Goal: Task Accomplishment & Management: Complete application form

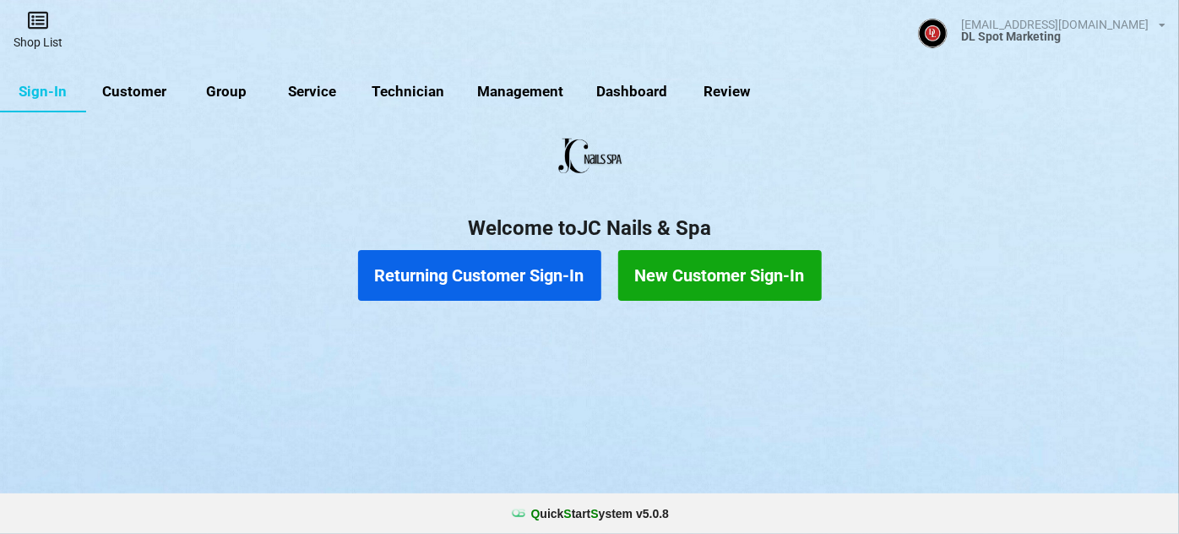
click at [37, 33] on link "Shop List" at bounding box center [38, 30] width 76 height 60
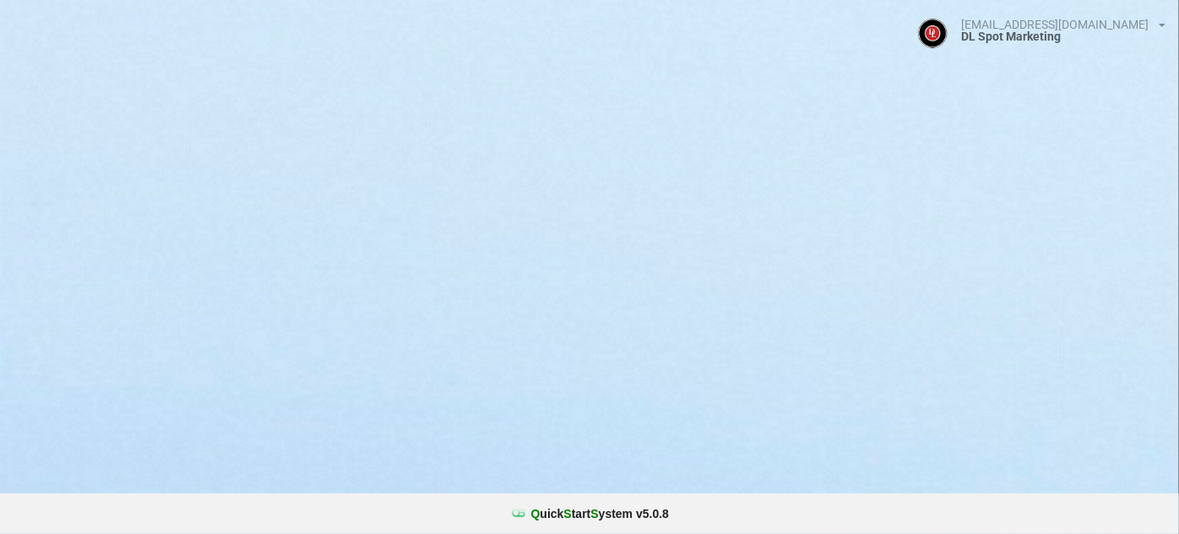
select select "25"
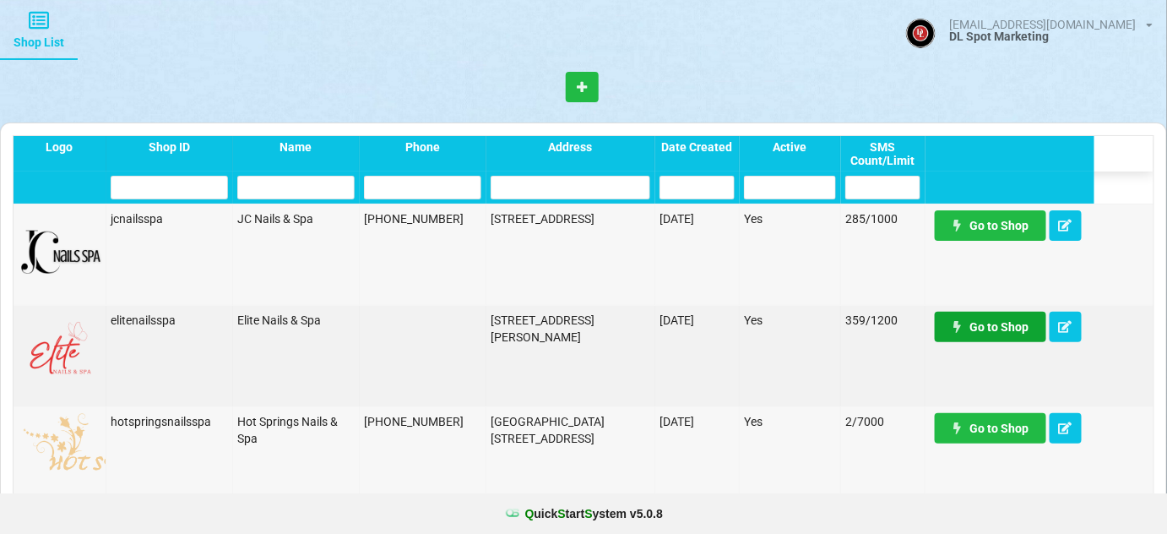
click at [1006, 330] on link "Go to Shop" at bounding box center [990, 327] width 111 height 30
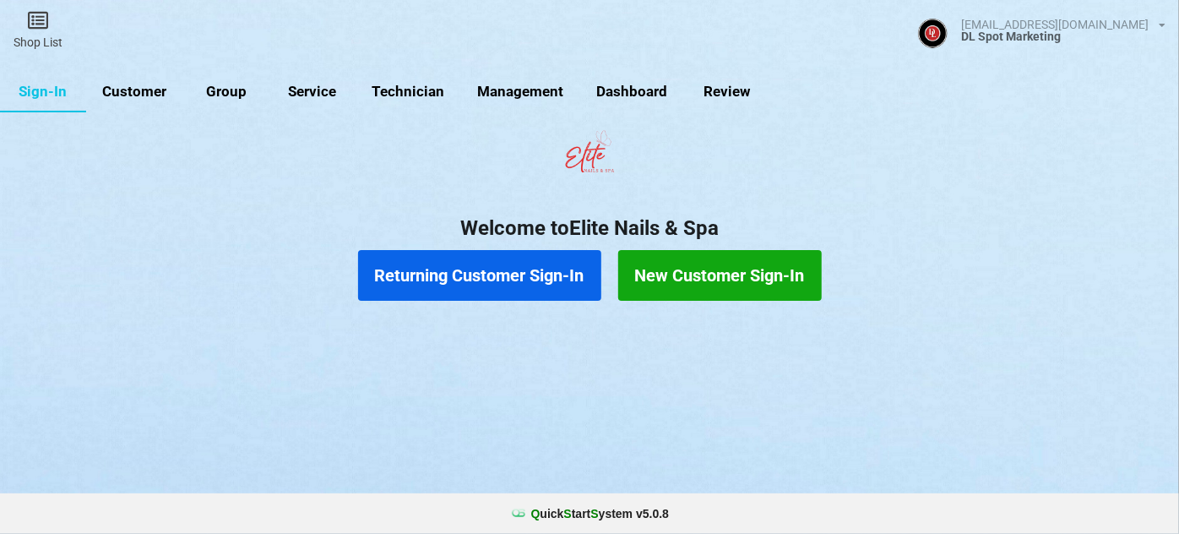
click at [122, 90] on link "Customer" at bounding box center [134, 92] width 97 height 41
select select "25"
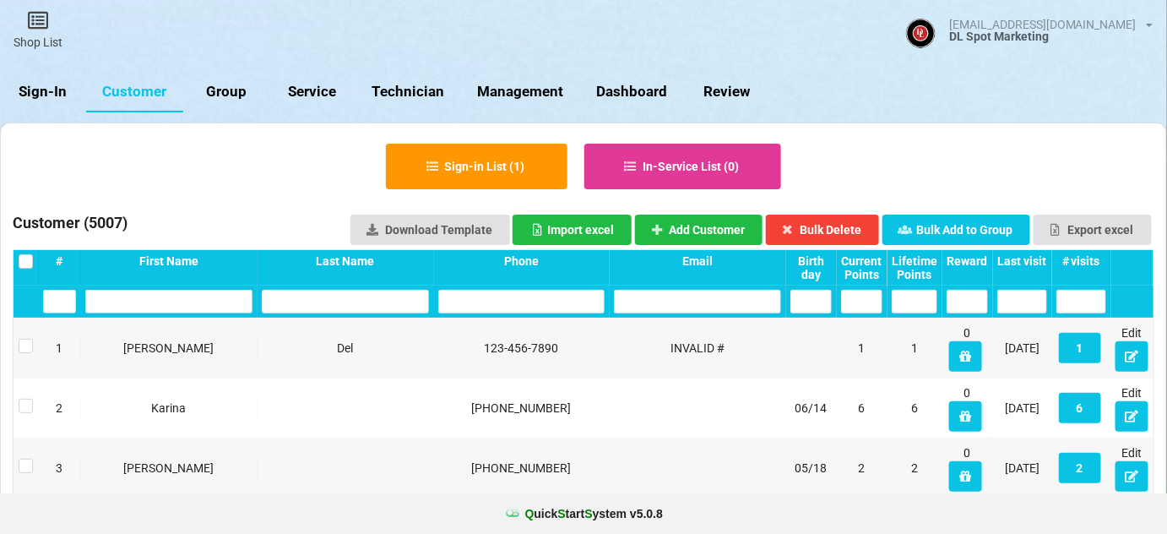
click at [1020, 254] on div "Last visit" at bounding box center [1023, 261] width 50 height 14
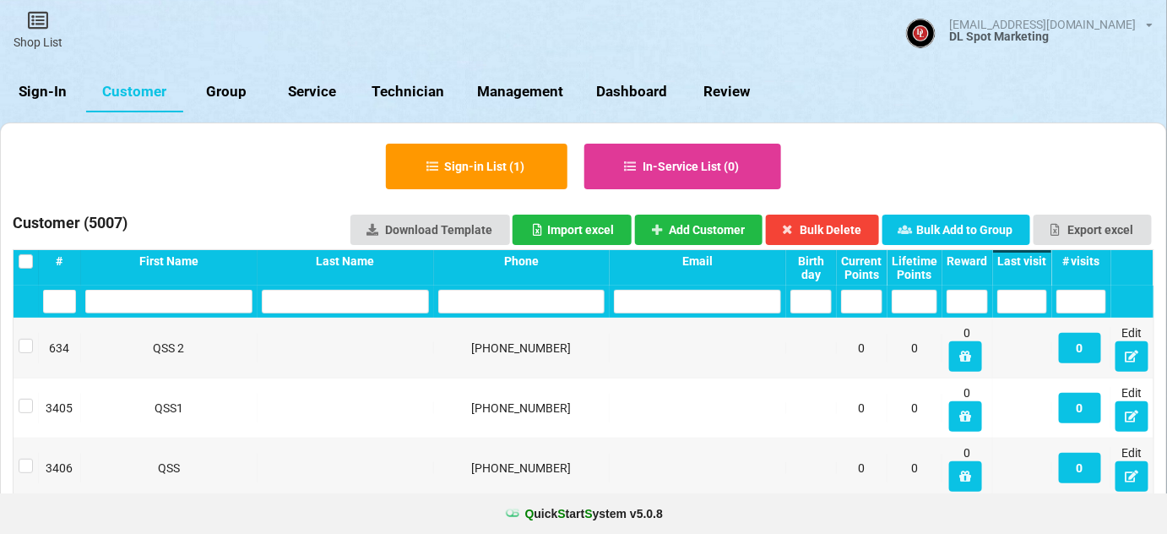
click at [1020, 254] on div "Last visit" at bounding box center [1023, 261] width 50 height 14
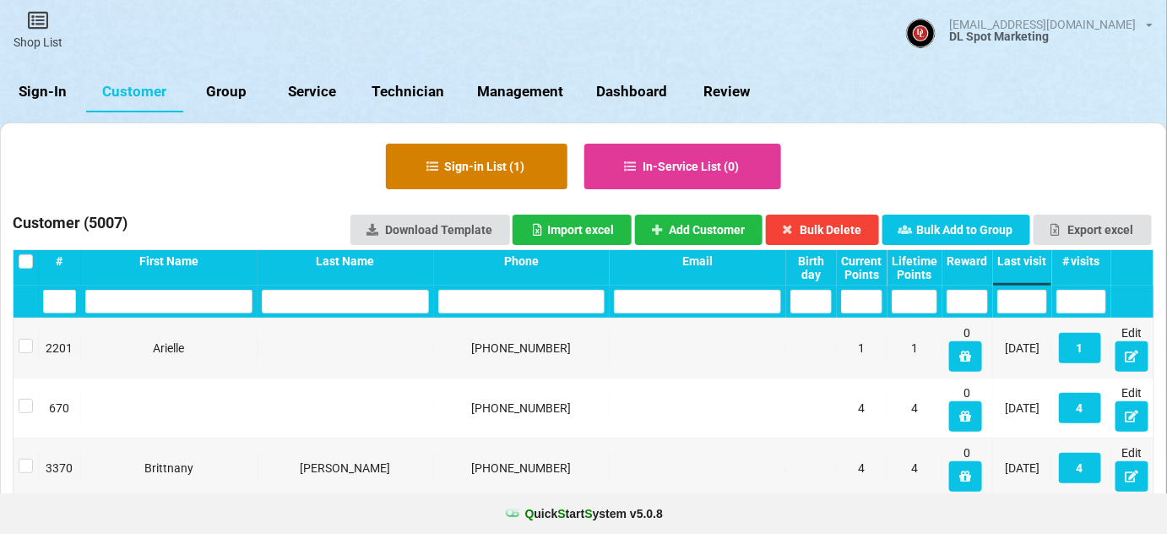
click at [484, 163] on button "Sign-in List ( 1 )" at bounding box center [477, 167] width 182 height 46
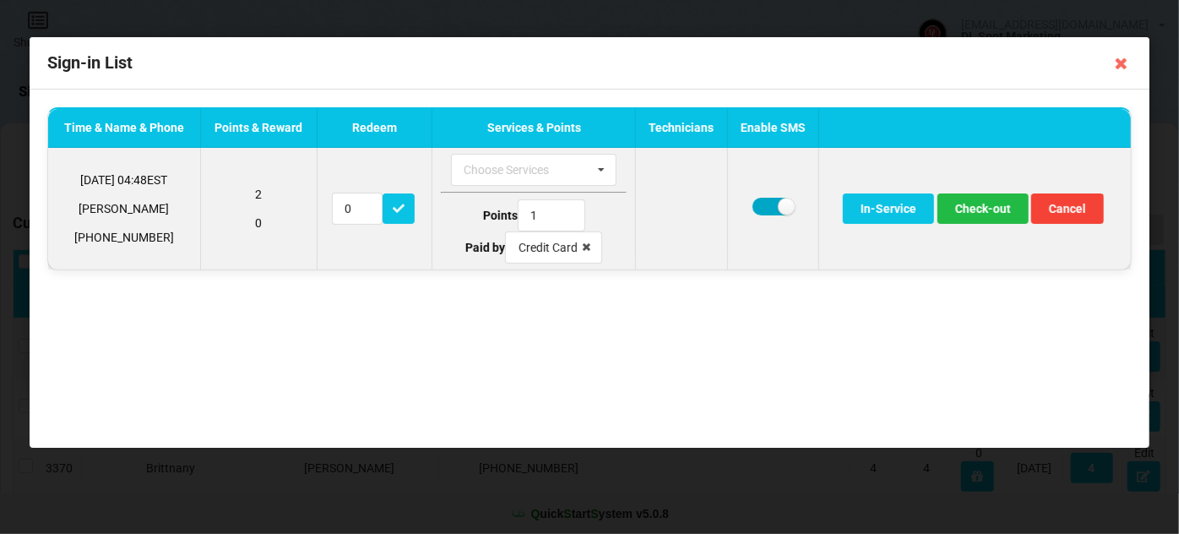
click at [769, 207] on label at bounding box center [773, 207] width 41 height 18
checkbox input "false"
click at [984, 211] on button "Check-out" at bounding box center [983, 208] width 91 height 30
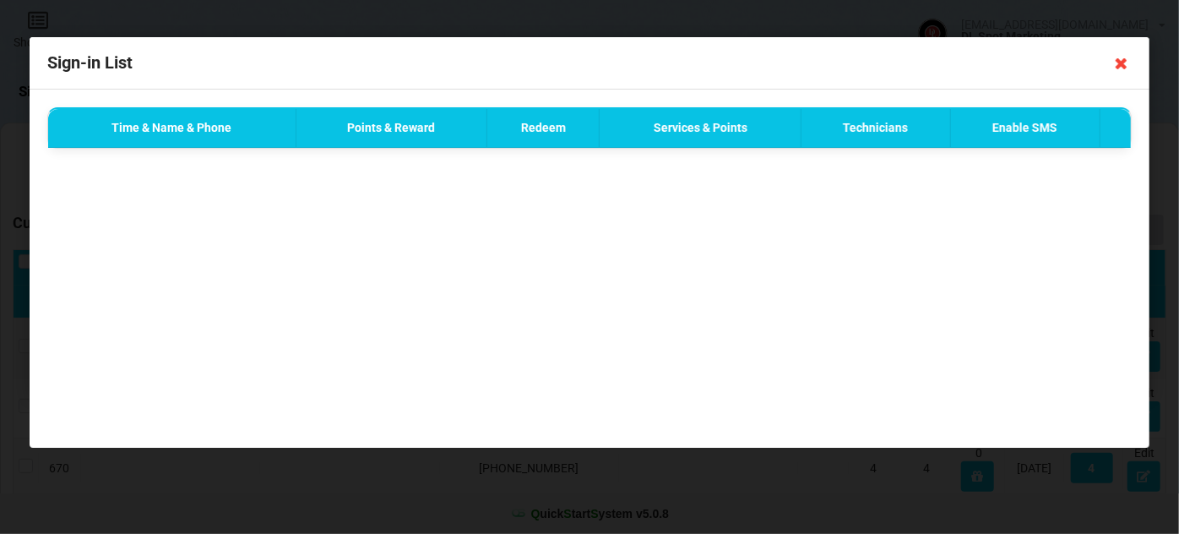
click at [1123, 65] on icon at bounding box center [1121, 63] width 27 height 27
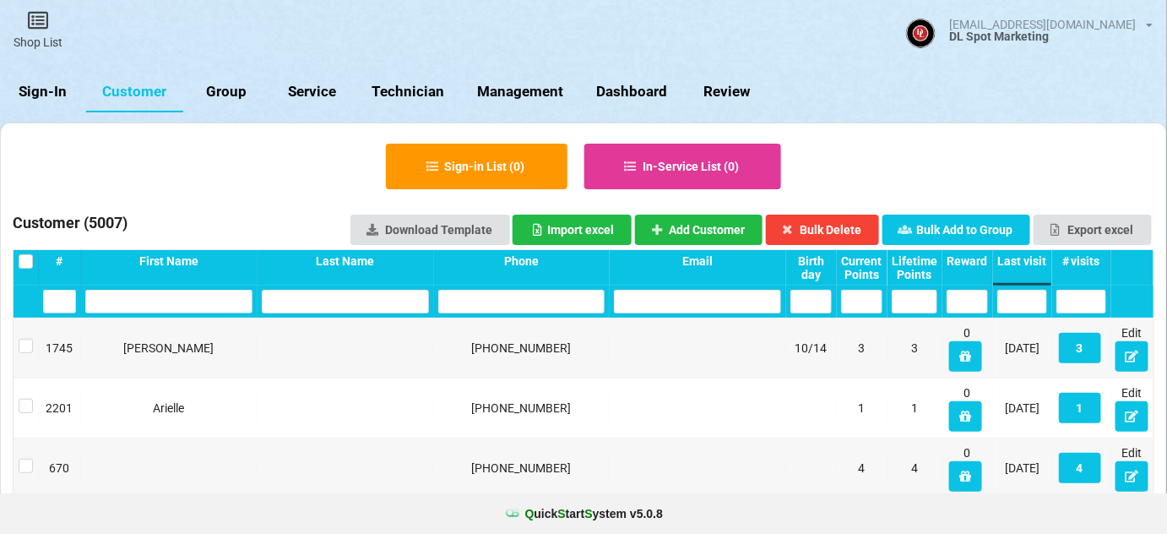
click at [55, 87] on link "Sign-In" at bounding box center [43, 92] width 86 height 41
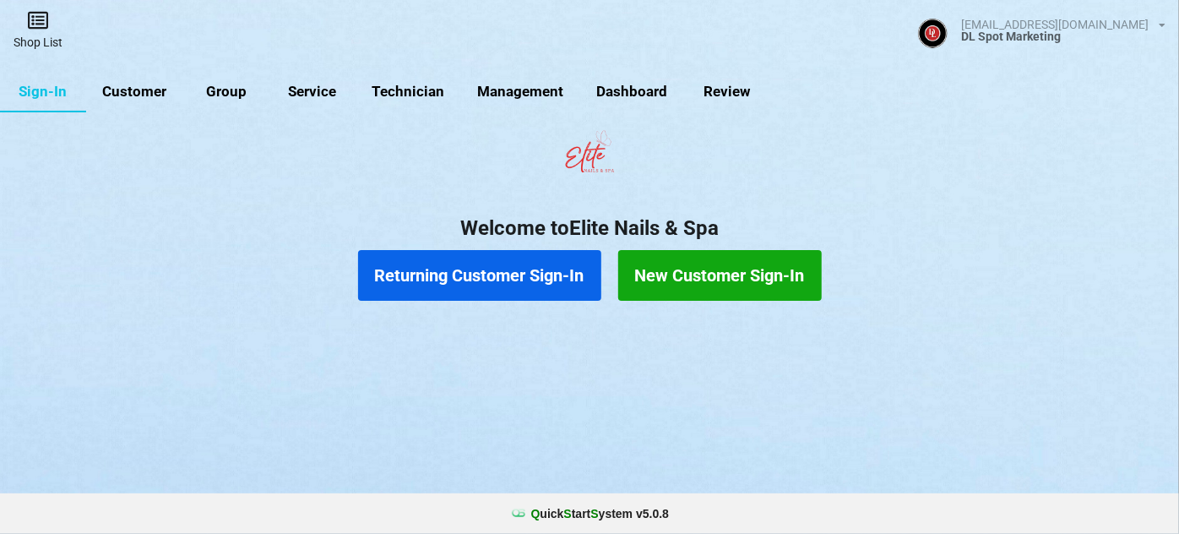
click at [46, 39] on link "Shop List" at bounding box center [38, 30] width 76 height 60
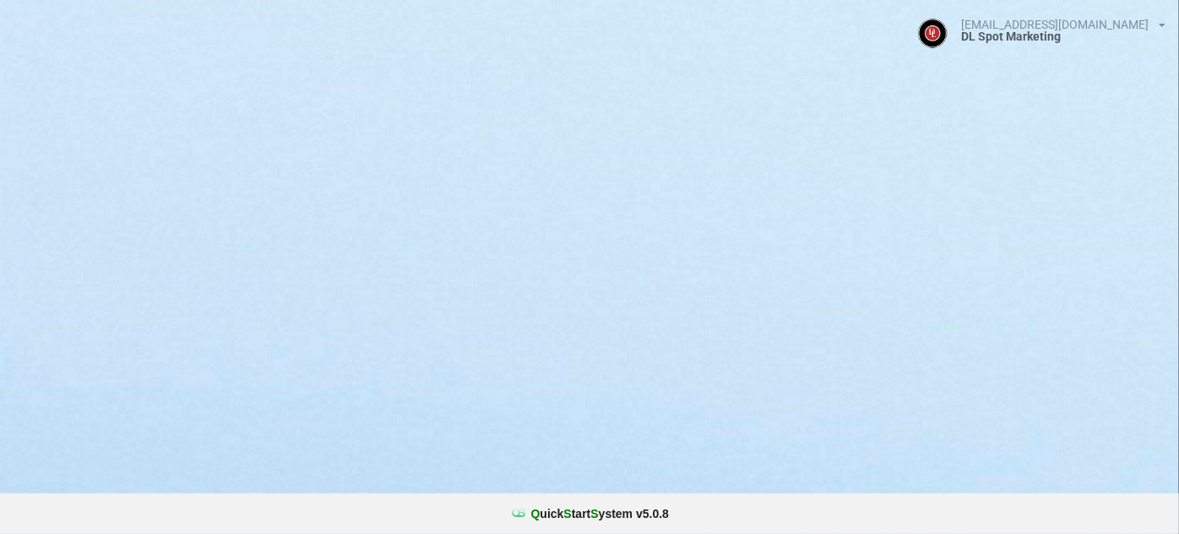
select select "25"
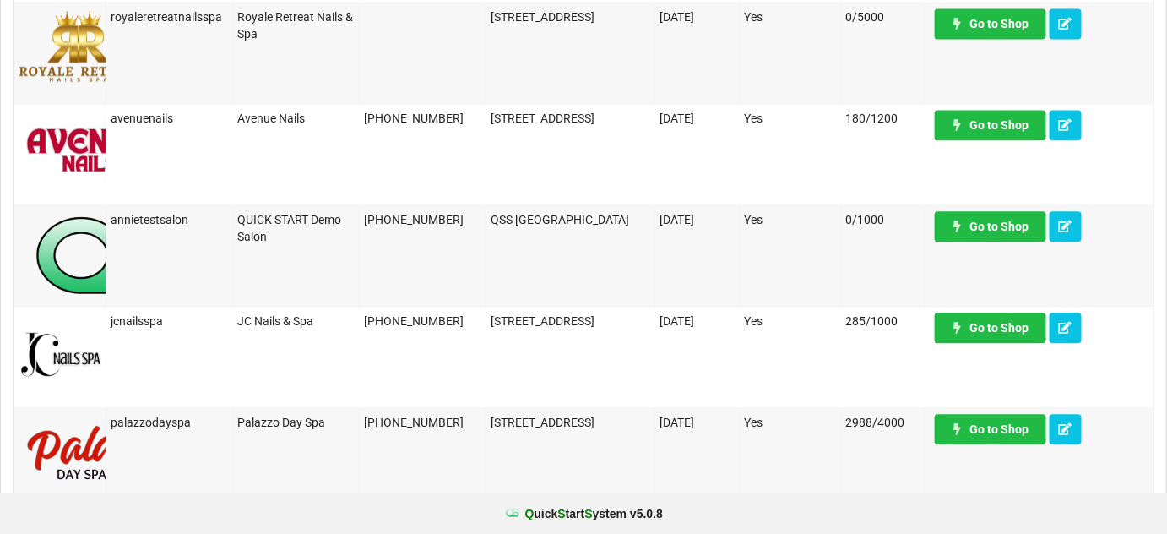
scroll to position [1228, 0]
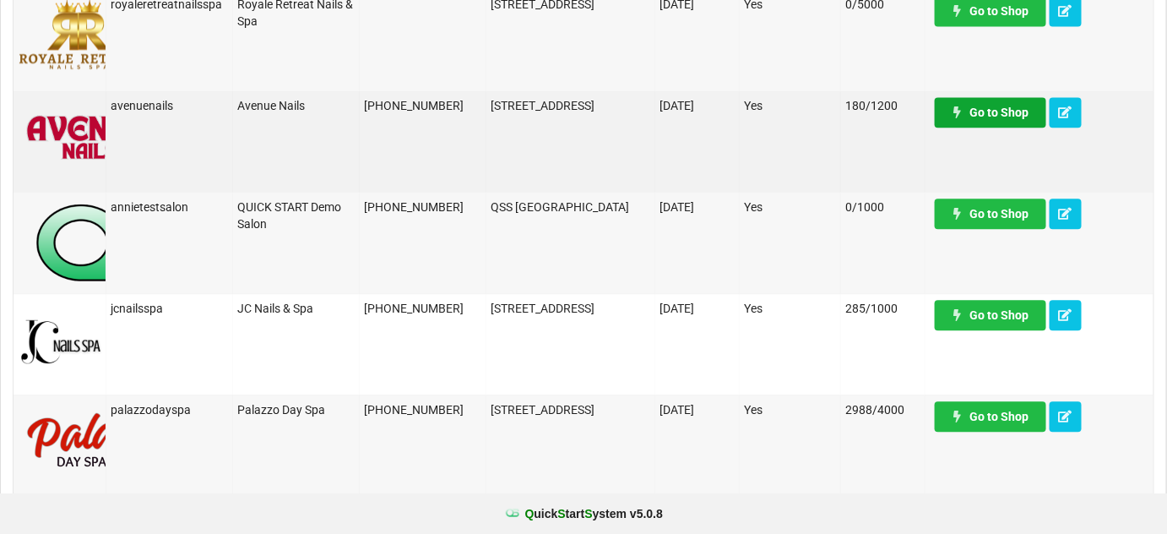
click at [991, 107] on link "Go to Shop" at bounding box center [990, 112] width 111 height 30
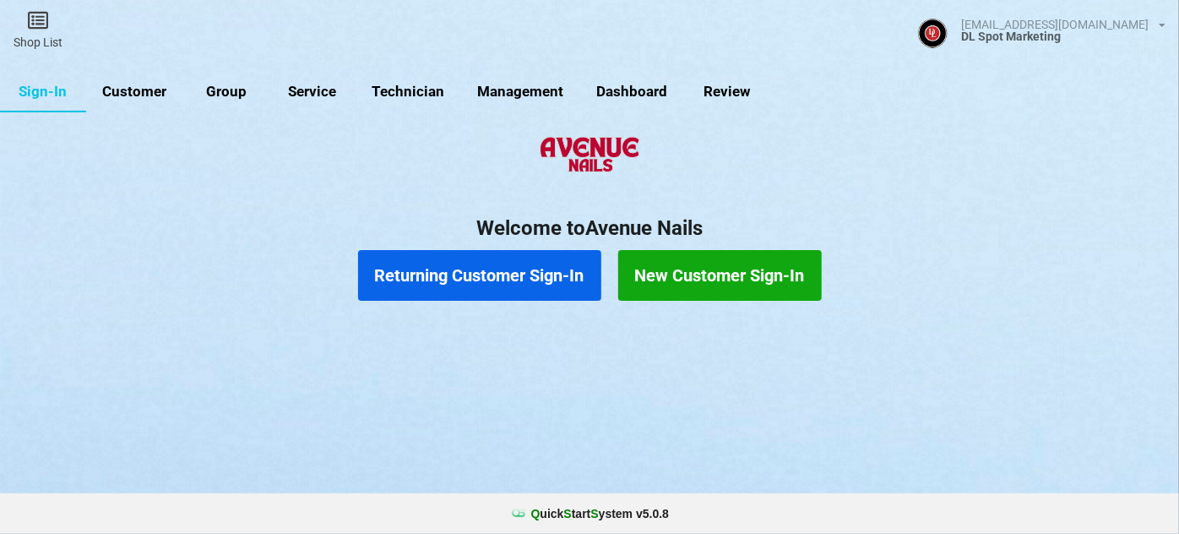
click at [122, 88] on link "Customer" at bounding box center [134, 92] width 97 height 41
select select "25"
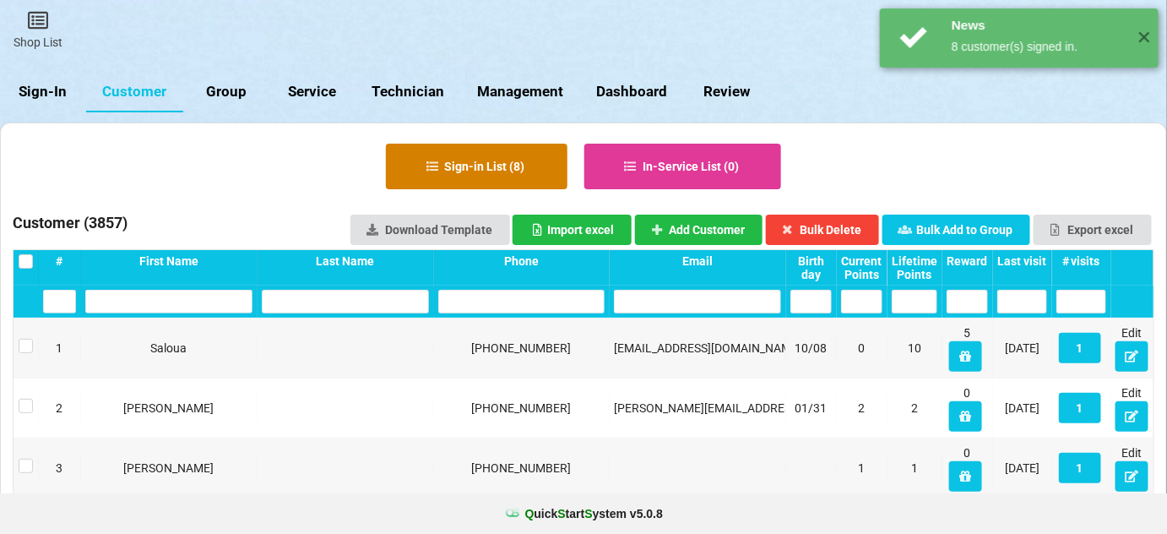
click at [507, 168] on button "Sign-in List ( 8 )" at bounding box center [477, 167] width 182 height 46
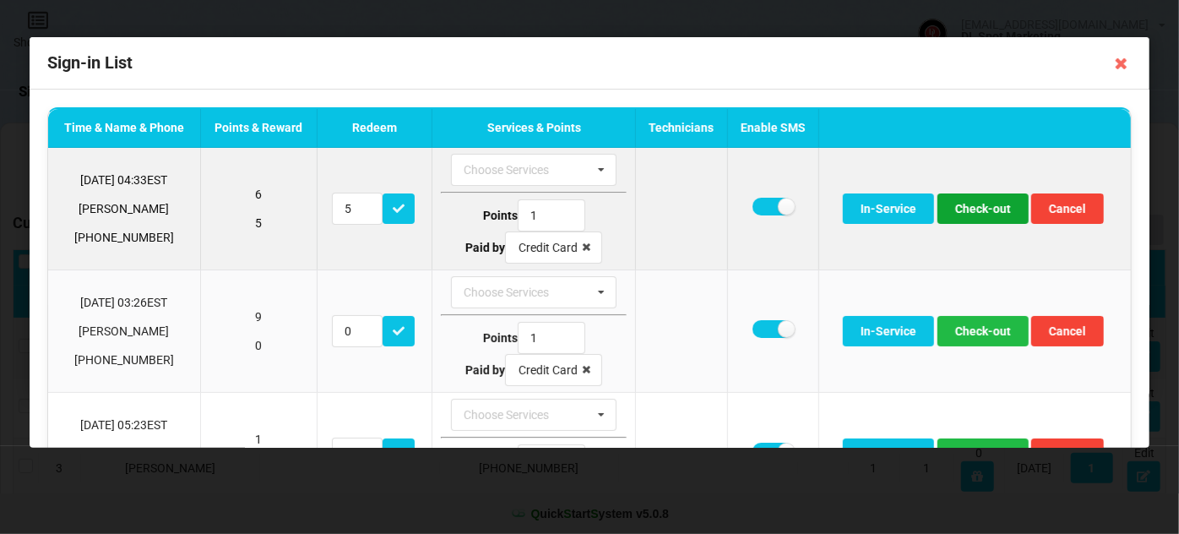
click at [978, 210] on button "Check-out" at bounding box center [983, 208] width 91 height 30
click at [976, 211] on button "Check-out" at bounding box center [983, 208] width 91 height 30
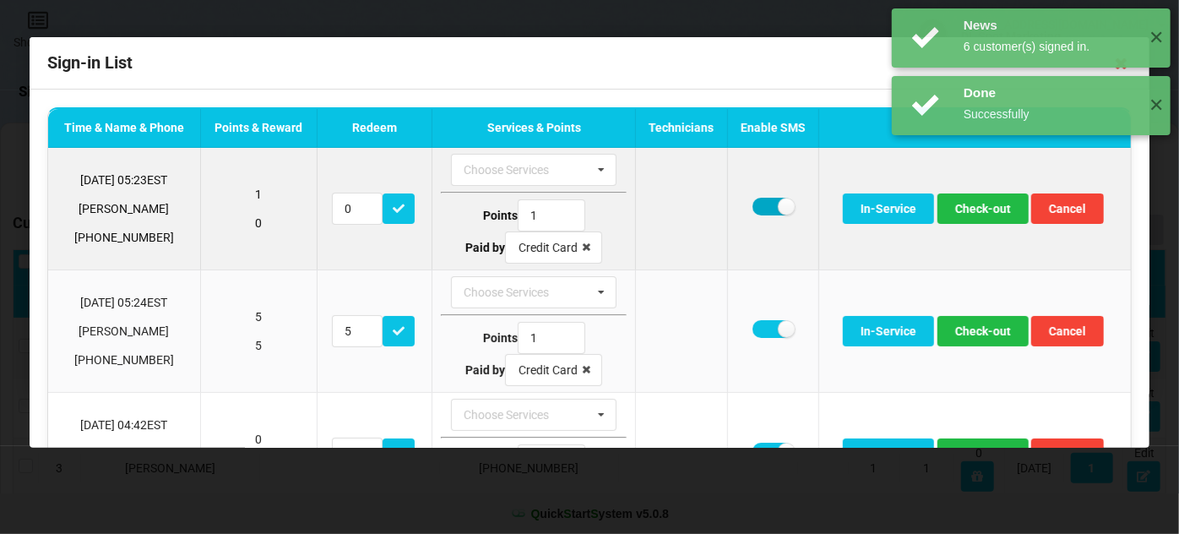
click at [764, 206] on label at bounding box center [773, 207] width 41 height 18
checkbox input "false"
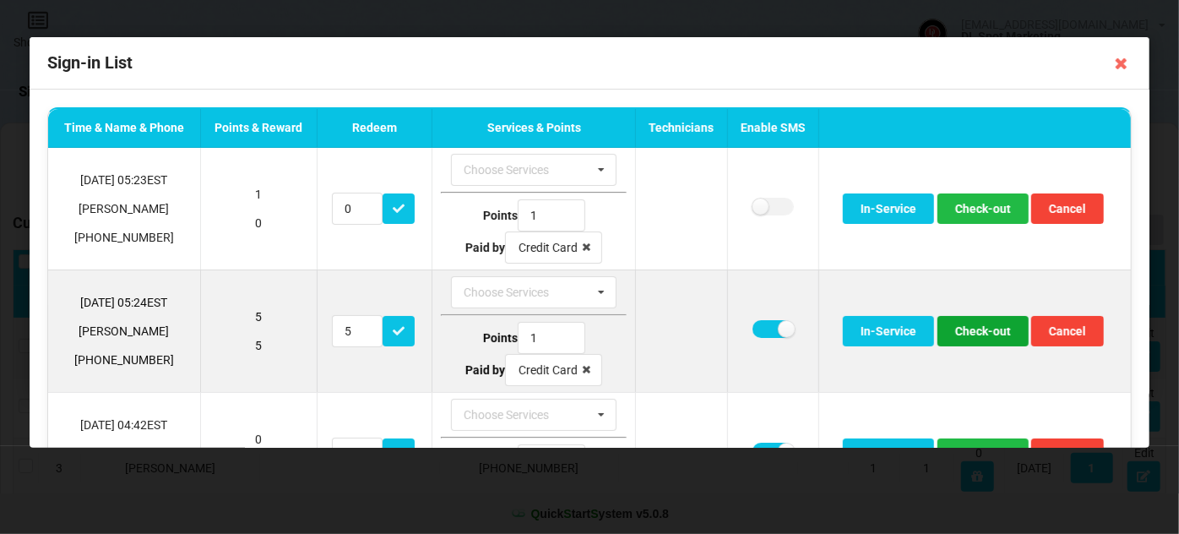
click at [975, 329] on button "Check-out" at bounding box center [983, 331] width 91 height 30
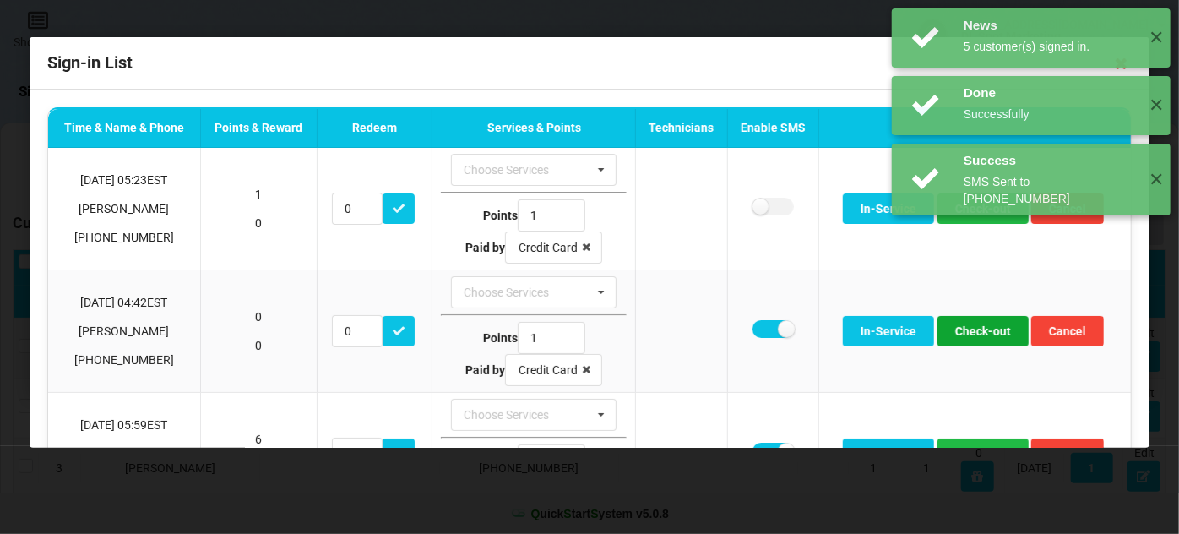
click at [975, 329] on button "Check-out" at bounding box center [983, 331] width 91 height 30
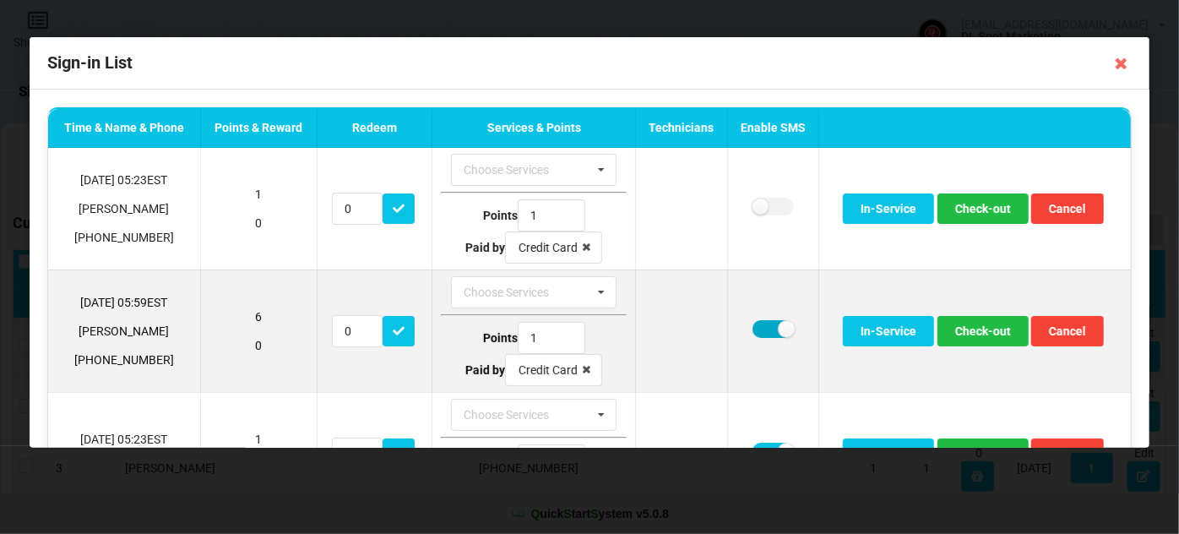
click at [759, 324] on label at bounding box center [773, 329] width 41 height 18
checkbox input "false"
click at [988, 328] on button "Check-out" at bounding box center [983, 331] width 91 height 30
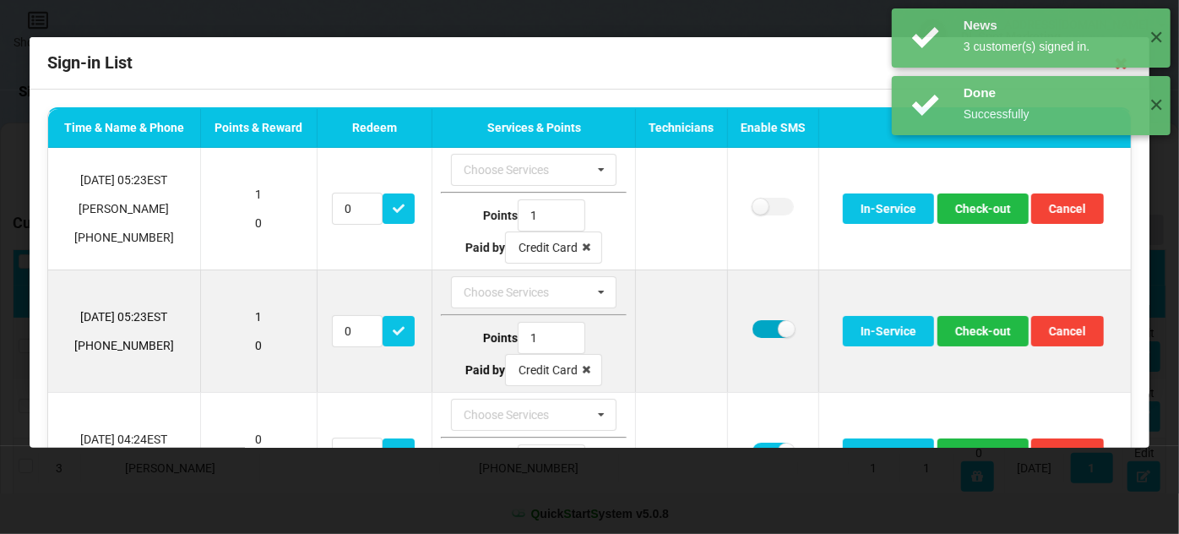
click at [759, 325] on label at bounding box center [773, 329] width 41 height 18
checkbox input "false"
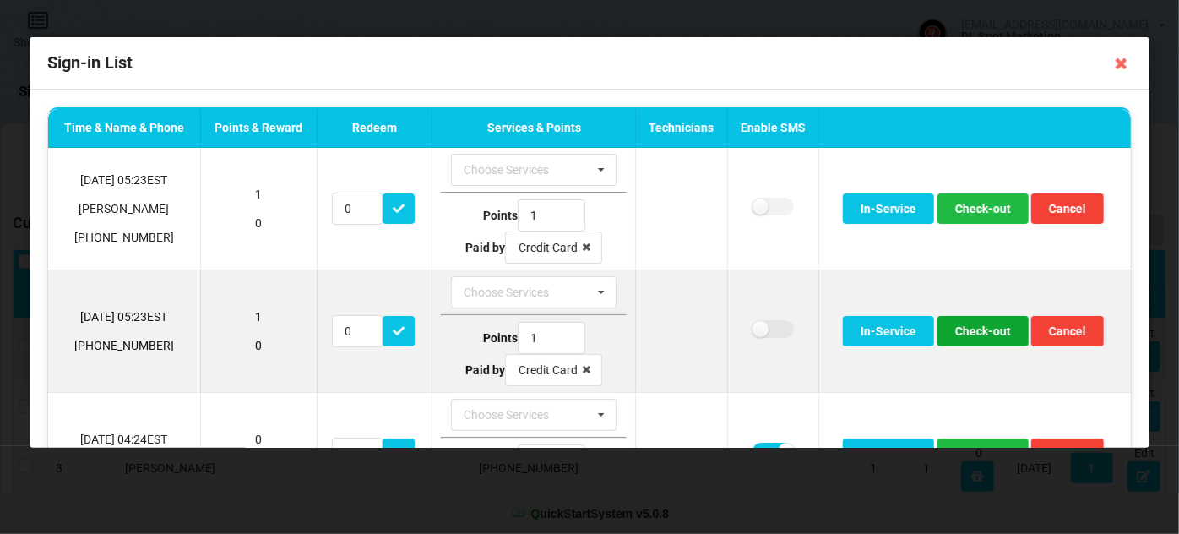
click at [963, 333] on button "Check-out" at bounding box center [983, 331] width 91 height 30
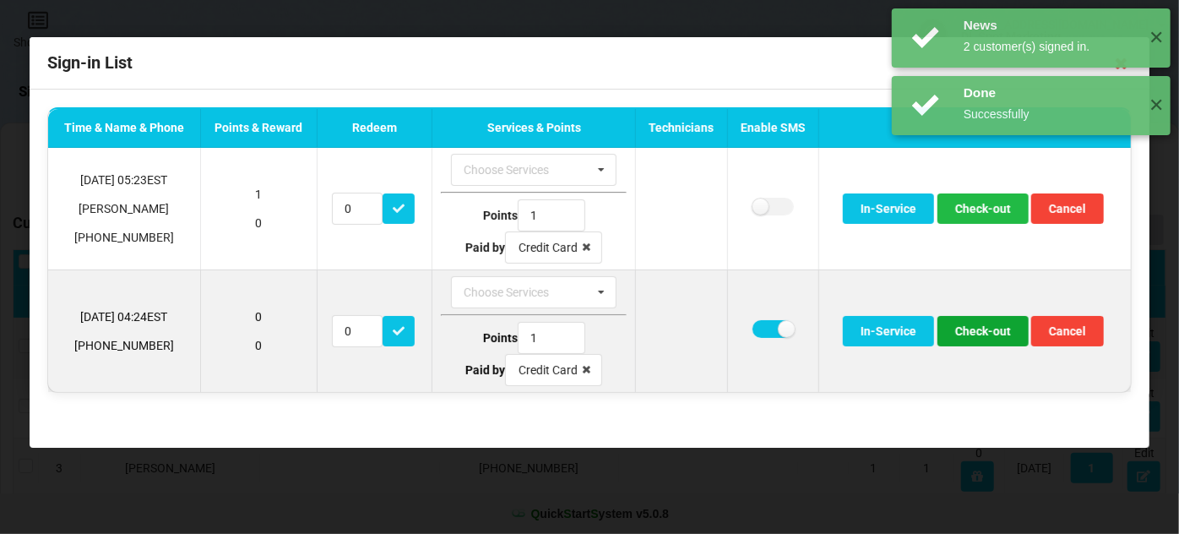
click at [957, 333] on button "Check-out" at bounding box center [983, 331] width 91 height 30
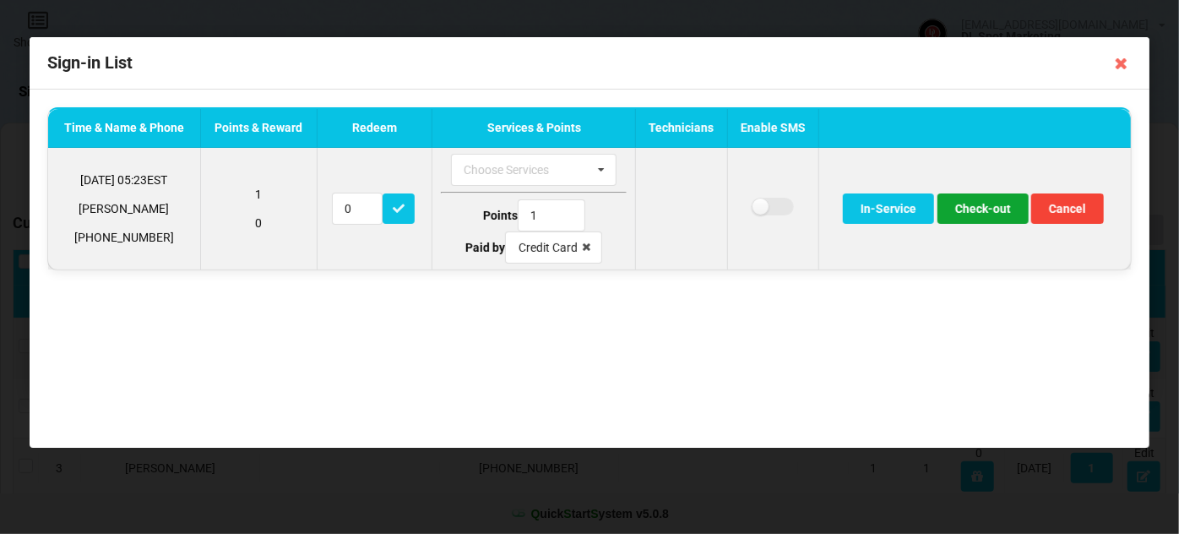
click at [995, 206] on button "Check-out" at bounding box center [983, 208] width 91 height 30
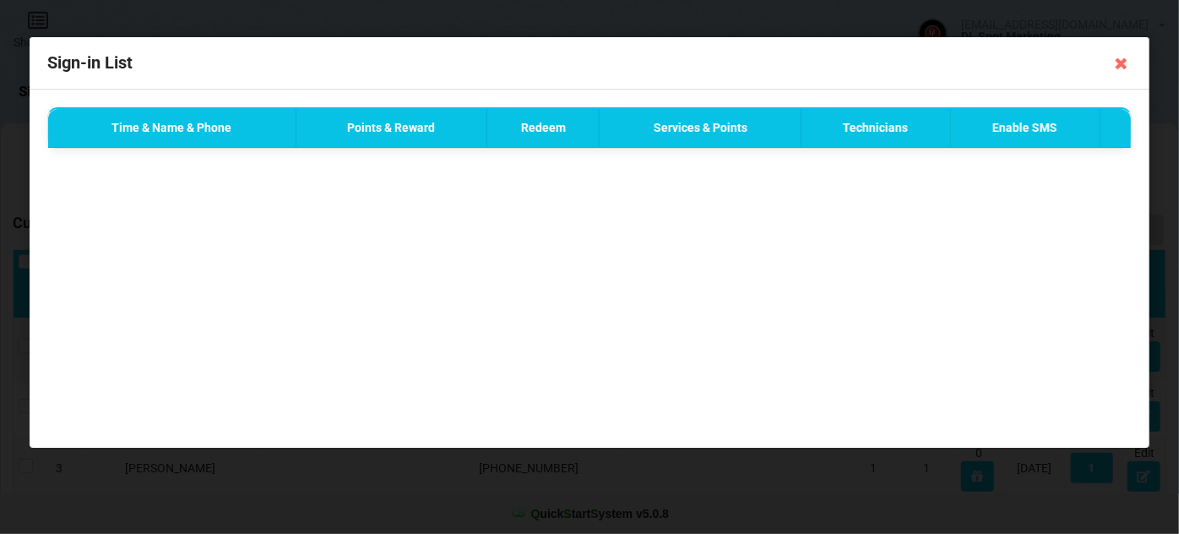
click at [1123, 62] on icon at bounding box center [1121, 63] width 27 height 27
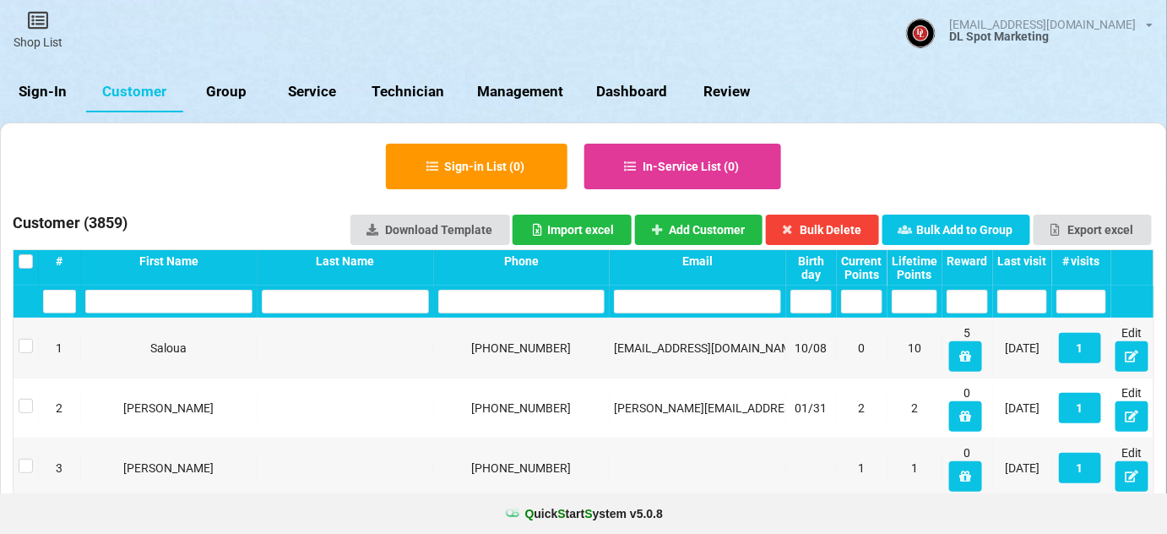
drag, startPoint x: 58, startPoint y: 101, endPoint x: 53, endPoint y: 90, distance: 12.1
click at [57, 100] on link "Sign-In" at bounding box center [43, 92] width 86 height 41
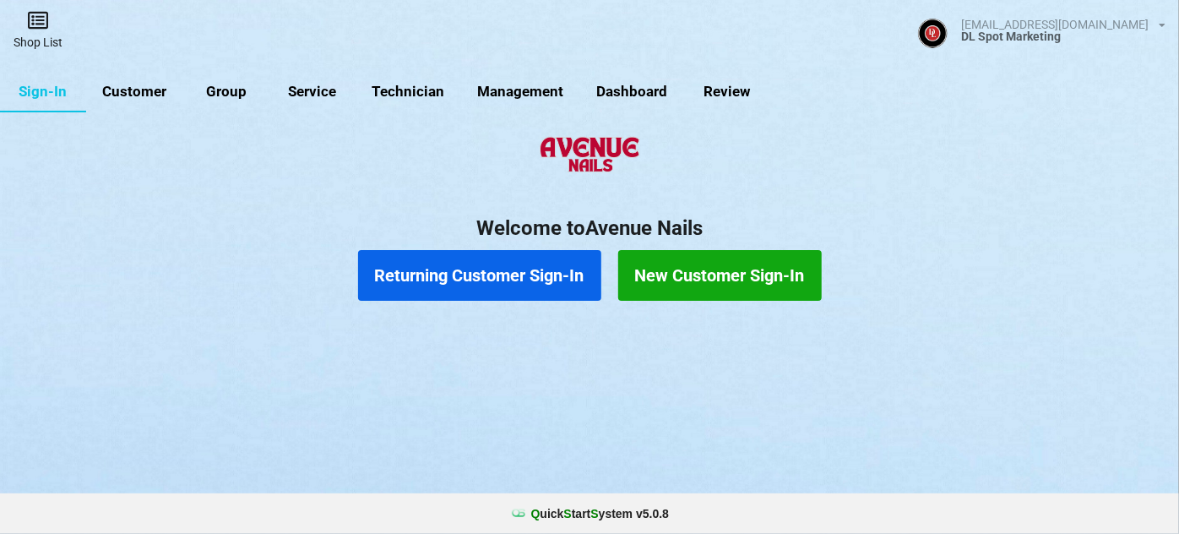
click at [47, 32] on link "Shop List" at bounding box center [38, 30] width 76 height 60
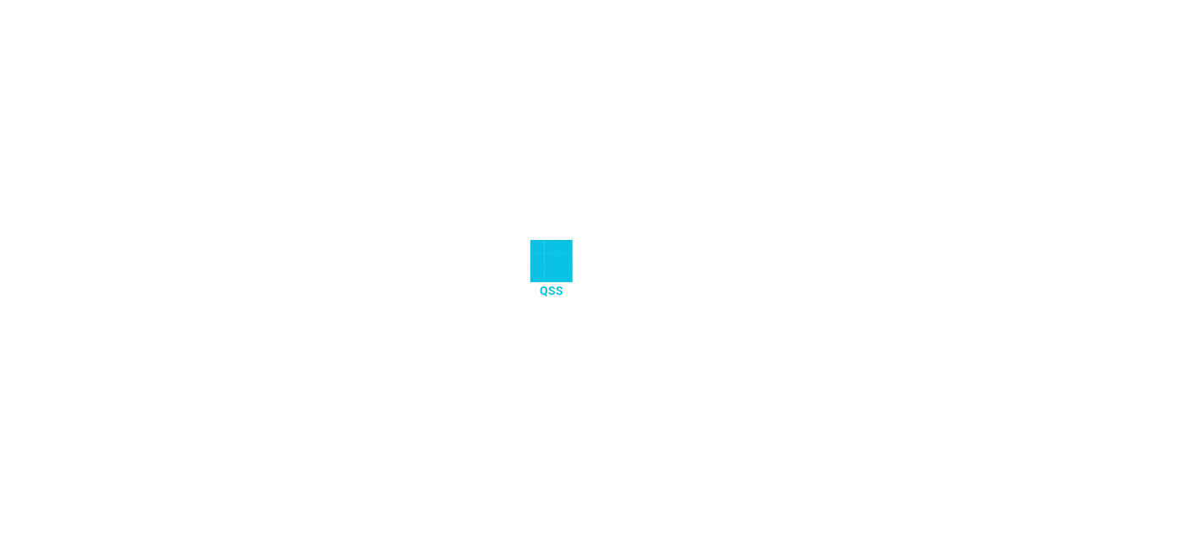
select select "25"
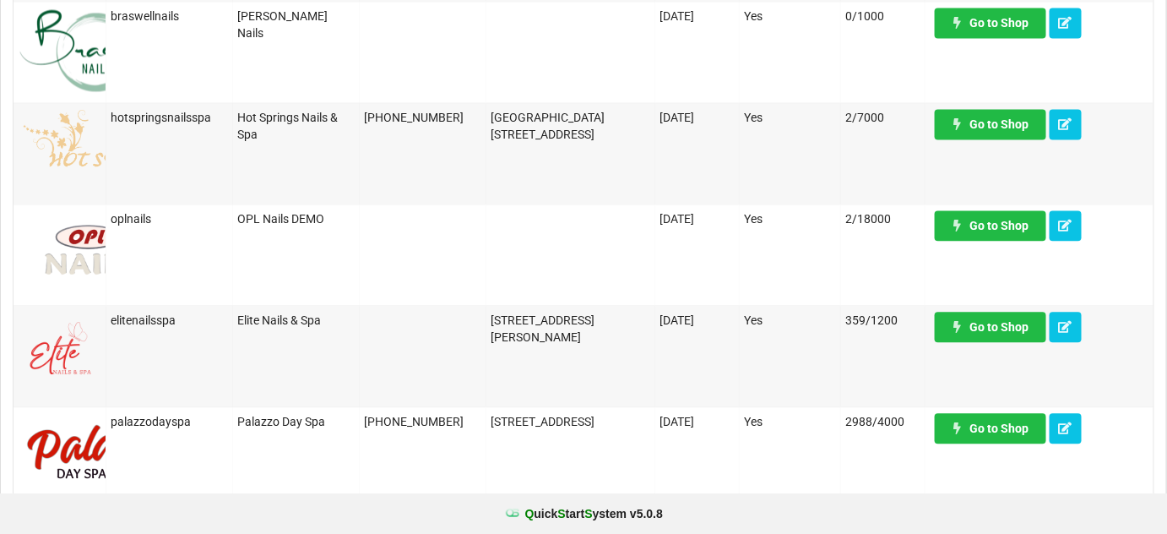
scroll to position [1126, 0]
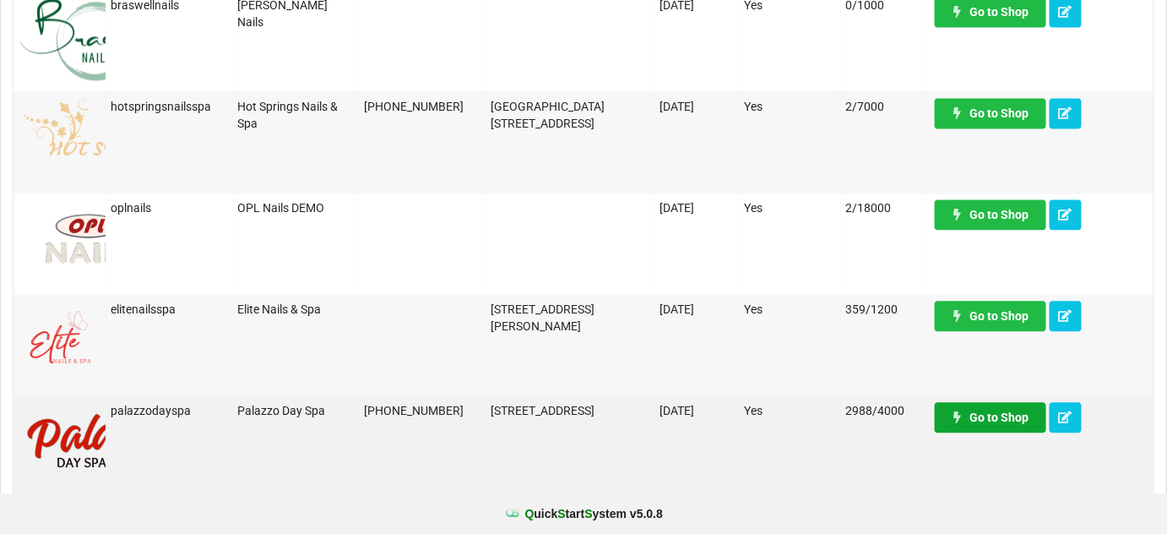
click at [1011, 424] on link "Go to Shop" at bounding box center [990, 417] width 111 height 30
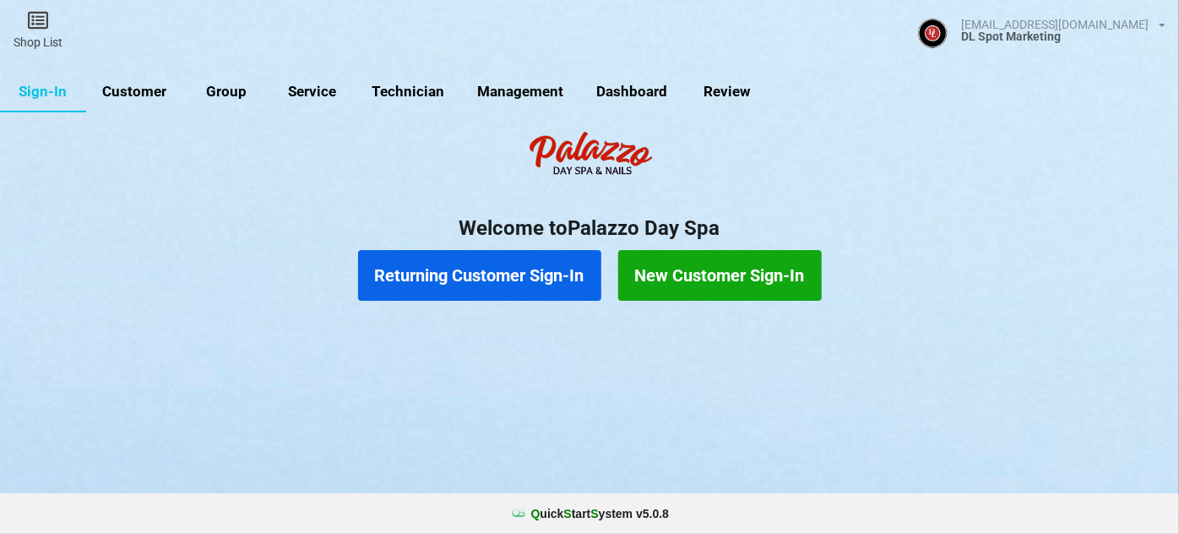
click at [124, 90] on link "Customer" at bounding box center [134, 92] width 97 height 41
select select "25"
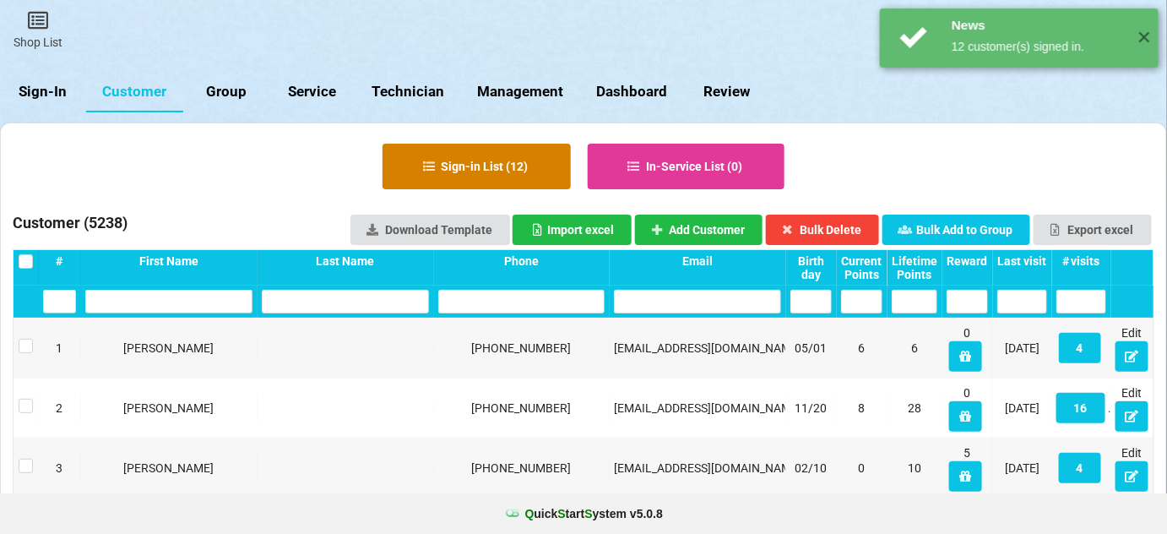
click at [491, 164] on button "Sign-in List ( 12 )" at bounding box center [477, 167] width 188 height 46
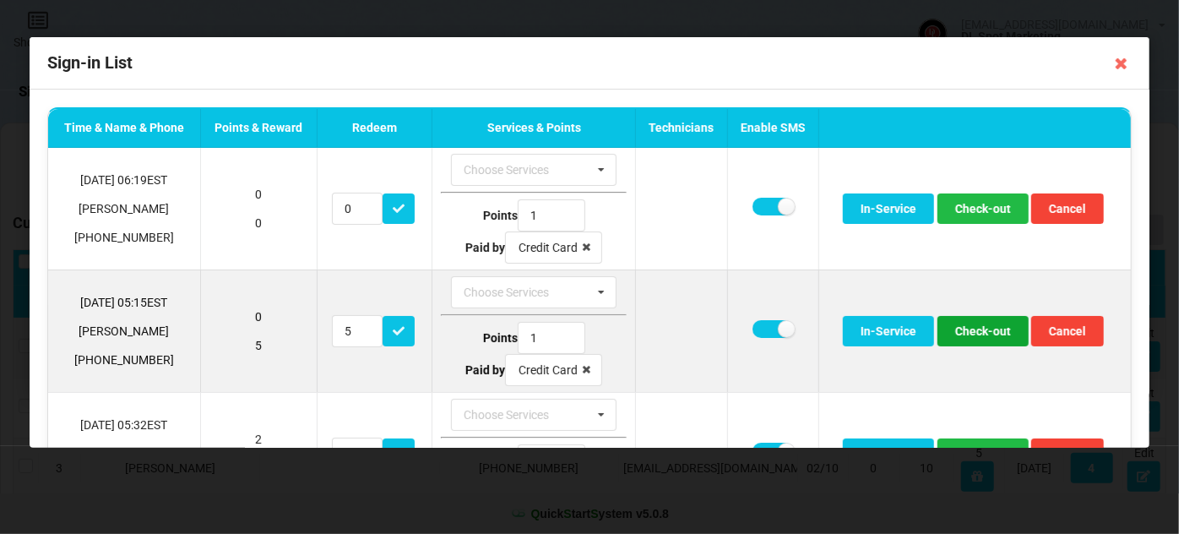
click at [988, 336] on button "Check-out" at bounding box center [983, 331] width 91 height 30
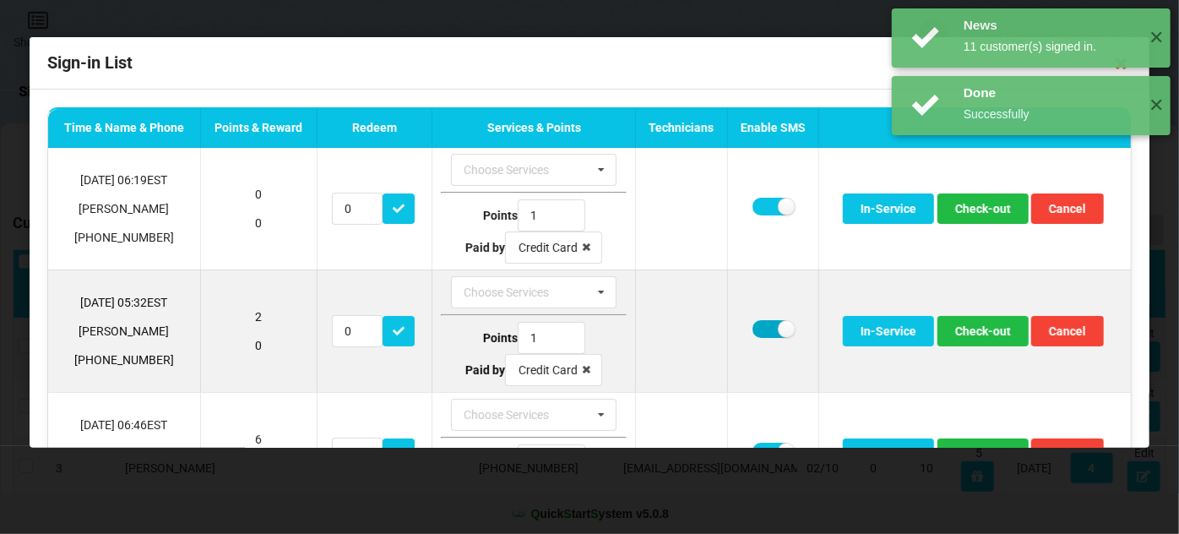
click at [765, 330] on label at bounding box center [773, 329] width 41 height 18
checkbox input "false"
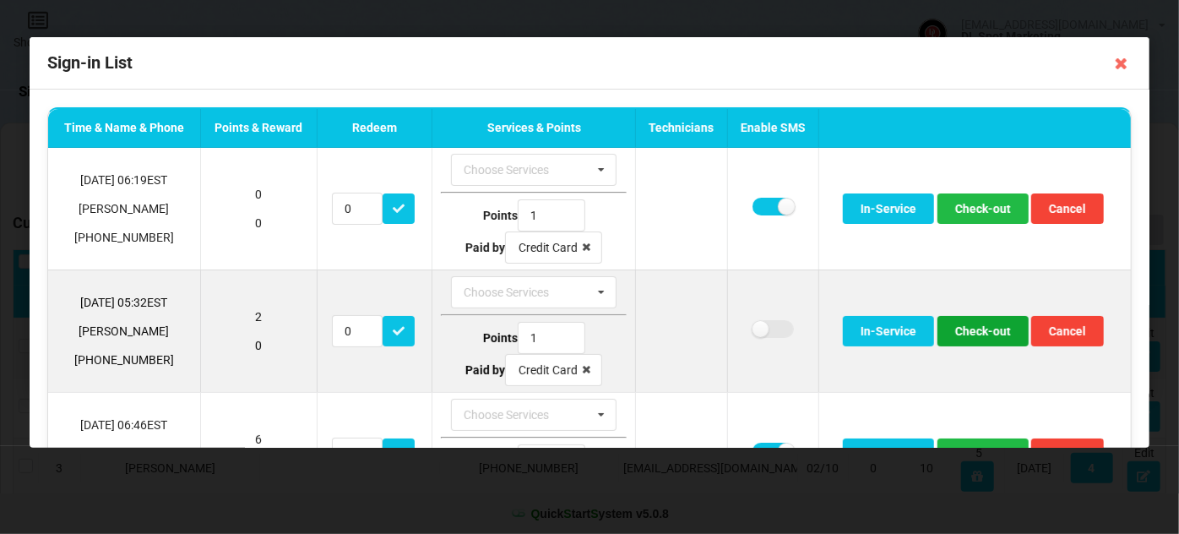
click at [988, 336] on button "Check-out" at bounding box center [983, 331] width 91 height 30
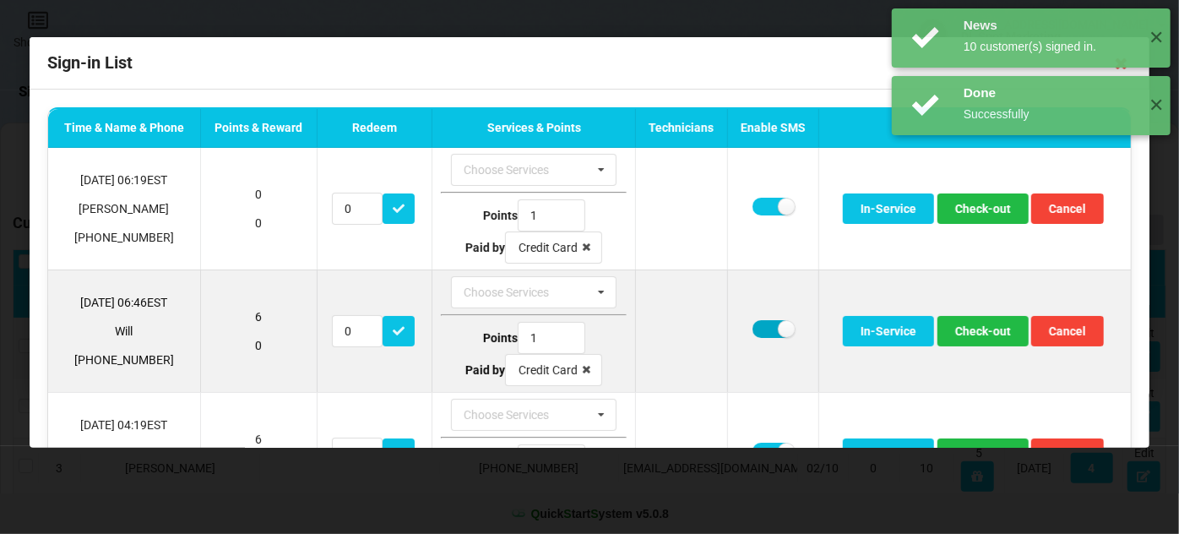
drag, startPoint x: 750, startPoint y: 327, endPoint x: 761, endPoint y: 326, distance: 11.0
click at [753, 327] on label at bounding box center [773, 329] width 41 height 18
checkbox input "false"
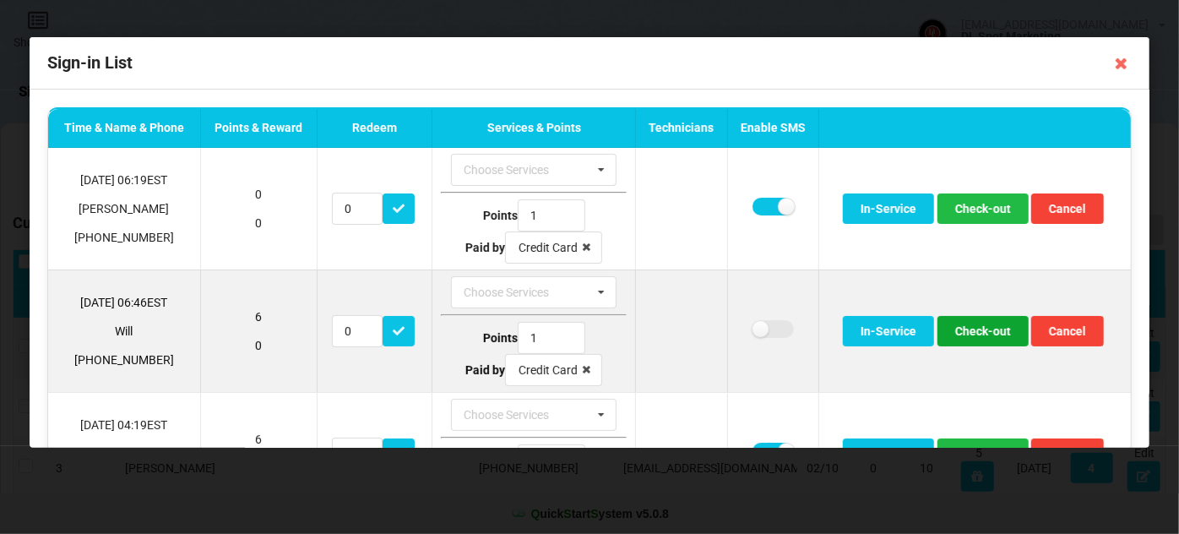
click at [976, 334] on button "Check-out" at bounding box center [983, 331] width 91 height 30
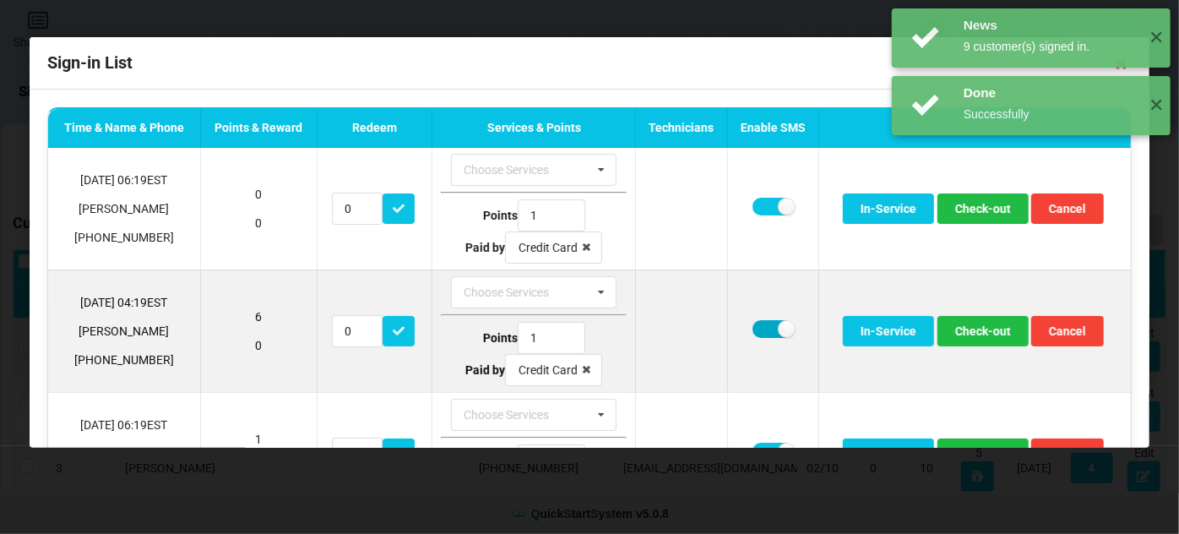
click at [757, 330] on label at bounding box center [773, 329] width 41 height 18
checkbox input "false"
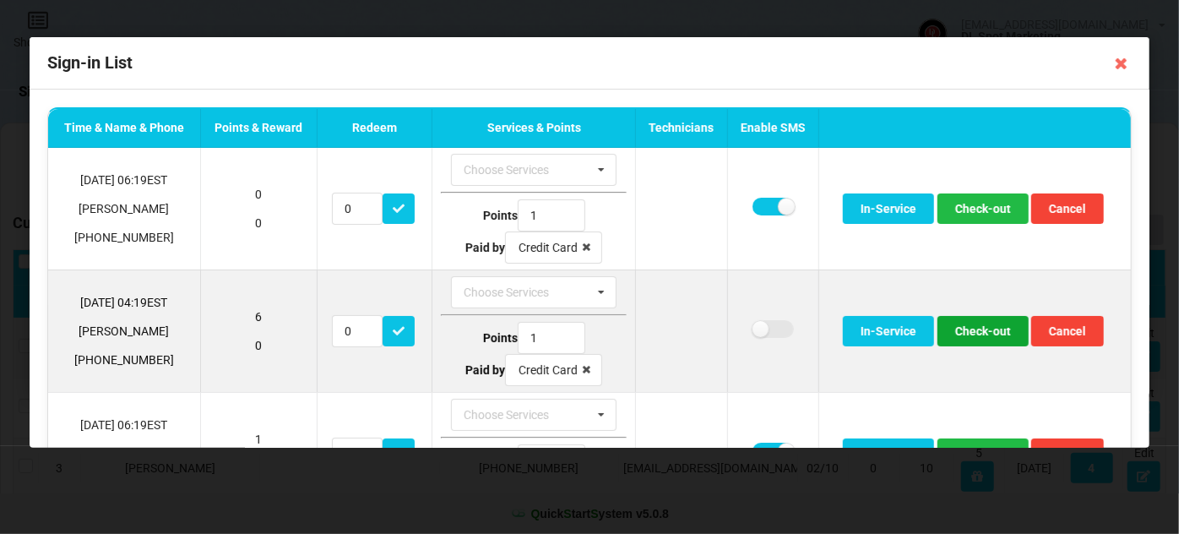
click at [977, 333] on button "Check-out" at bounding box center [983, 331] width 91 height 30
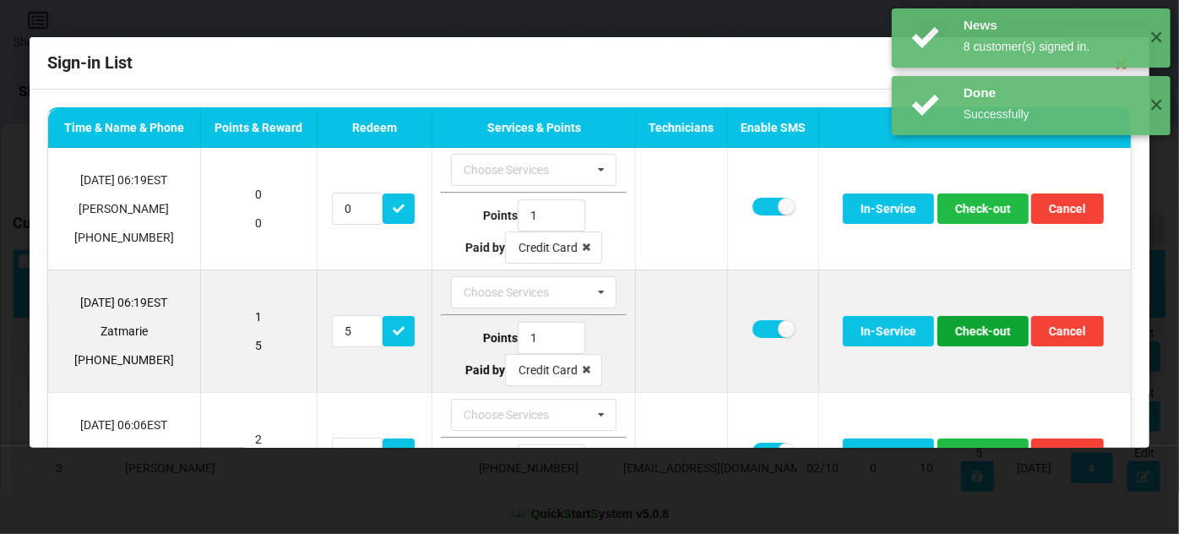
click at [988, 326] on button "Check-out" at bounding box center [983, 331] width 91 height 30
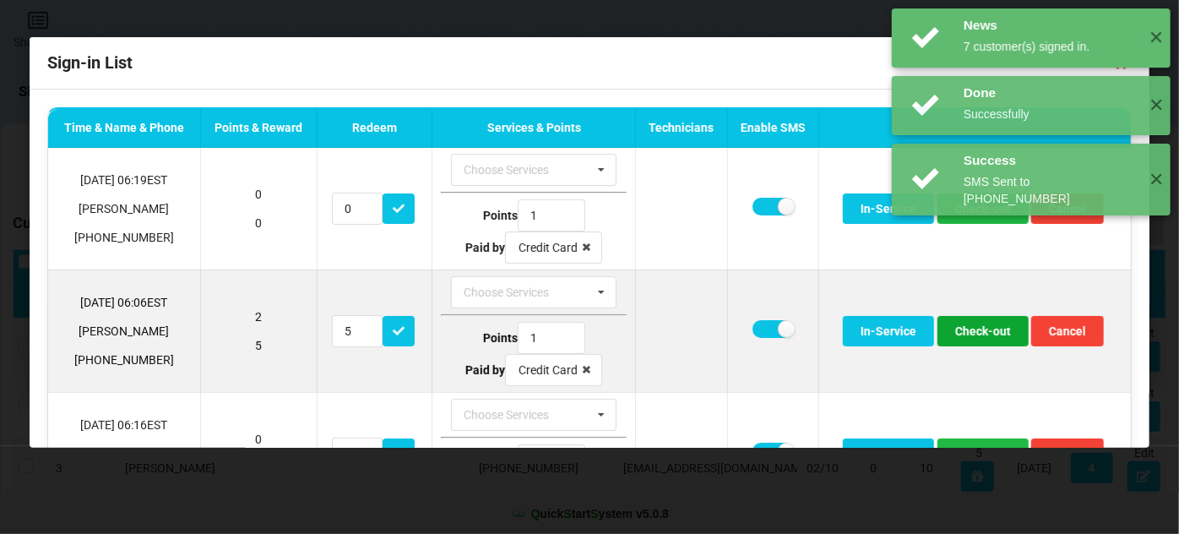
click at [974, 329] on button "Check-out" at bounding box center [983, 331] width 91 height 30
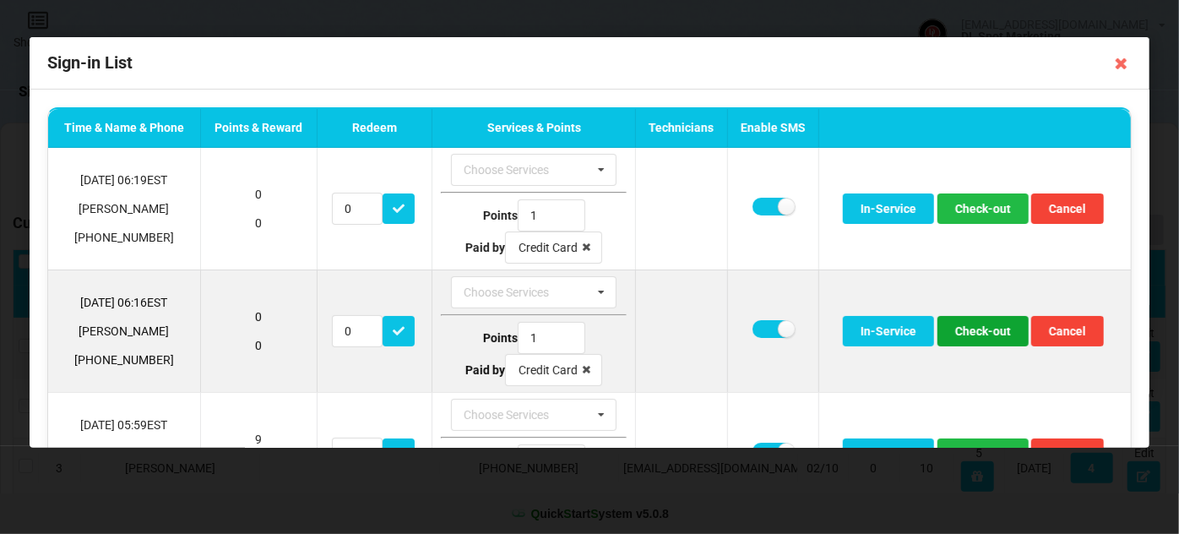
click at [975, 330] on button "Check-out" at bounding box center [983, 331] width 91 height 30
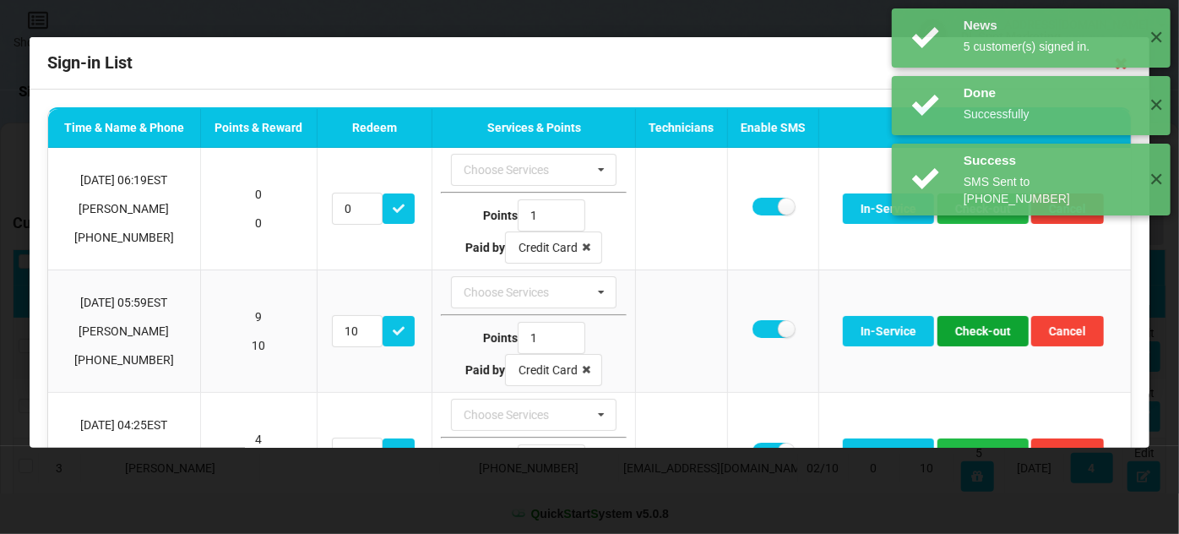
click at [975, 330] on button "Check-out" at bounding box center [983, 331] width 91 height 30
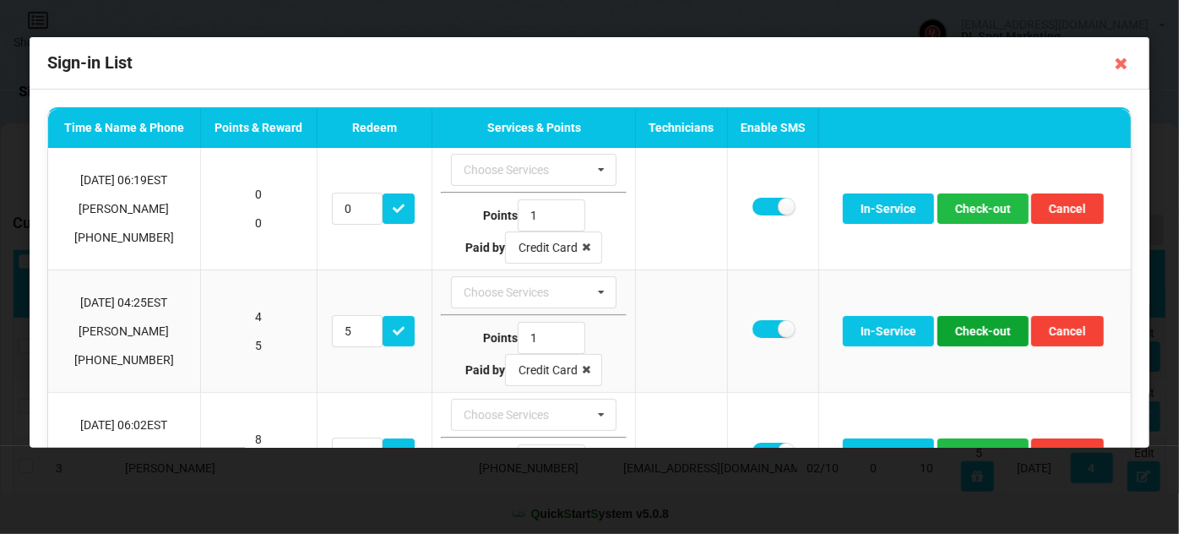
click at [975, 330] on button "Check-out" at bounding box center [983, 331] width 91 height 30
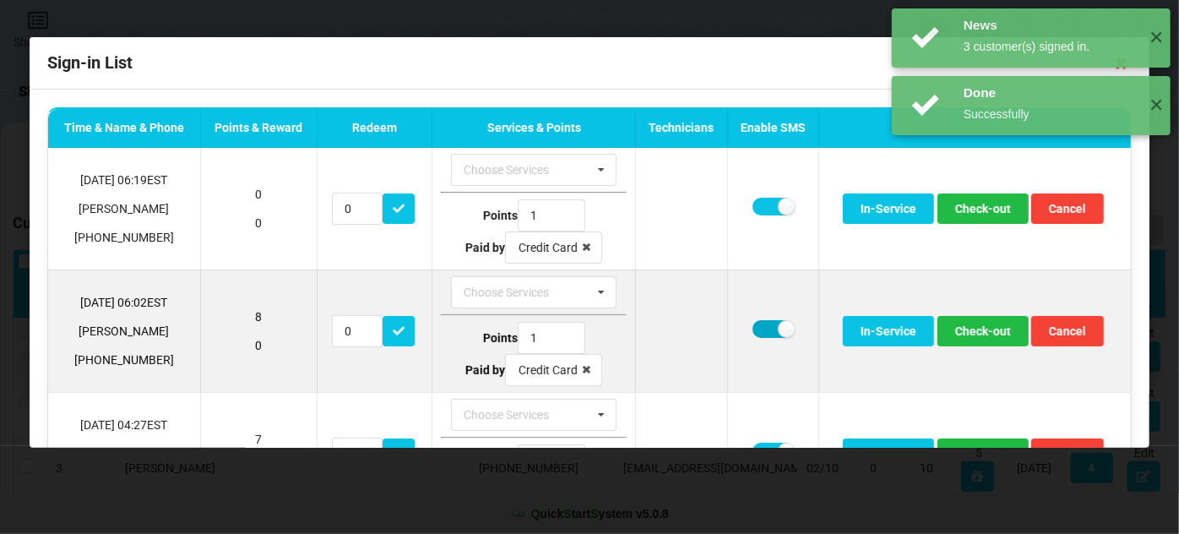
click at [764, 324] on label at bounding box center [773, 329] width 41 height 18
checkbox input "false"
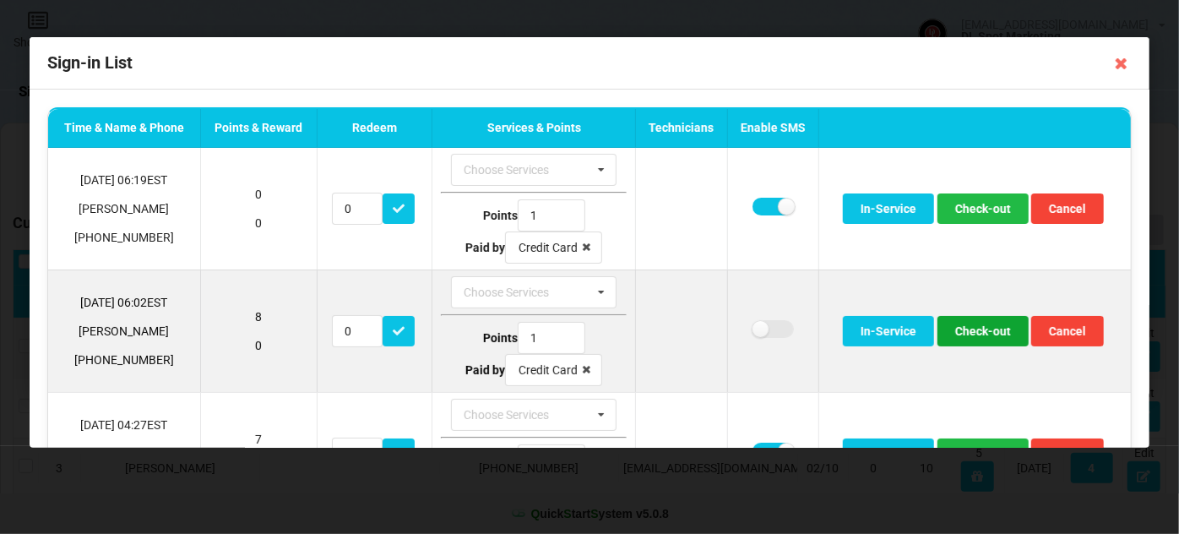
click at [980, 333] on button "Check-out" at bounding box center [983, 331] width 91 height 30
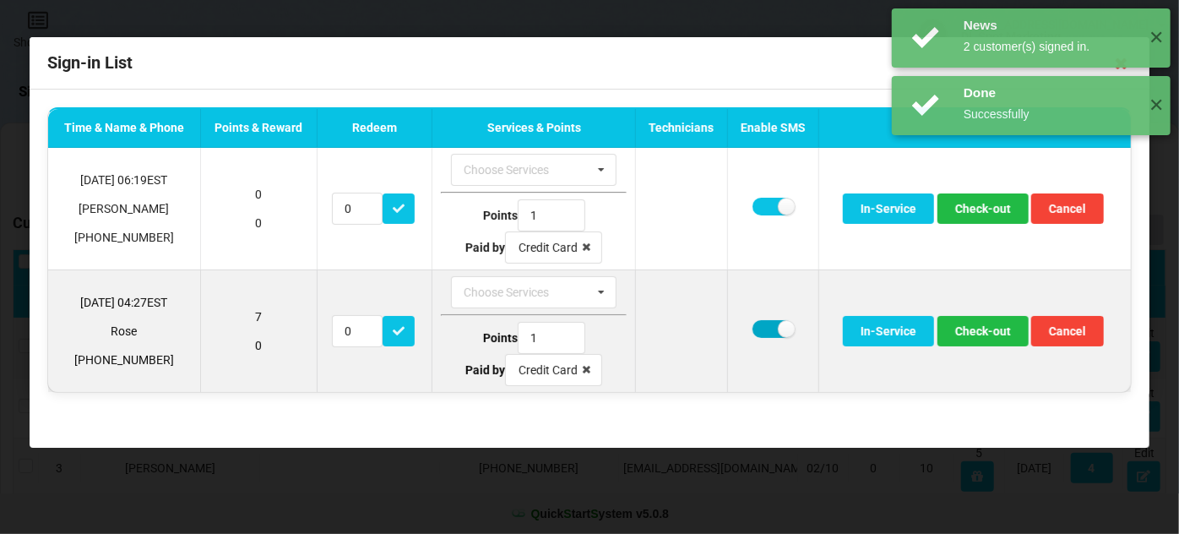
click at [769, 325] on label at bounding box center [773, 329] width 41 height 18
checkbox input "false"
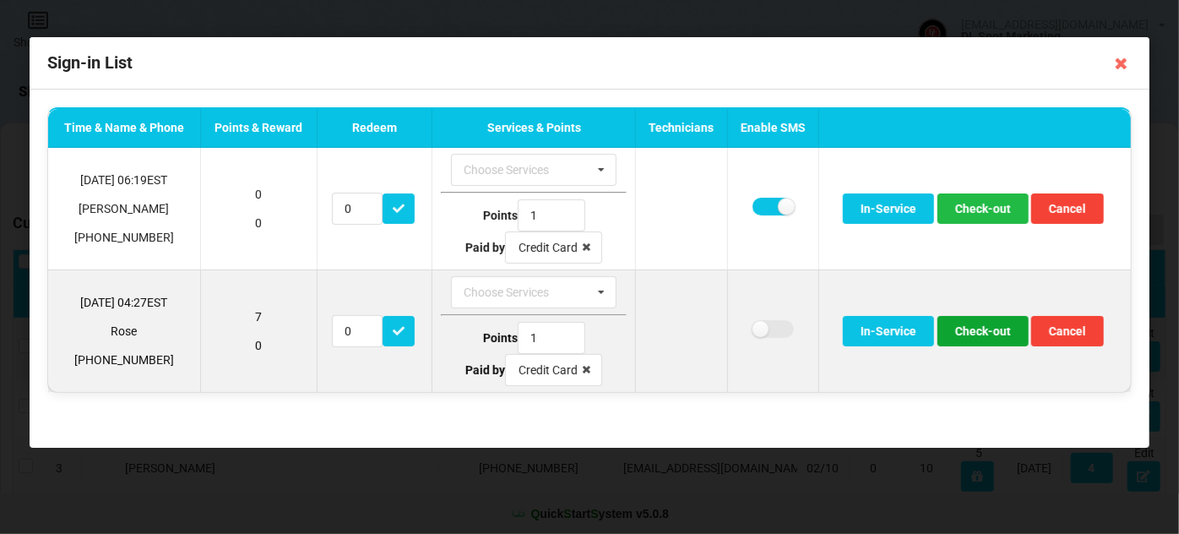
click at [984, 335] on button "Check-out" at bounding box center [983, 331] width 91 height 30
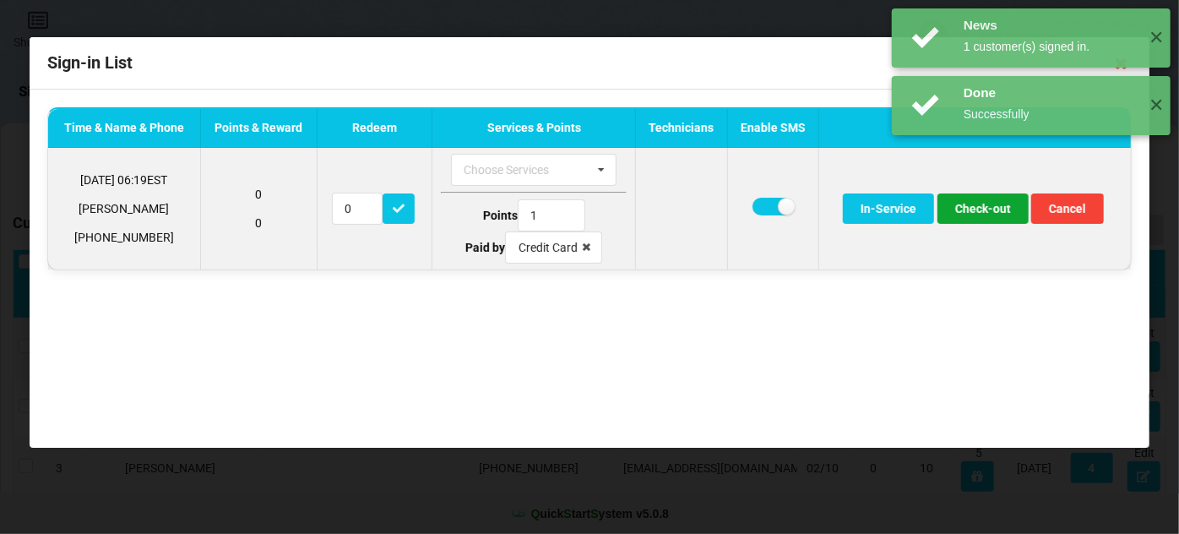
click at [996, 209] on button "Check-out" at bounding box center [983, 208] width 91 height 30
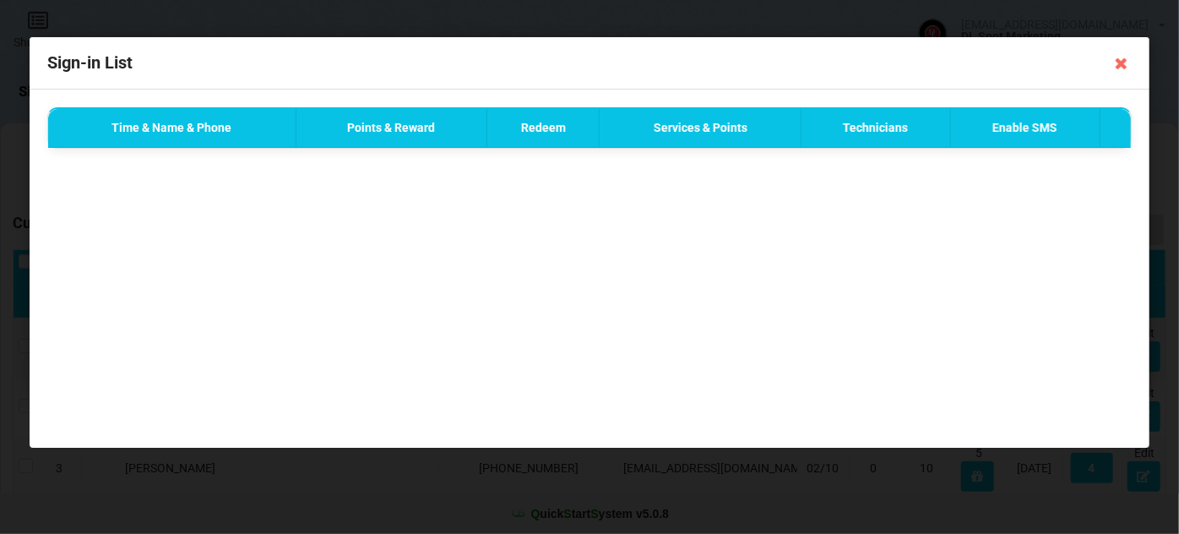
drag, startPoint x: 1123, startPoint y: 66, endPoint x: 1114, endPoint y: 71, distance: 9.9
click at [1123, 66] on icon at bounding box center [1121, 63] width 27 height 27
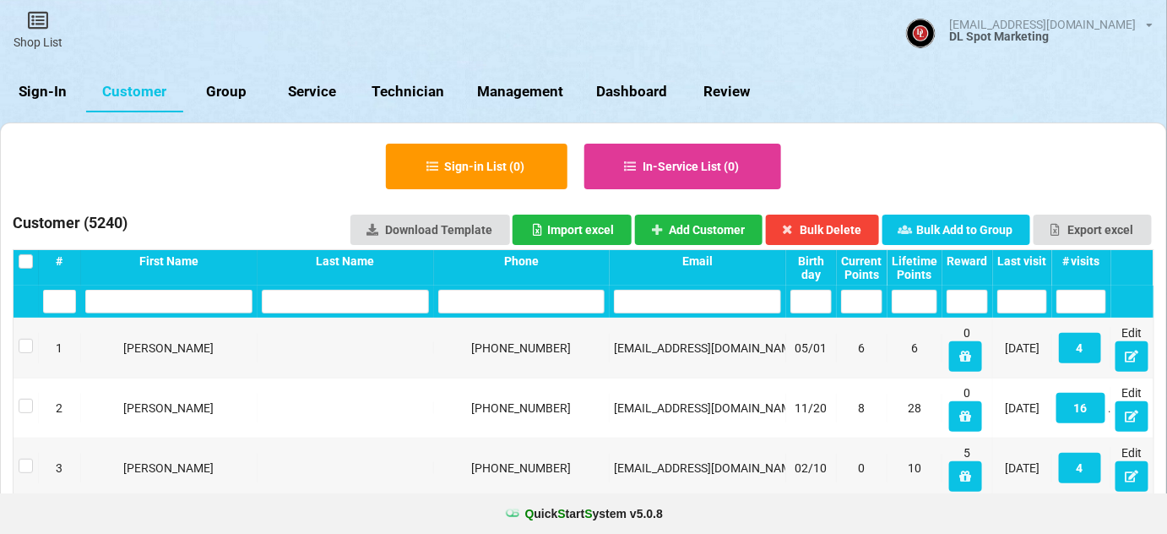
click at [33, 98] on link "Sign-In" at bounding box center [43, 92] width 86 height 41
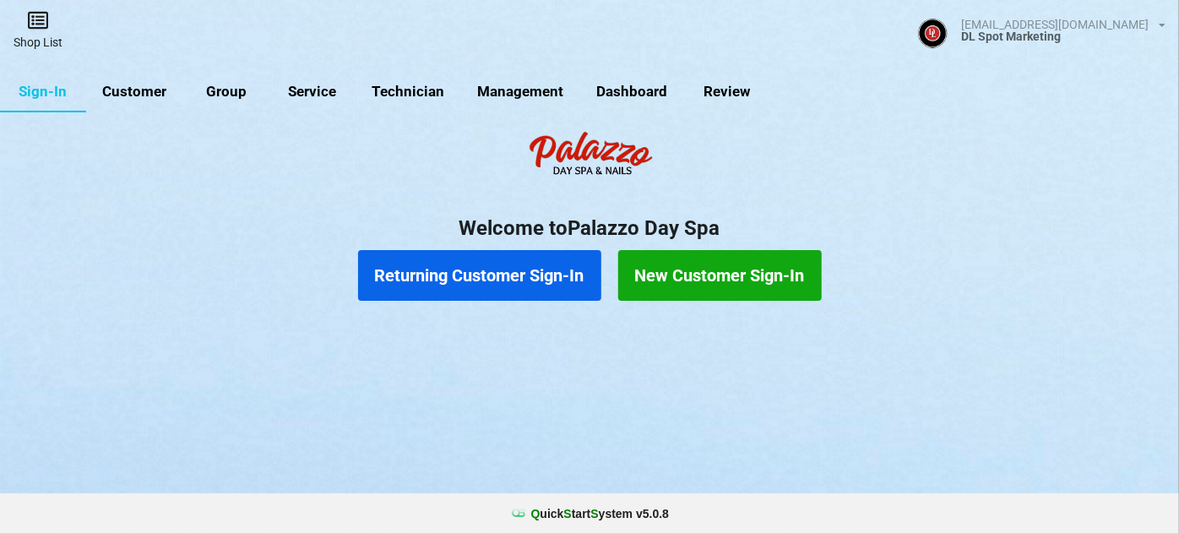
click at [31, 37] on link "Shop List" at bounding box center [38, 30] width 76 height 60
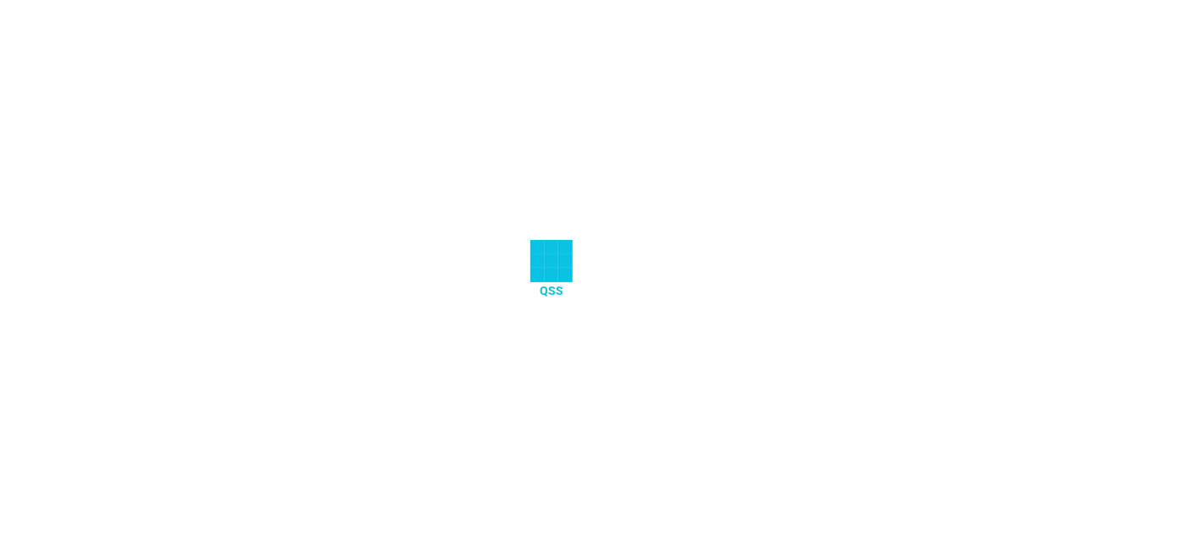
select select "25"
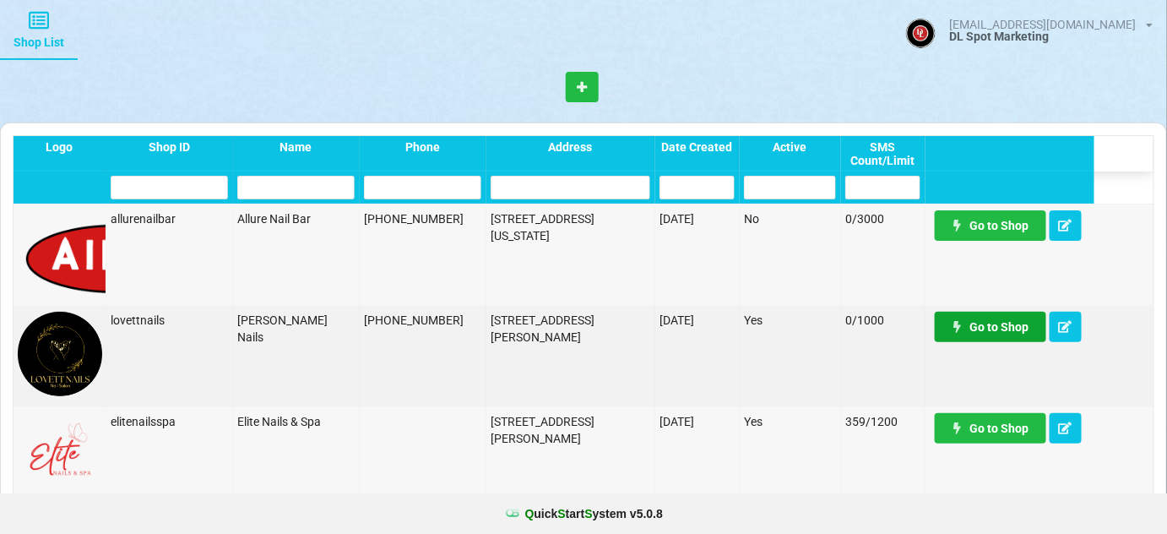
click at [1014, 329] on link "Go to Shop" at bounding box center [990, 327] width 111 height 30
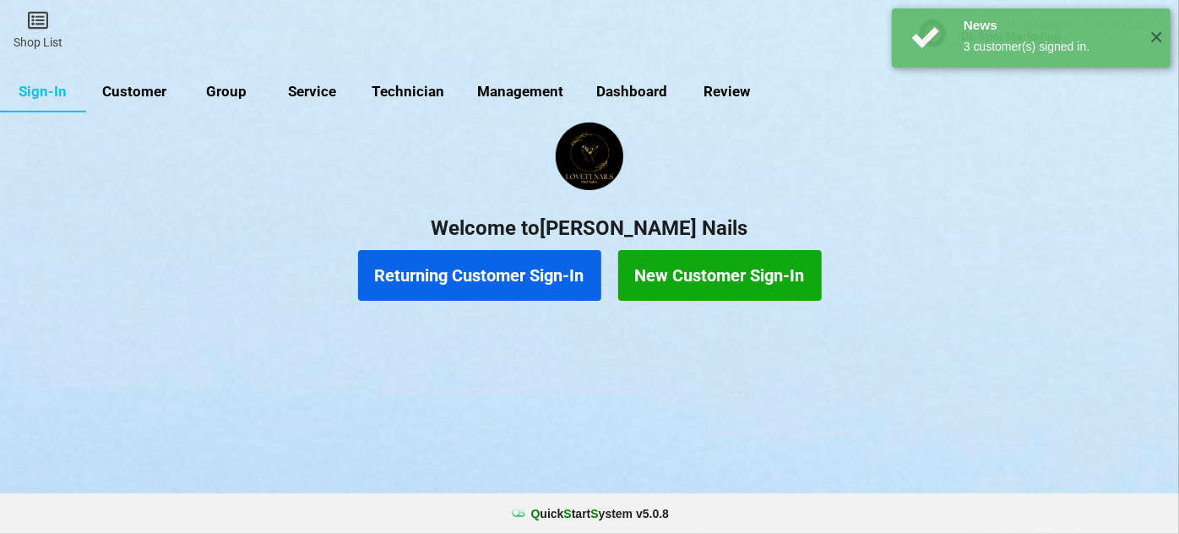
click at [148, 90] on link "Customer" at bounding box center [134, 92] width 97 height 41
select select "25"
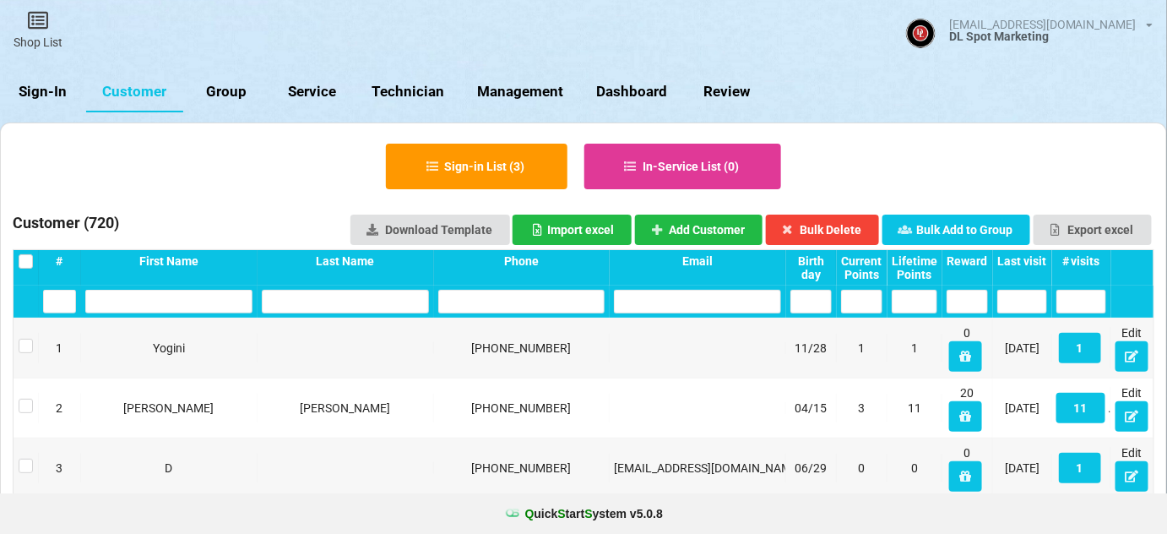
click at [1027, 262] on div "Last visit" at bounding box center [1023, 261] width 50 height 14
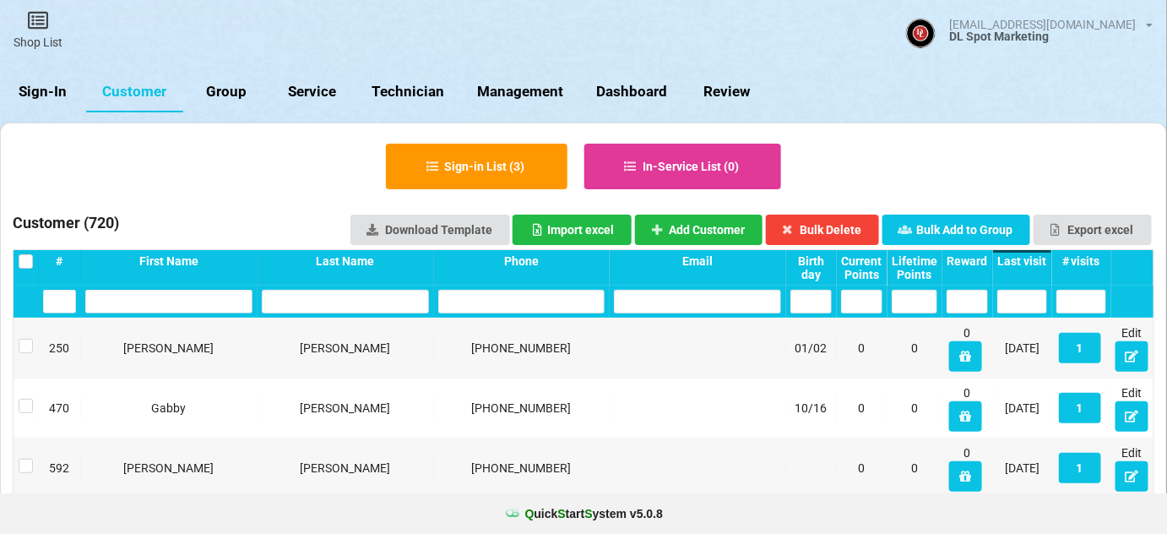
click at [891, 262] on div "Last visit" at bounding box center [874, 262] width 33 height 9
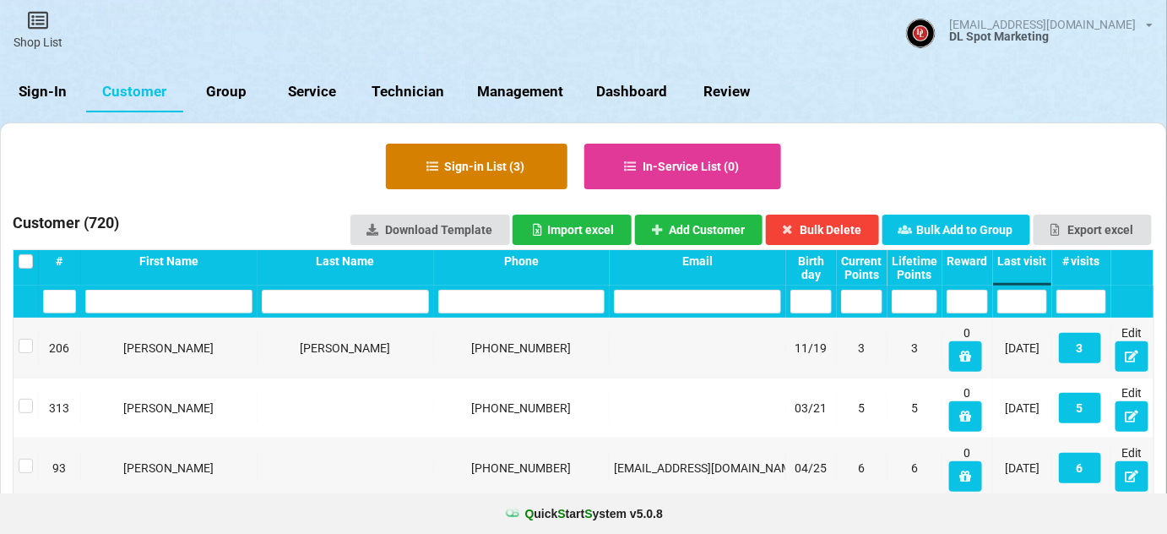
click at [508, 168] on button "Sign-in List ( 3 )" at bounding box center [477, 167] width 182 height 46
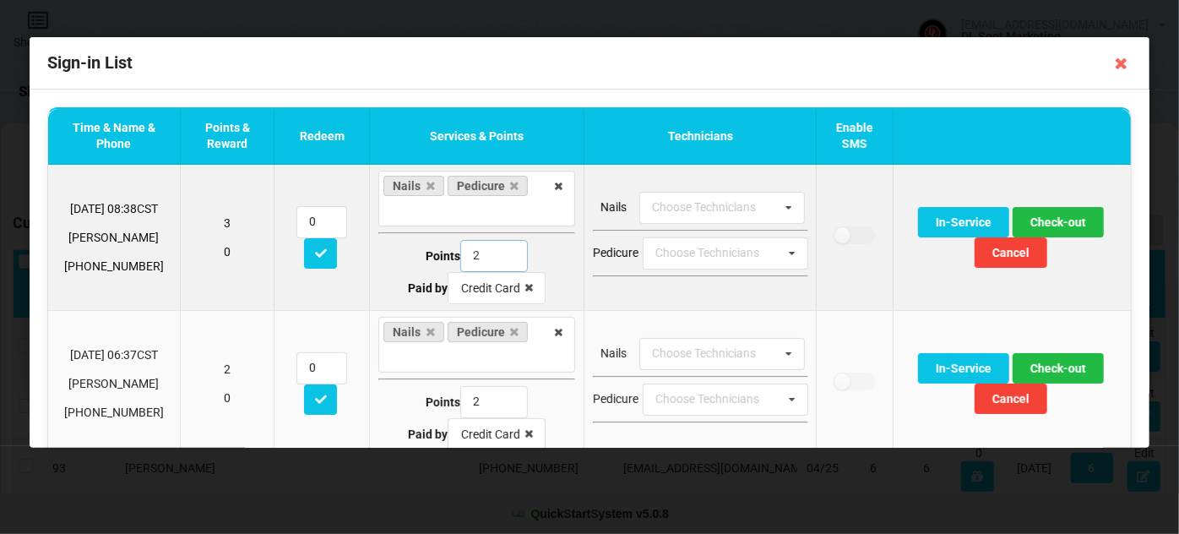
drag, startPoint x: 480, startPoint y: 251, endPoint x: 448, endPoint y: 261, distance: 33.7
click at [448, 261] on div "Points 2" at bounding box center [476, 256] width 197 height 32
type input "1"
click at [1055, 223] on button "Check-out" at bounding box center [1058, 222] width 91 height 30
drag, startPoint x: 475, startPoint y: 253, endPoint x: 442, endPoint y: 263, distance: 34.2
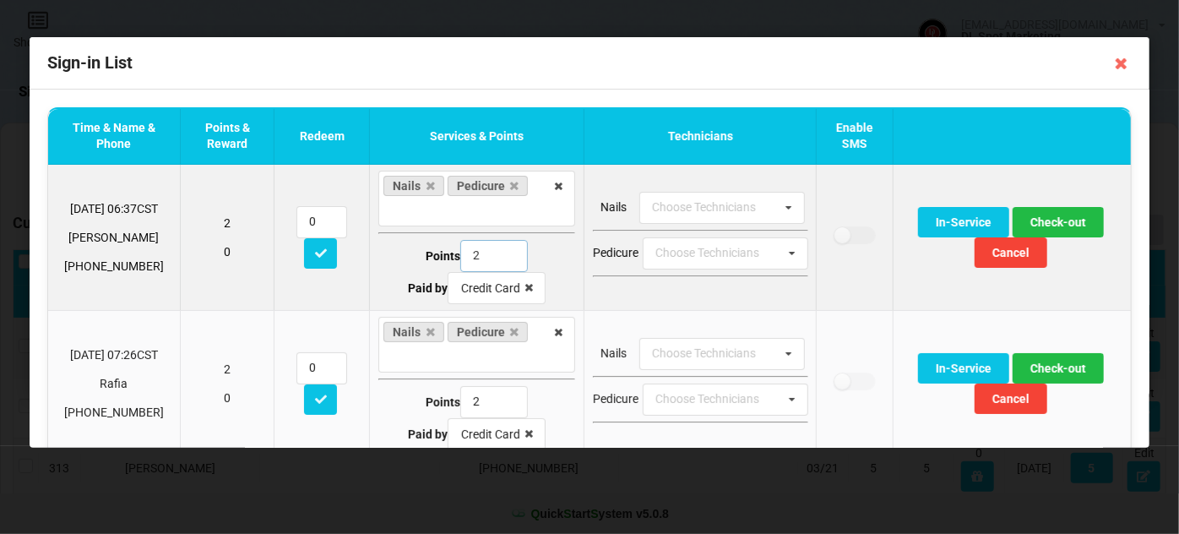
click at [443, 260] on div "Points 2" at bounding box center [476, 256] width 197 height 32
type input "1"
click at [1052, 220] on button "Check-out" at bounding box center [1058, 222] width 91 height 30
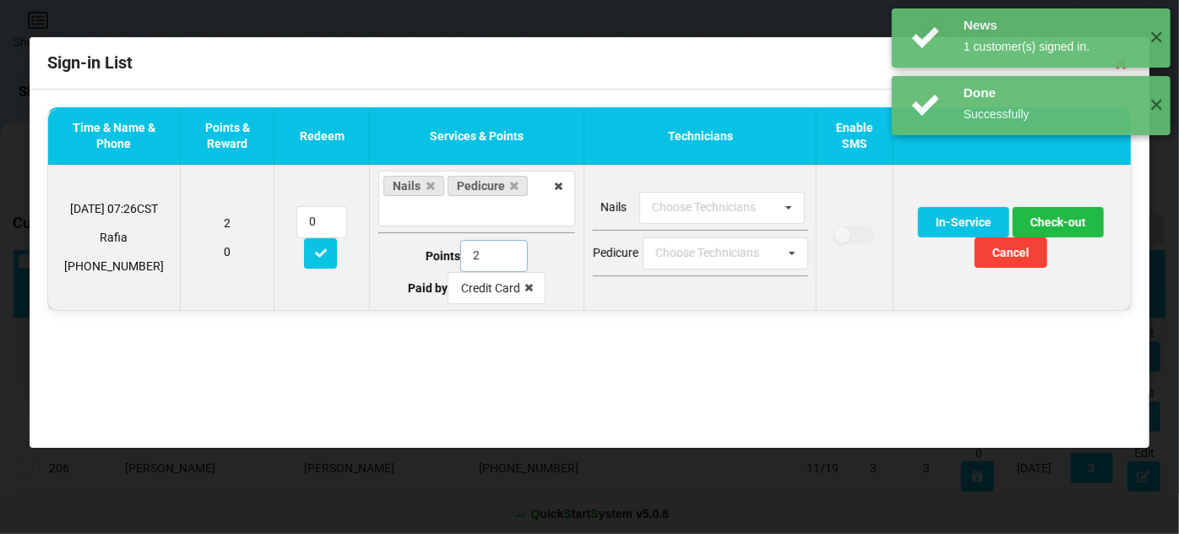
drag, startPoint x: 473, startPoint y: 249, endPoint x: 446, endPoint y: 254, distance: 27.5
click at [447, 254] on div "Points 2" at bounding box center [476, 256] width 197 height 32
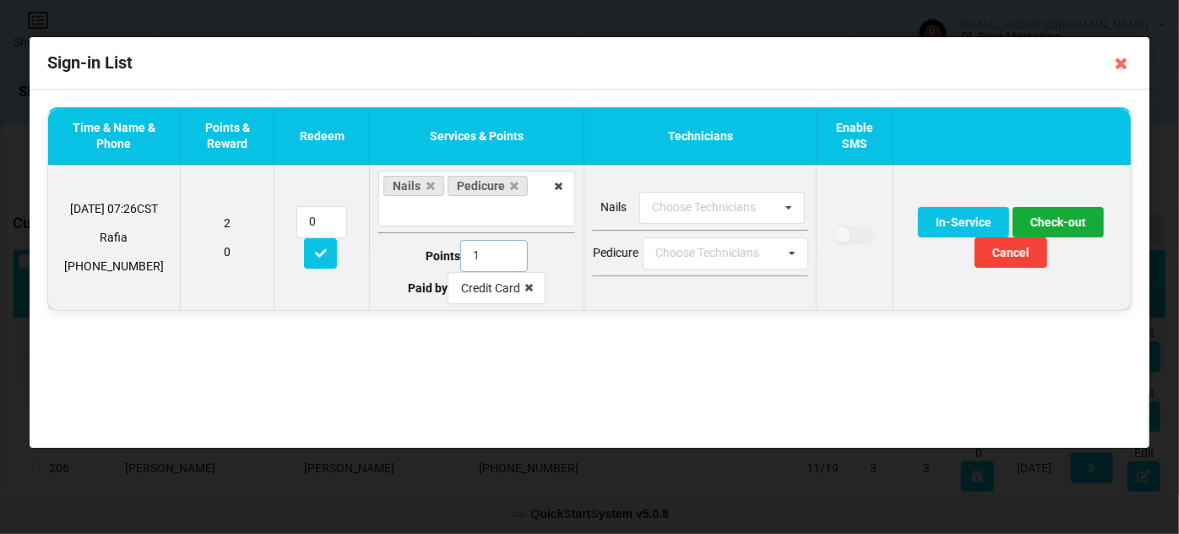
type input "1"
click at [1068, 222] on button "Check-out" at bounding box center [1058, 222] width 91 height 30
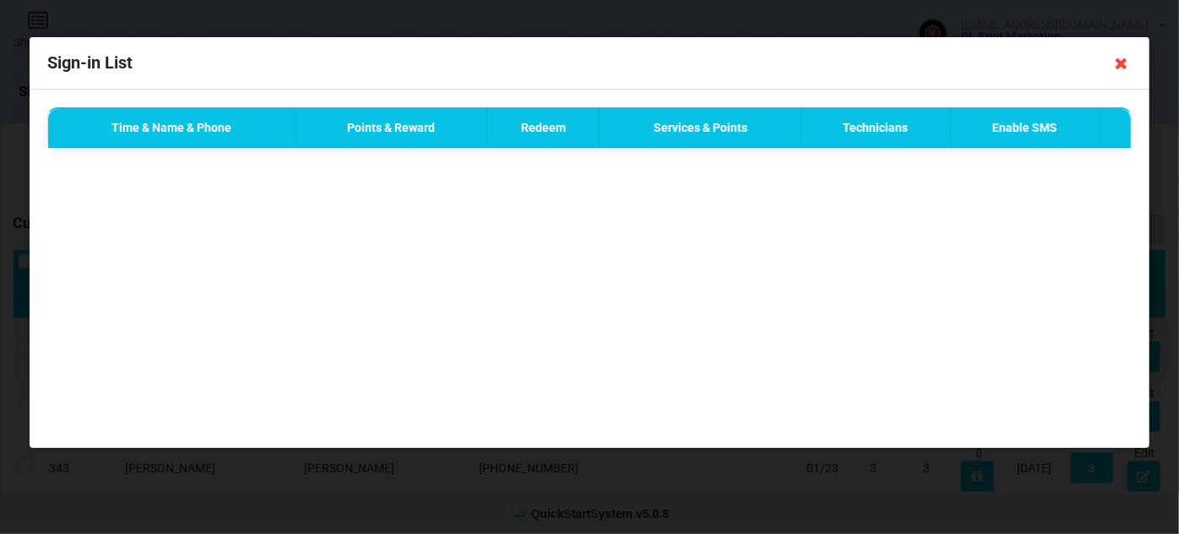
click at [1122, 64] on icon at bounding box center [1121, 63] width 27 height 27
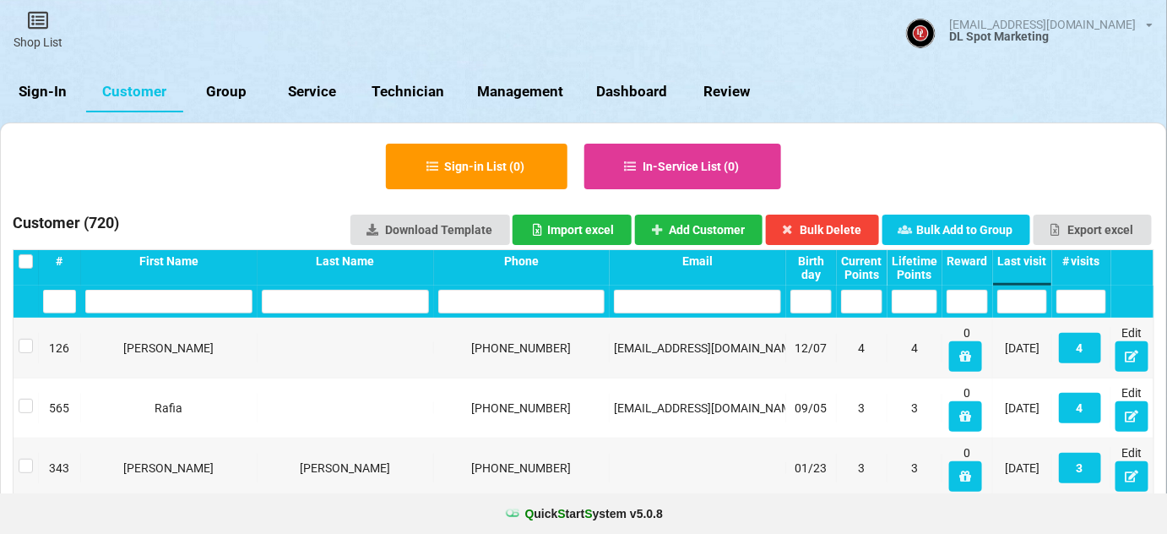
click at [52, 93] on link "Sign-In" at bounding box center [43, 92] width 86 height 41
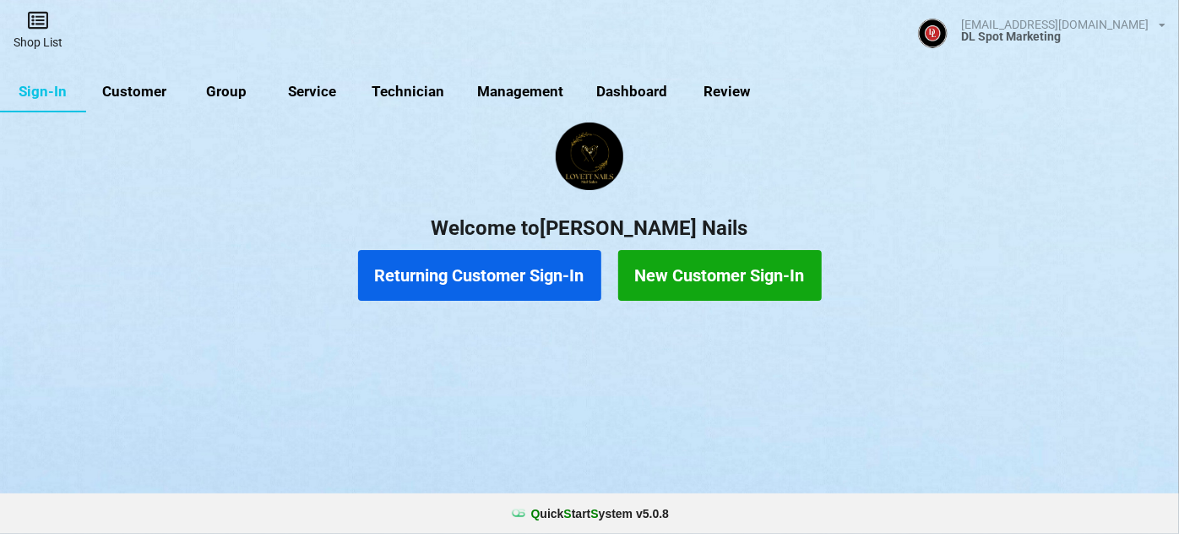
click at [37, 28] on icon at bounding box center [38, 20] width 24 height 20
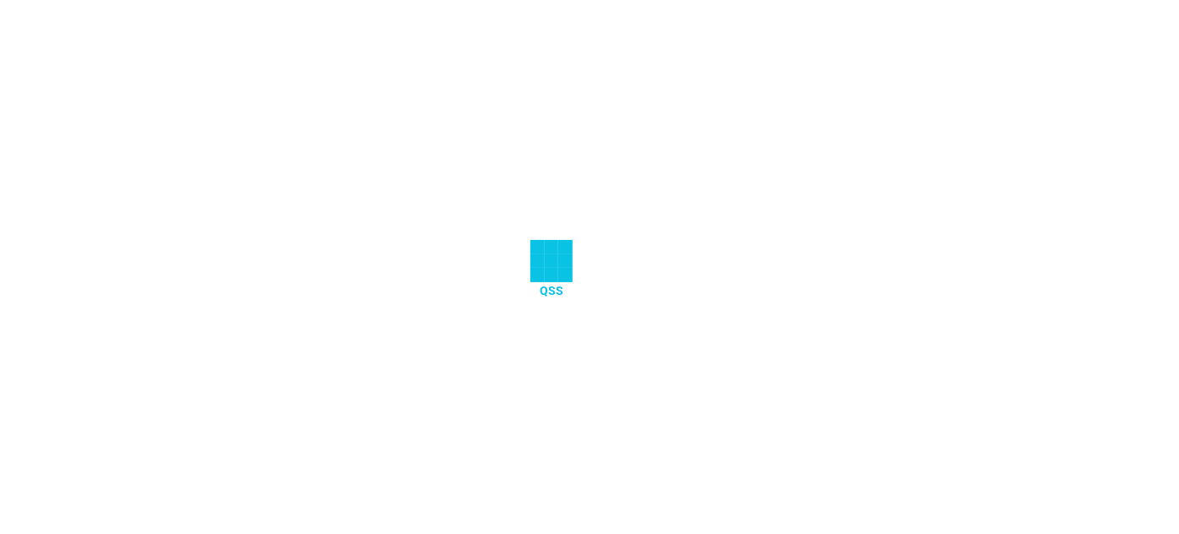
select select "25"
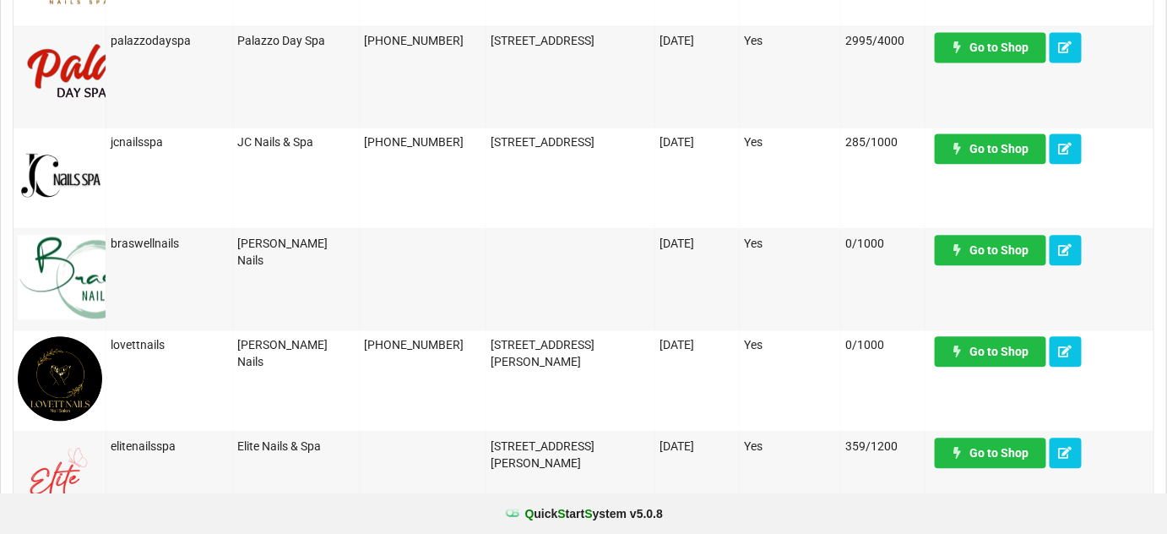
scroll to position [1228, 0]
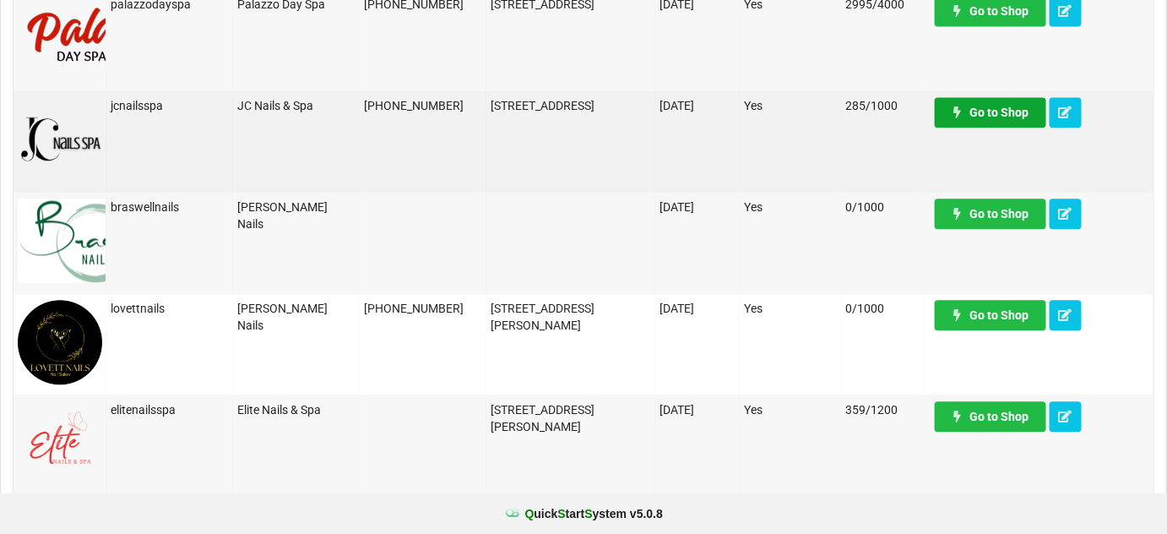
click at [585, 269] on link "Go to Shop" at bounding box center [585, 269] width 0 height 0
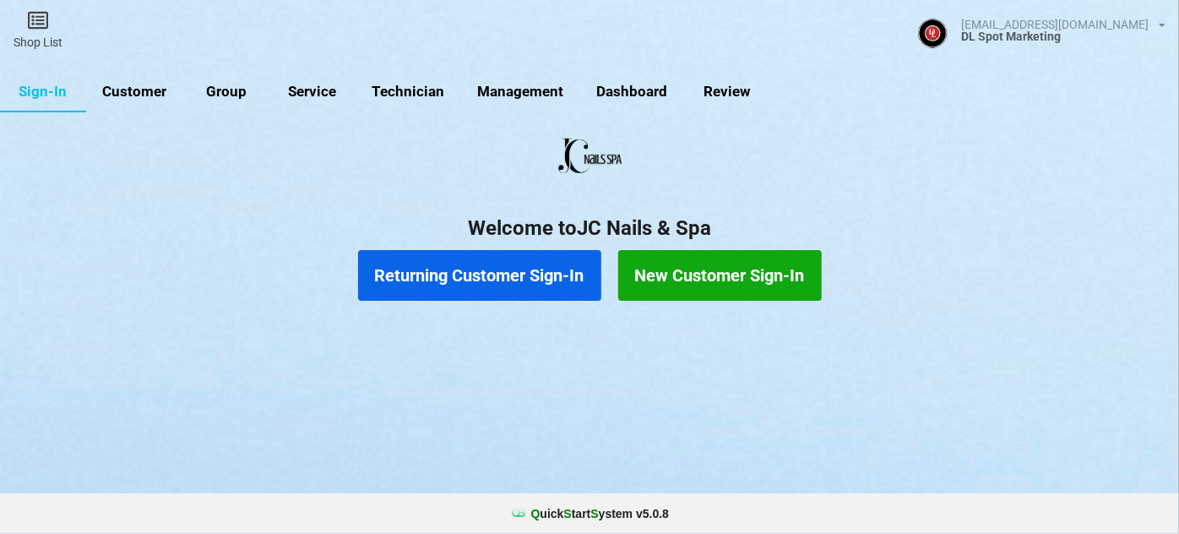
click at [482, 279] on button "Returning Customer Sign-In" at bounding box center [479, 275] width 243 height 51
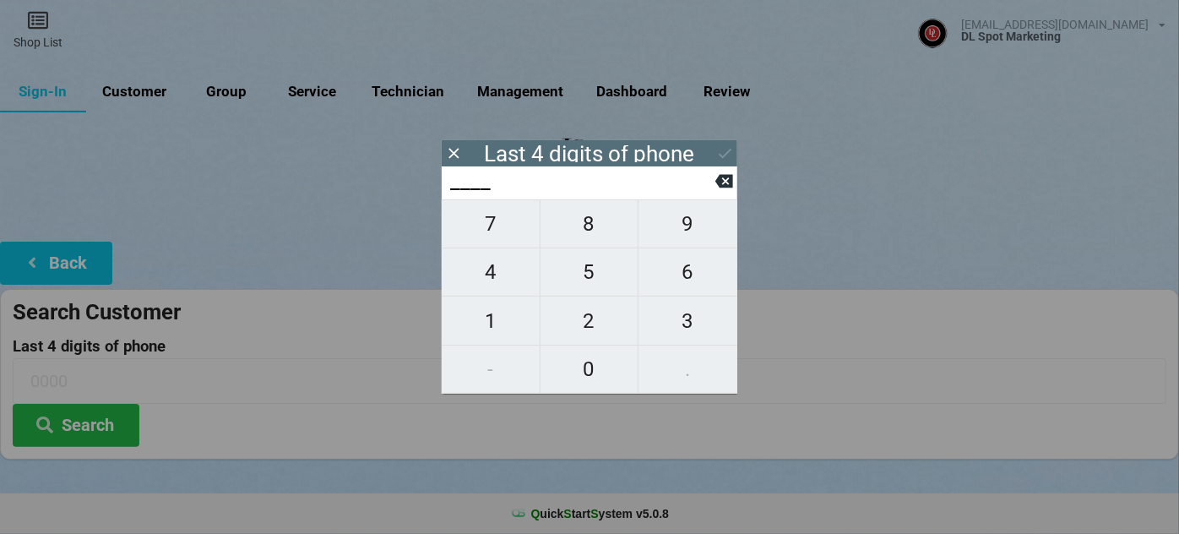
type input "6___"
type input "68__"
type input "681_"
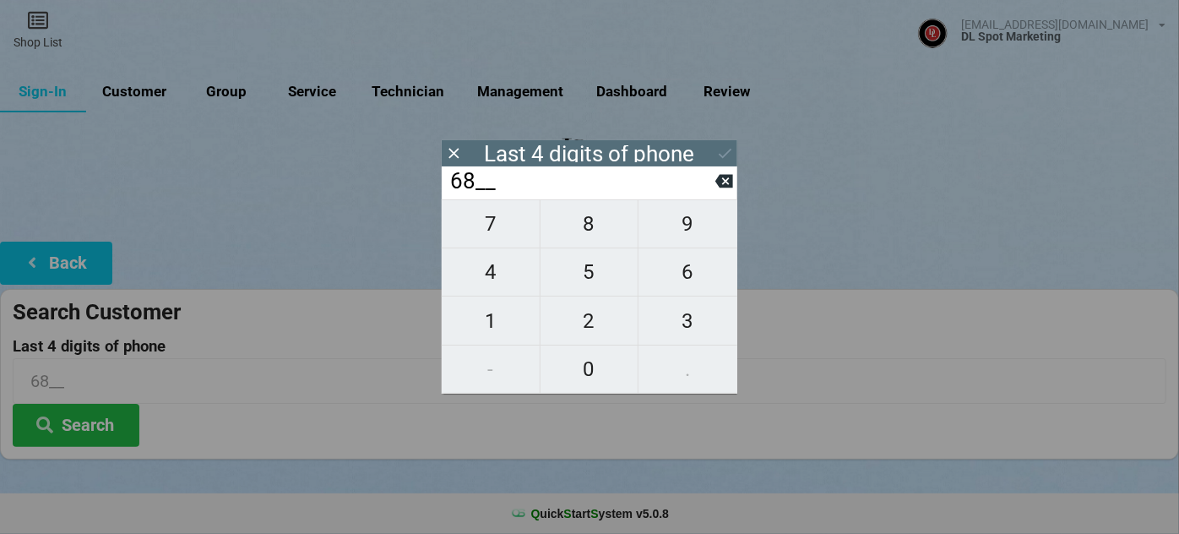
type input "681_"
type input "6817"
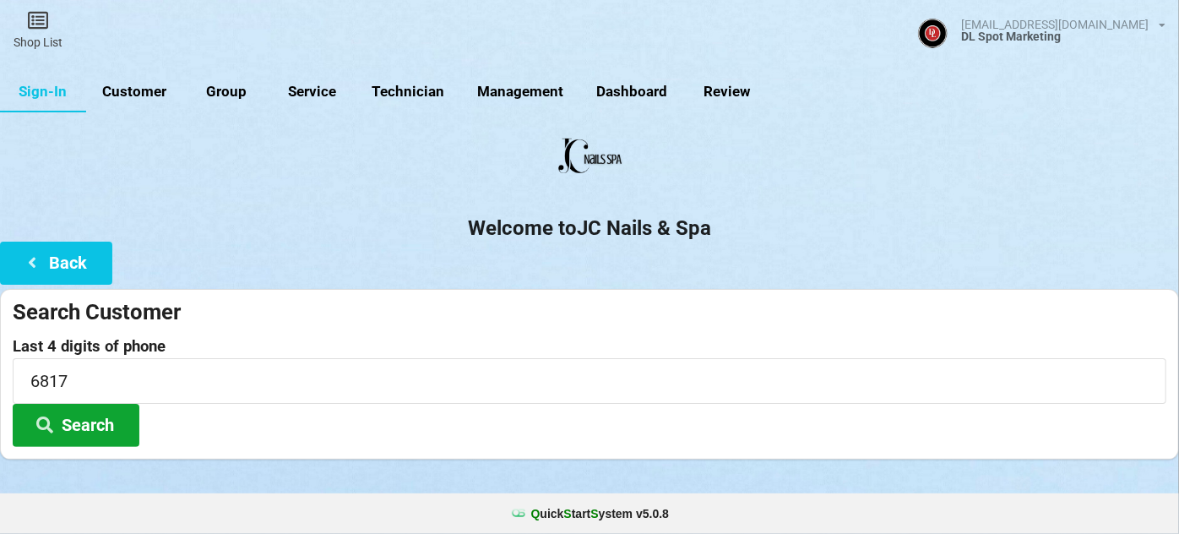
click at [88, 429] on button "Search" at bounding box center [76, 425] width 127 height 43
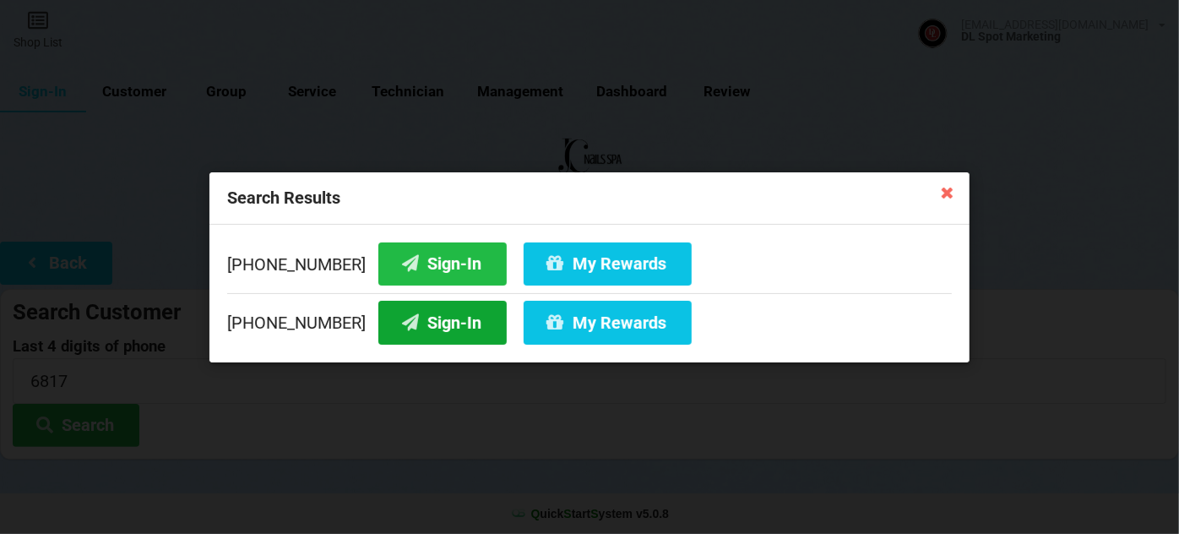
click at [432, 328] on button "Sign-In" at bounding box center [442, 322] width 128 height 43
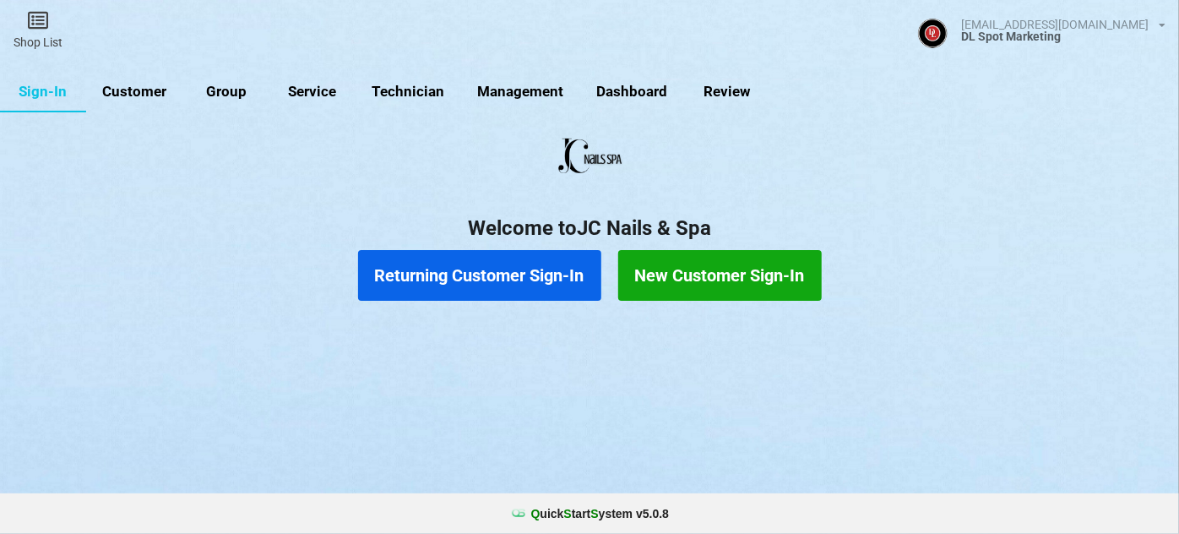
click at [465, 263] on button "Returning Customer Sign-In" at bounding box center [479, 275] width 243 height 51
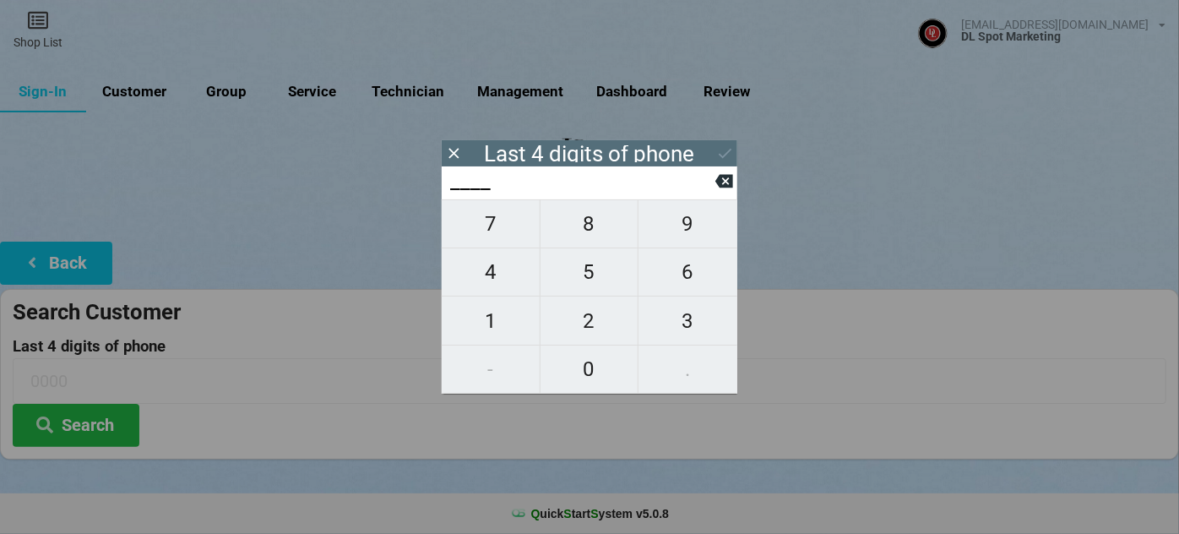
type input "5___"
type input "55__"
type input "555_"
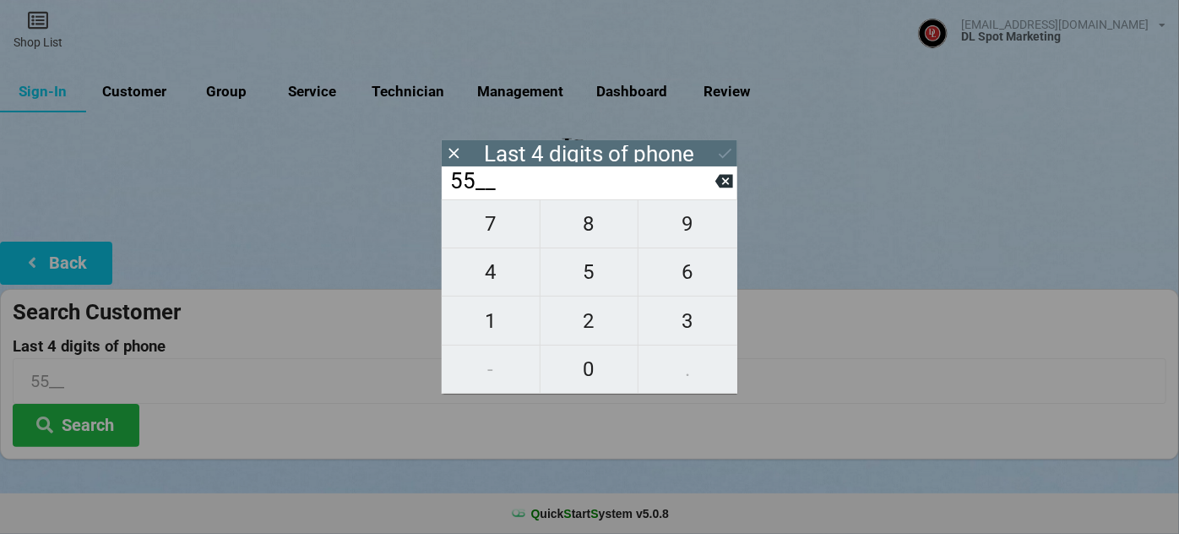
type input "555_"
type input "5556"
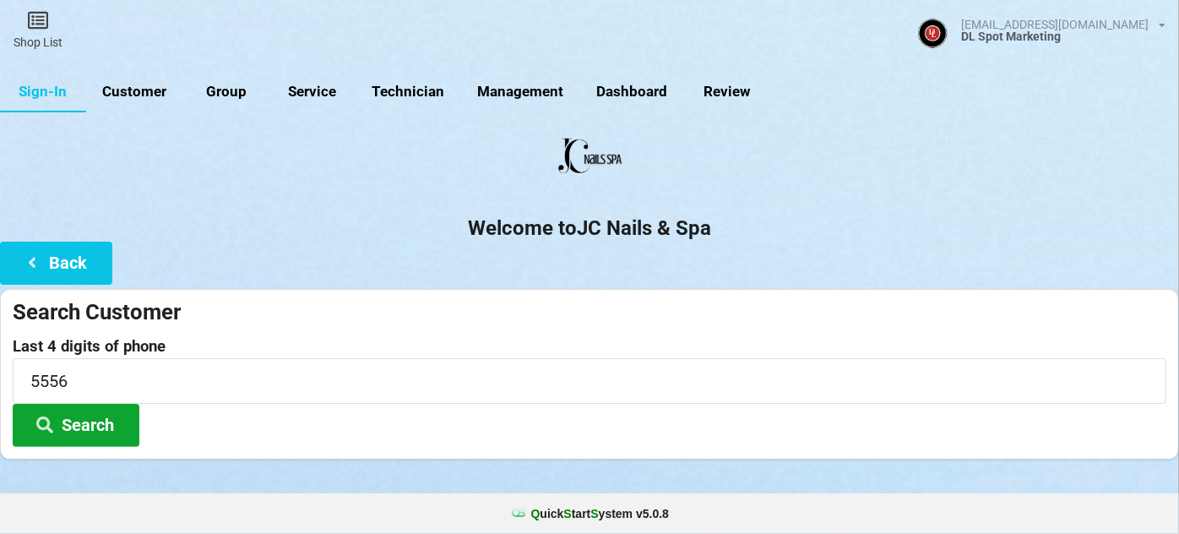
click at [108, 424] on button "Search" at bounding box center [76, 425] width 127 height 43
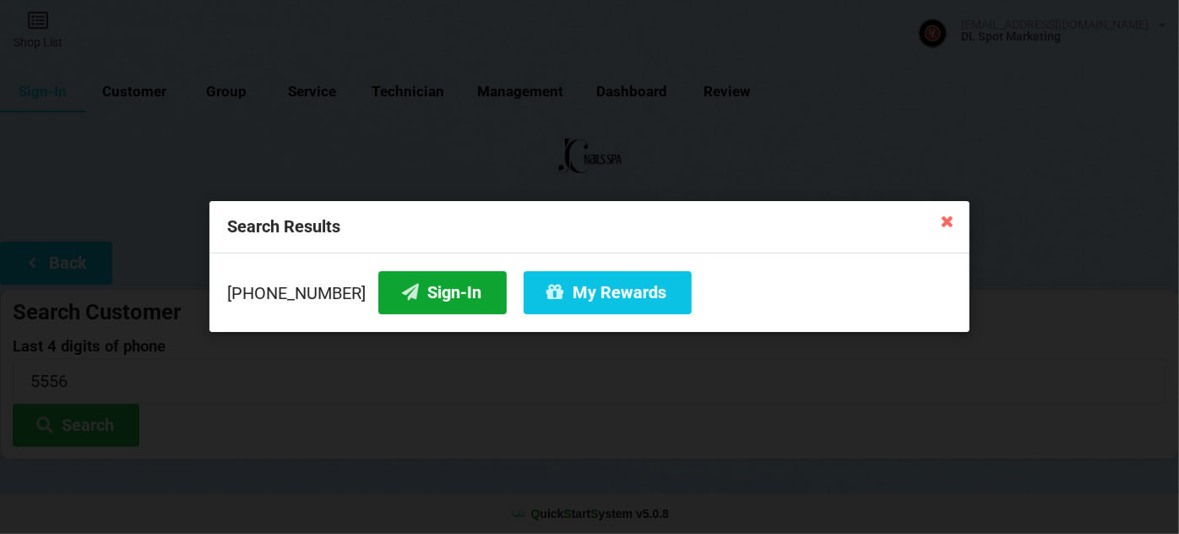
click at [438, 295] on button "Sign-In" at bounding box center [442, 292] width 128 height 43
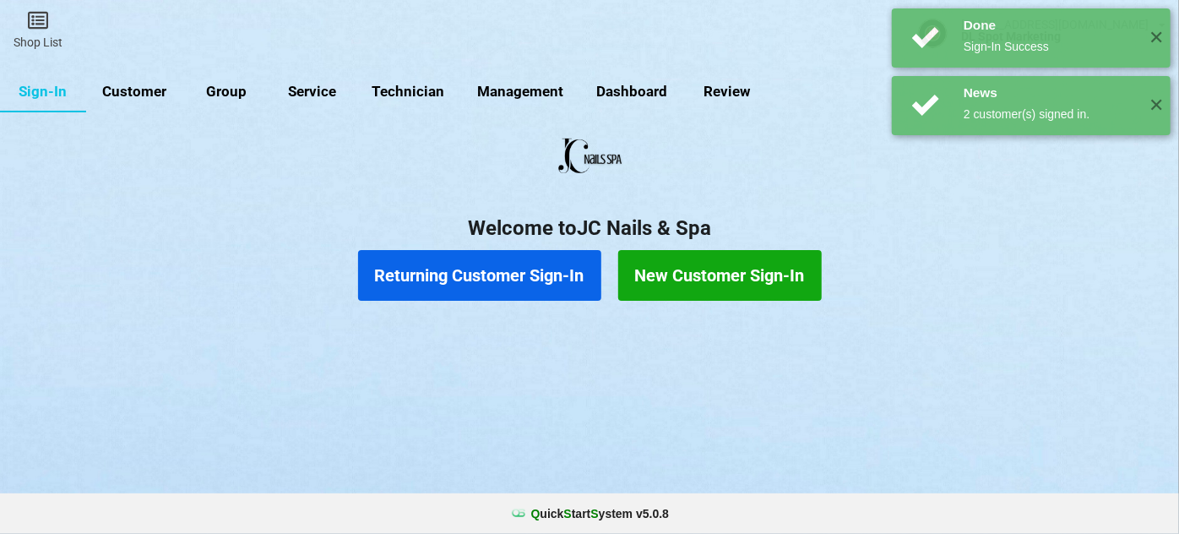
click at [496, 272] on button "Returning Customer Sign-In" at bounding box center [479, 275] width 243 height 51
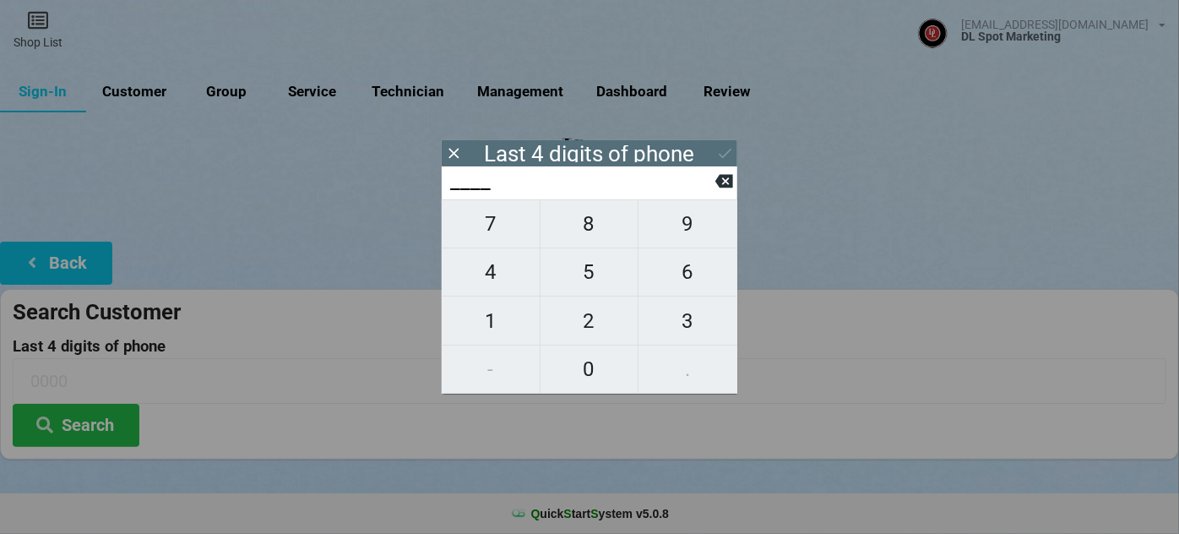
type input "5___"
type input "51__"
type input "516_"
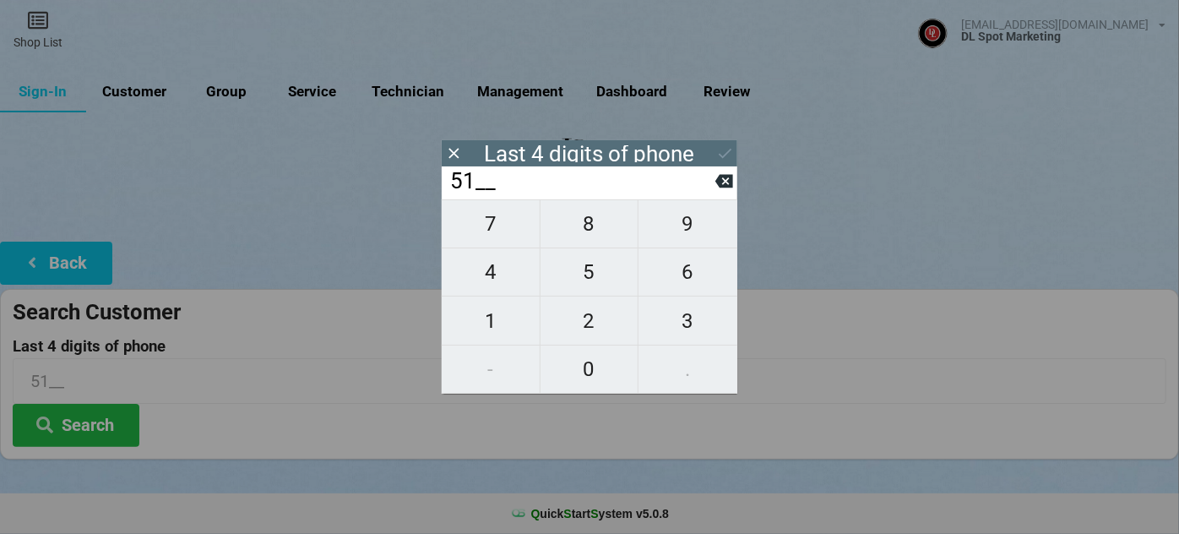
type input "516_"
type input "5167"
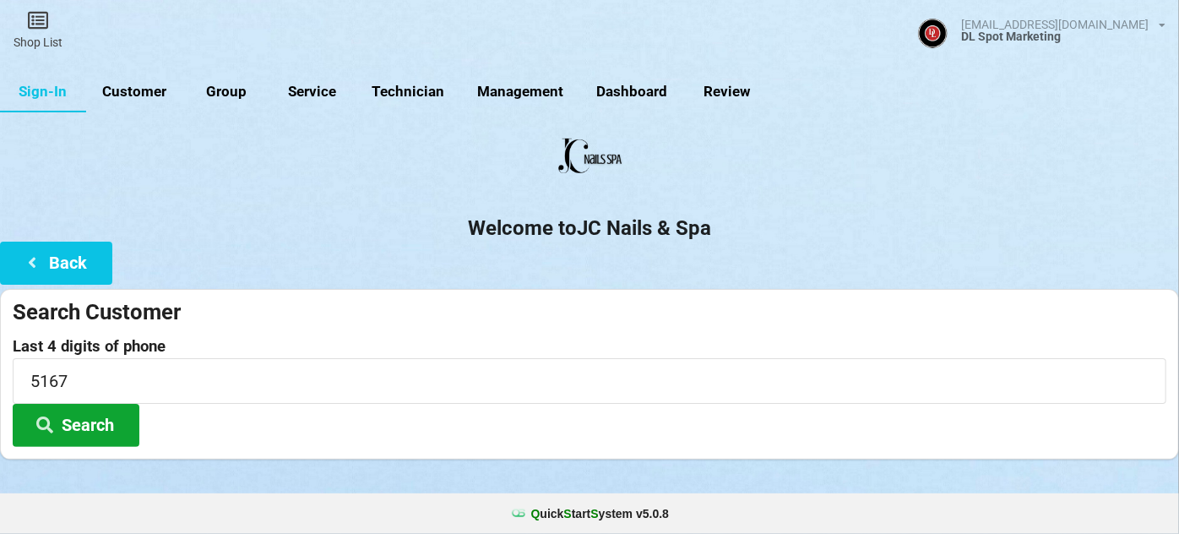
click at [93, 422] on button "Search" at bounding box center [76, 425] width 127 height 43
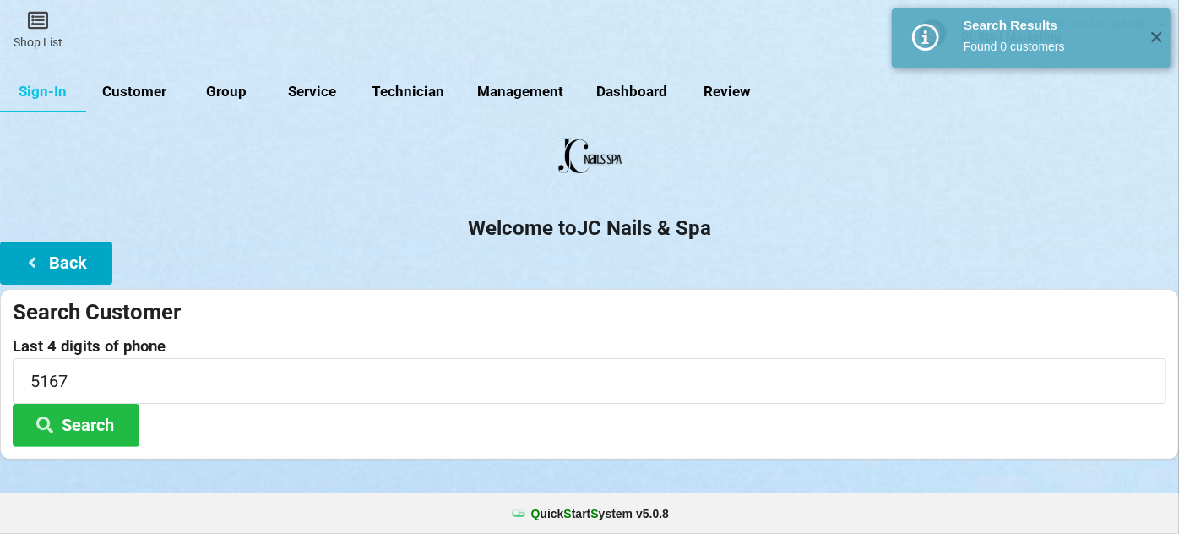
click at [65, 258] on button "Back" at bounding box center [56, 263] width 112 height 43
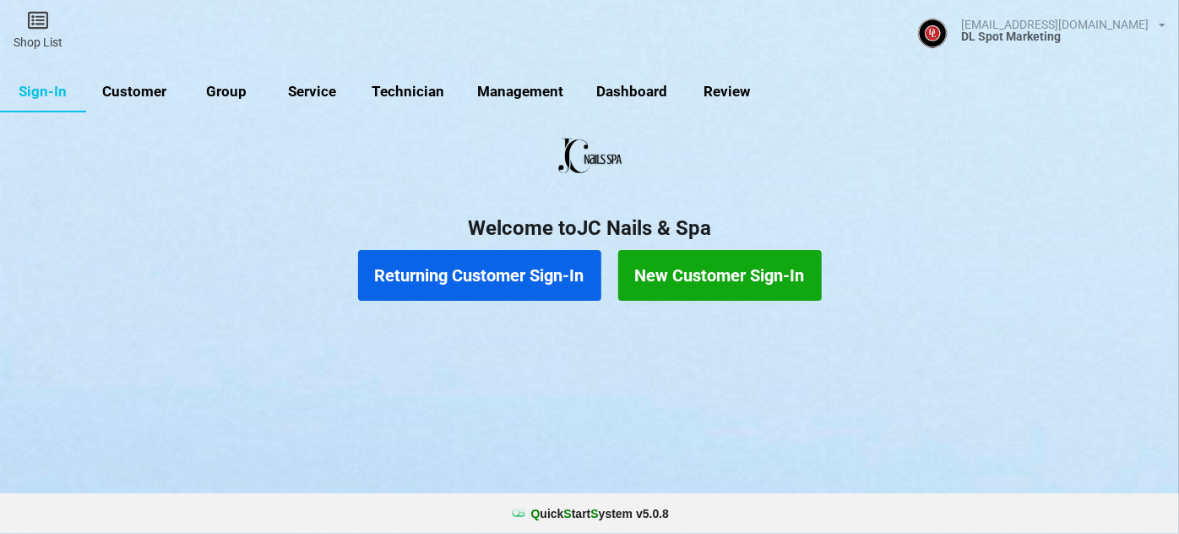
click at [667, 264] on button "New Customer Sign-In" at bounding box center [720, 275] width 204 height 51
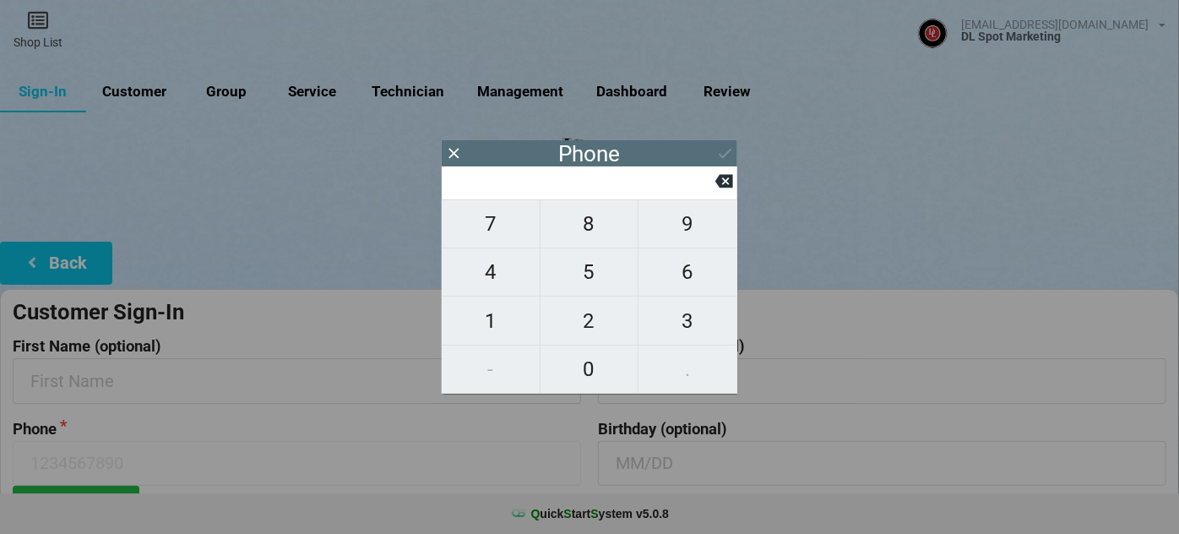
type input "8"
type input "86"
type input "864"
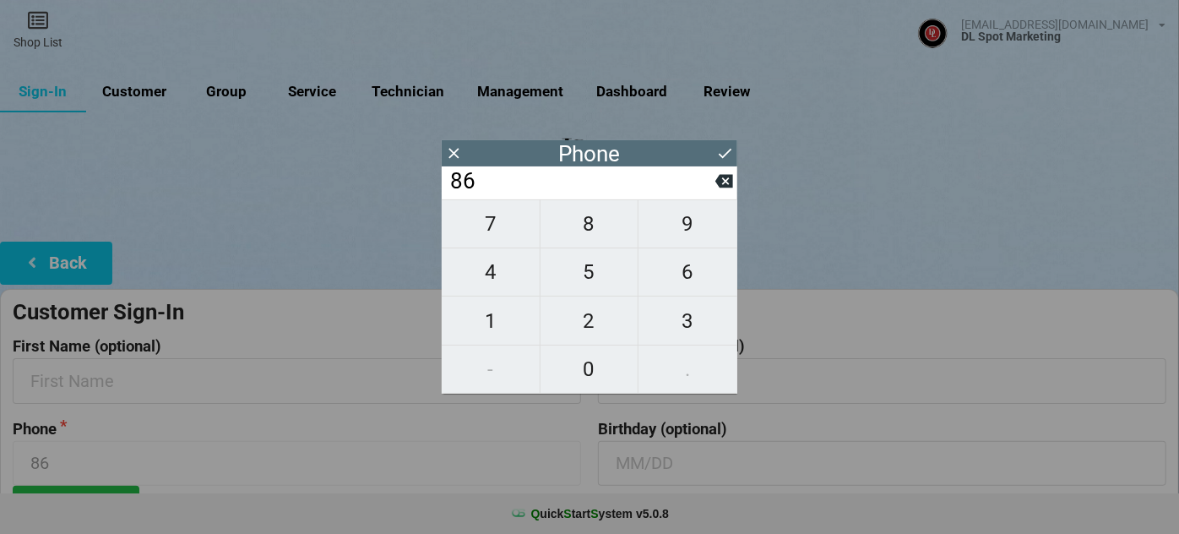
type input "864"
type input "8649"
type input "86493"
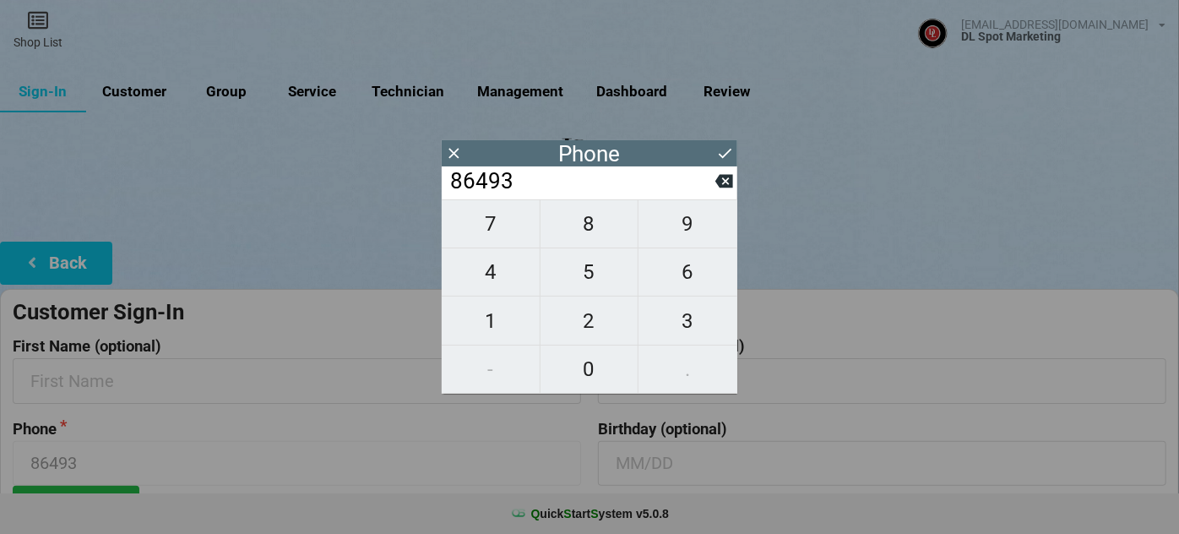
type input "864933"
type input "8649335"
type input "86493351"
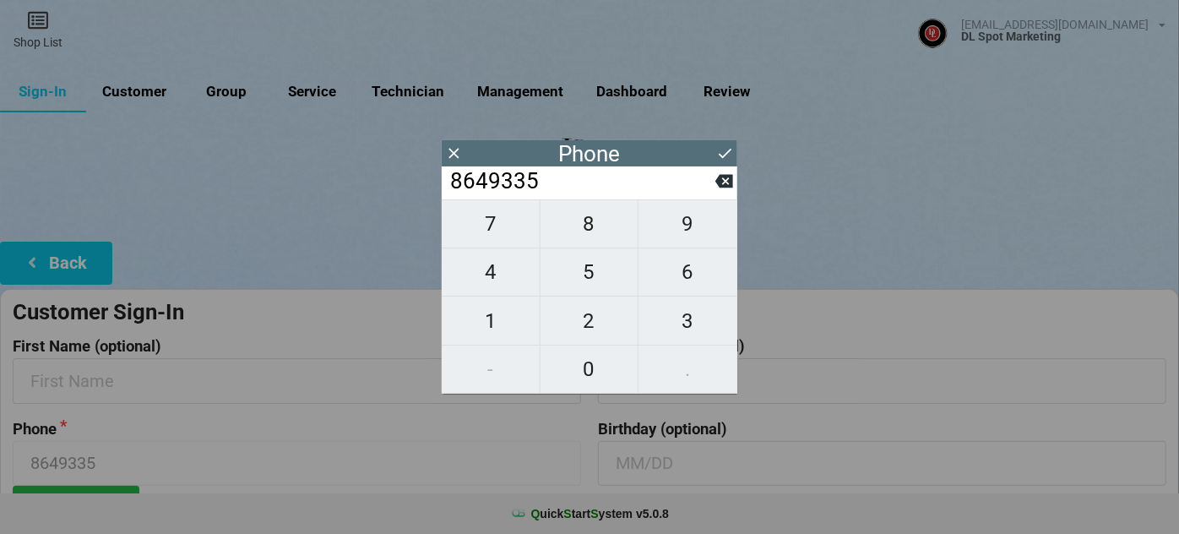
type input "86493351"
type input "864933516"
type input "8649335167"
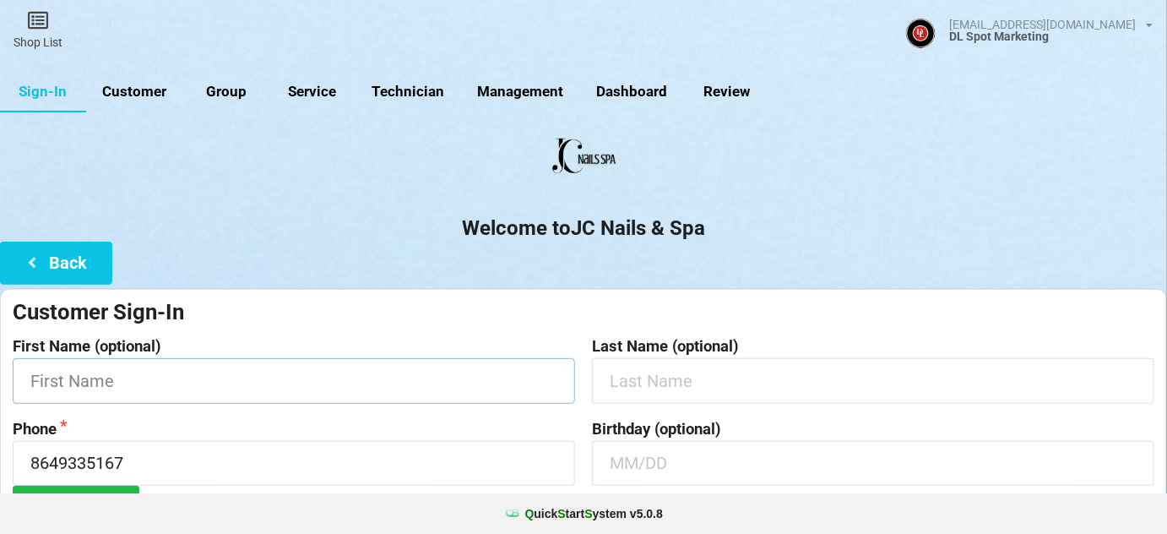
click at [101, 392] on input "text" at bounding box center [294, 380] width 563 height 45
type input "[PERSON_NAME]"
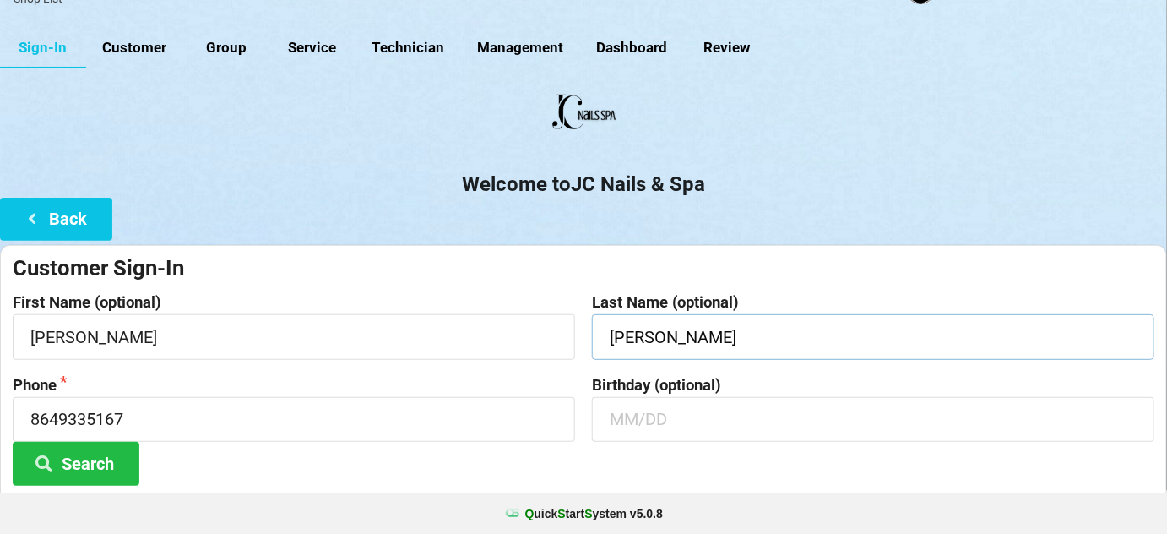
scroll to position [161, 0]
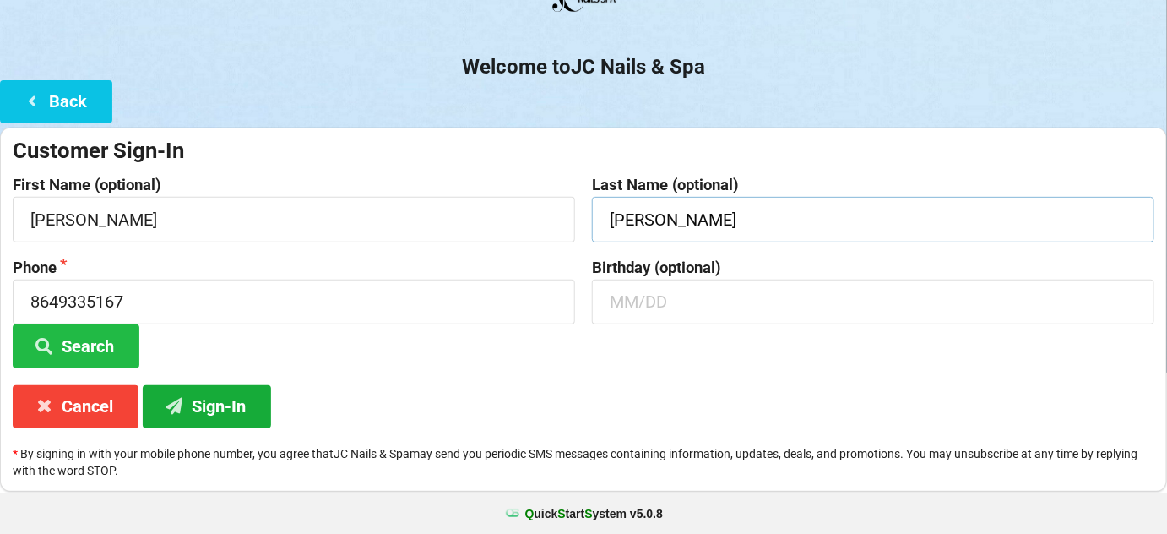
type input "[PERSON_NAME]"
click at [211, 400] on button "Sign-In" at bounding box center [207, 406] width 128 height 43
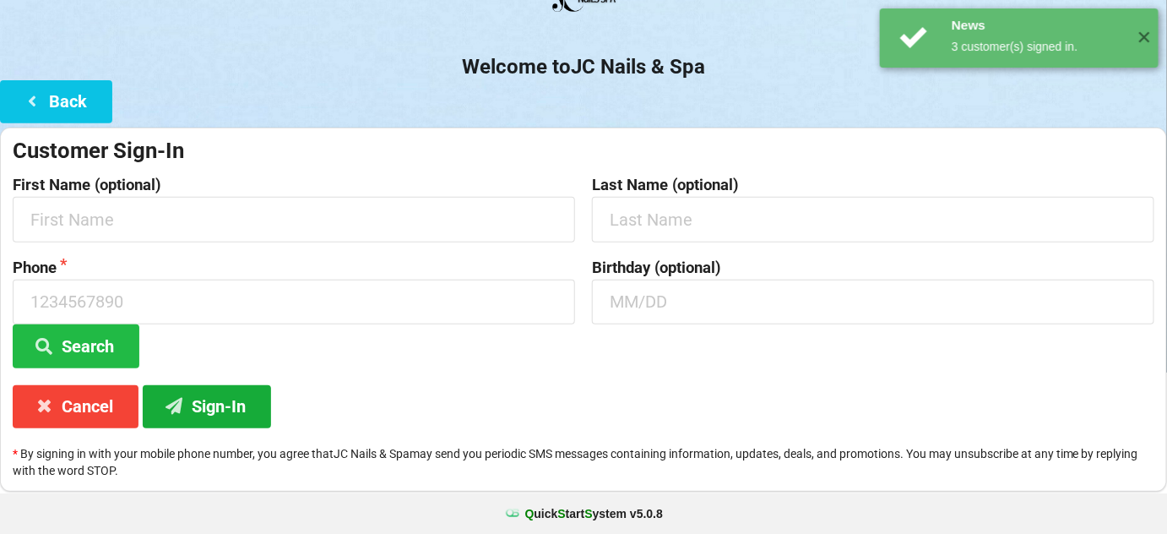
scroll to position [0, 0]
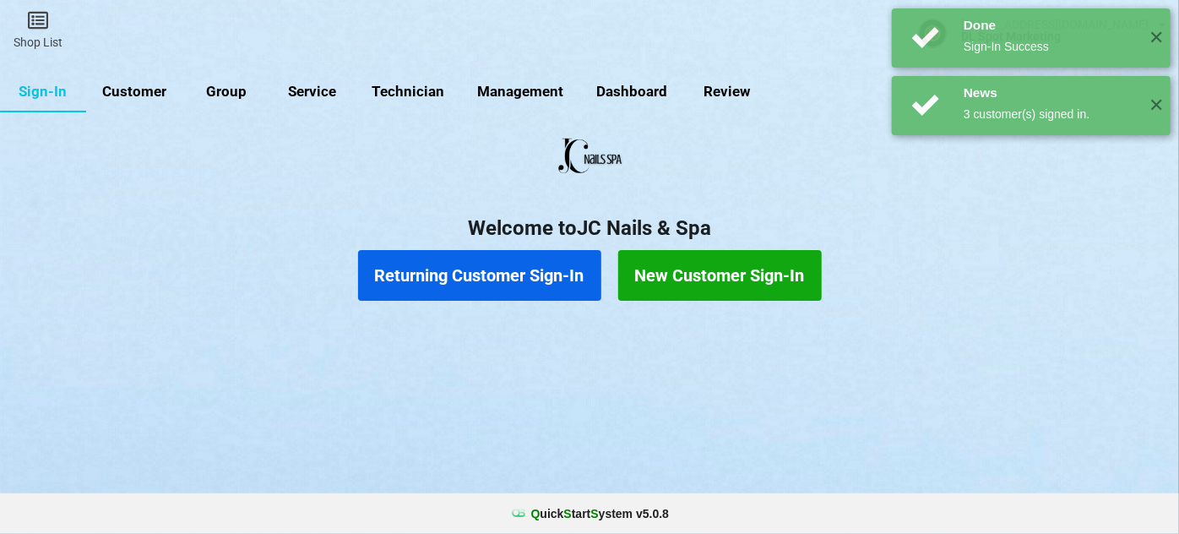
click at [502, 280] on button "Returning Customer Sign-In" at bounding box center [479, 275] width 243 height 51
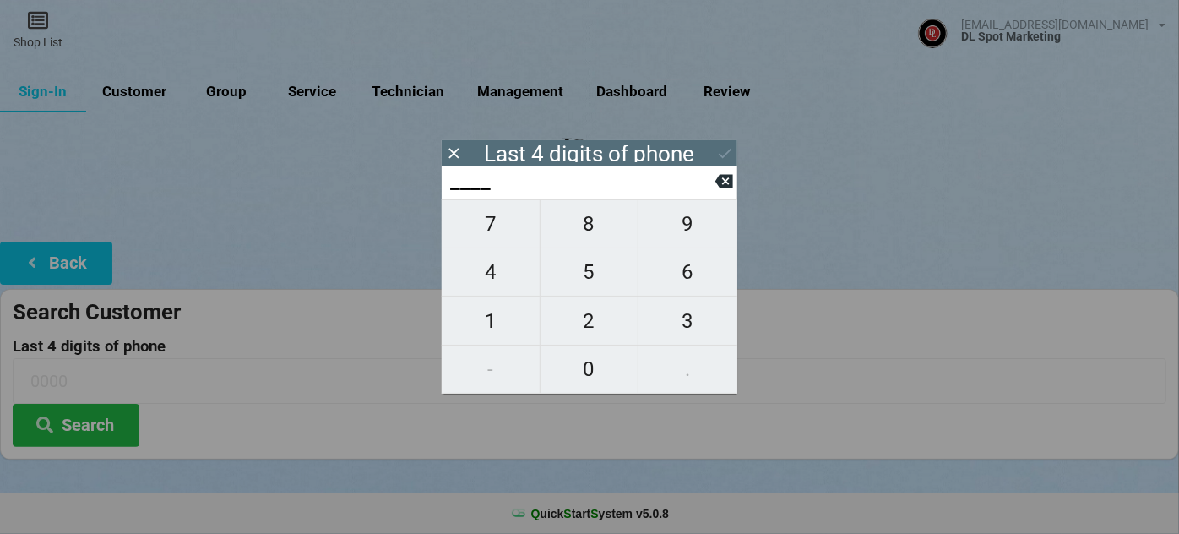
type input "4___"
type input "45__"
type input "456_"
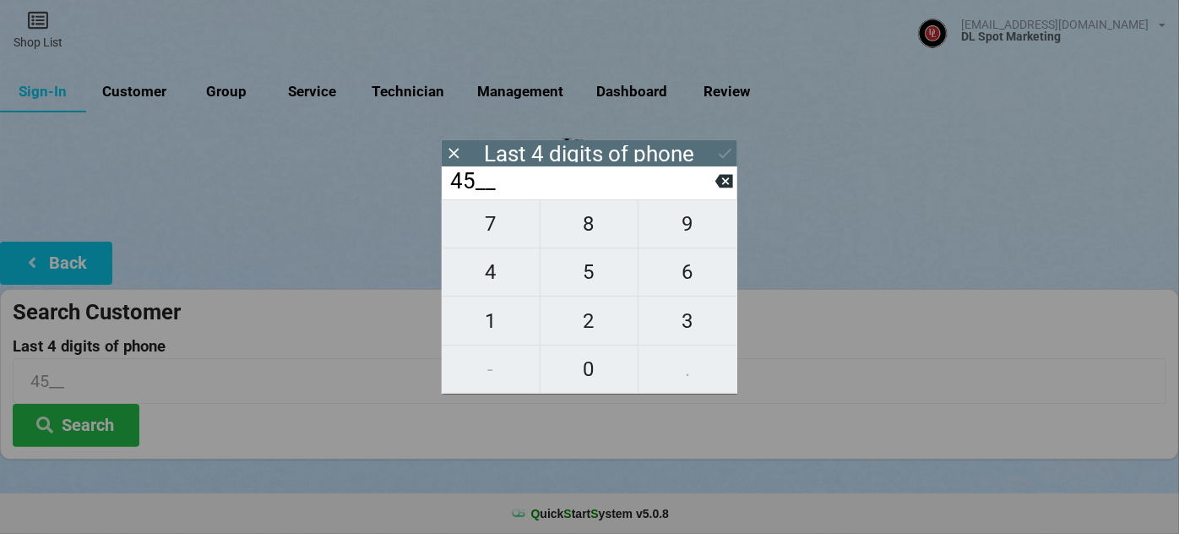
type input "456_"
type input "4560"
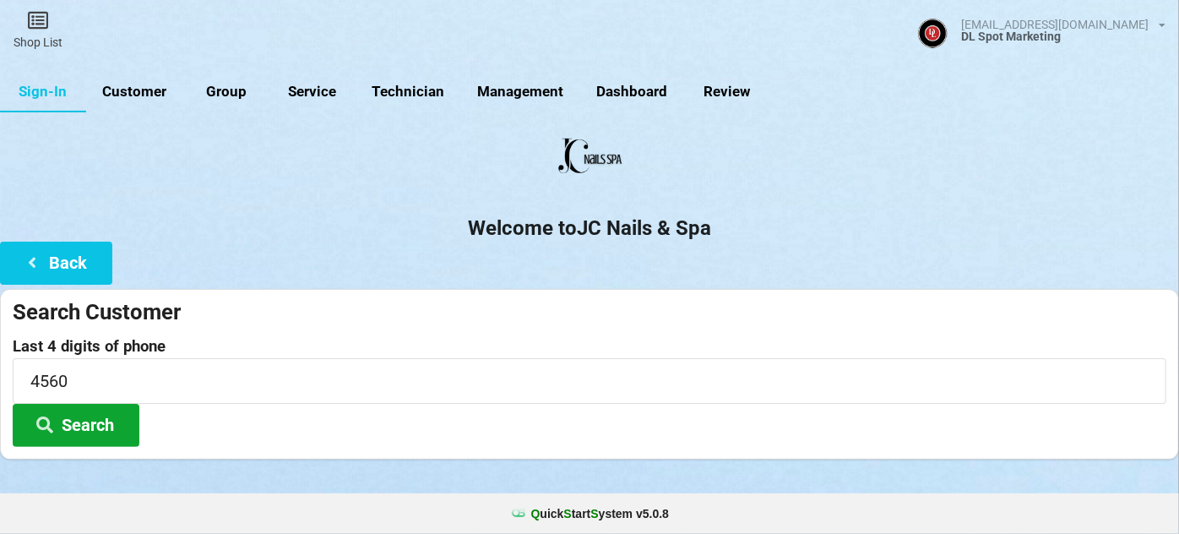
click at [106, 416] on button "Search" at bounding box center [76, 425] width 127 height 43
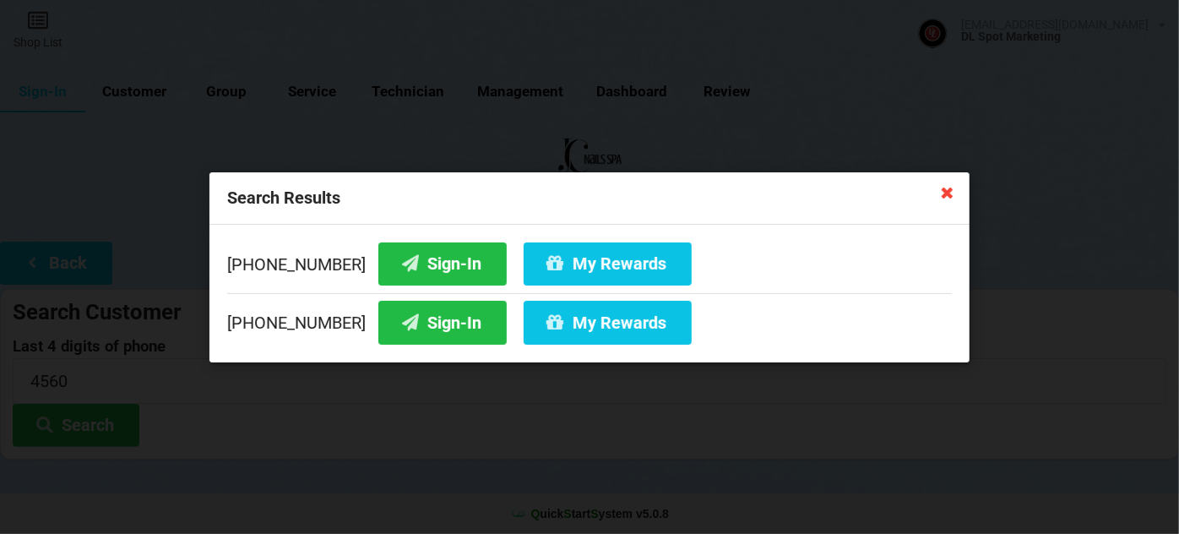
click at [948, 195] on icon at bounding box center [947, 191] width 27 height 27
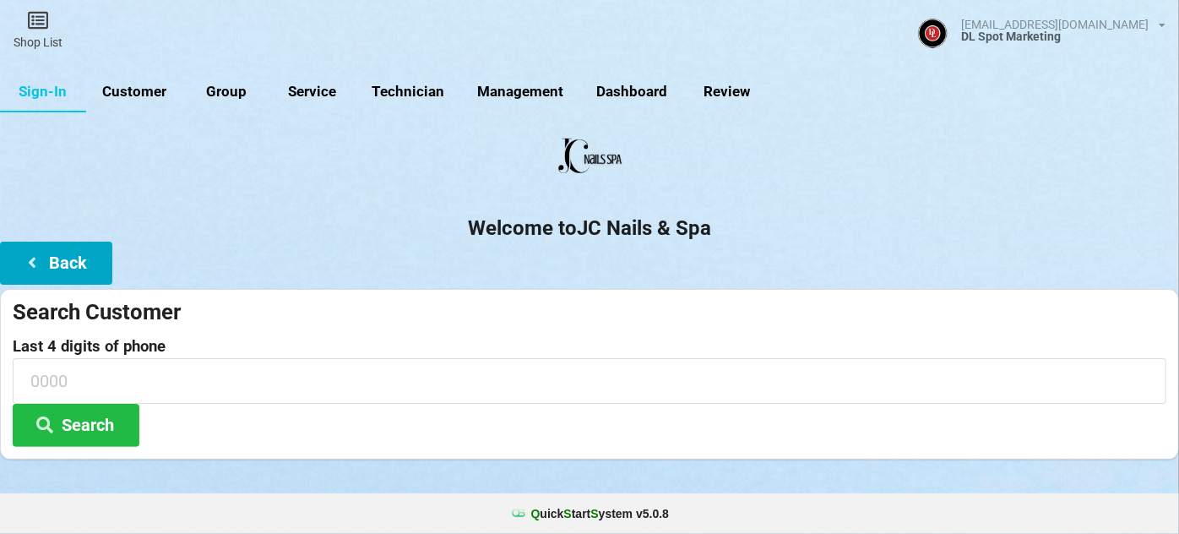
click at [84, 262] on button "Back" at bounding box center [56, 263] width 112 height 43
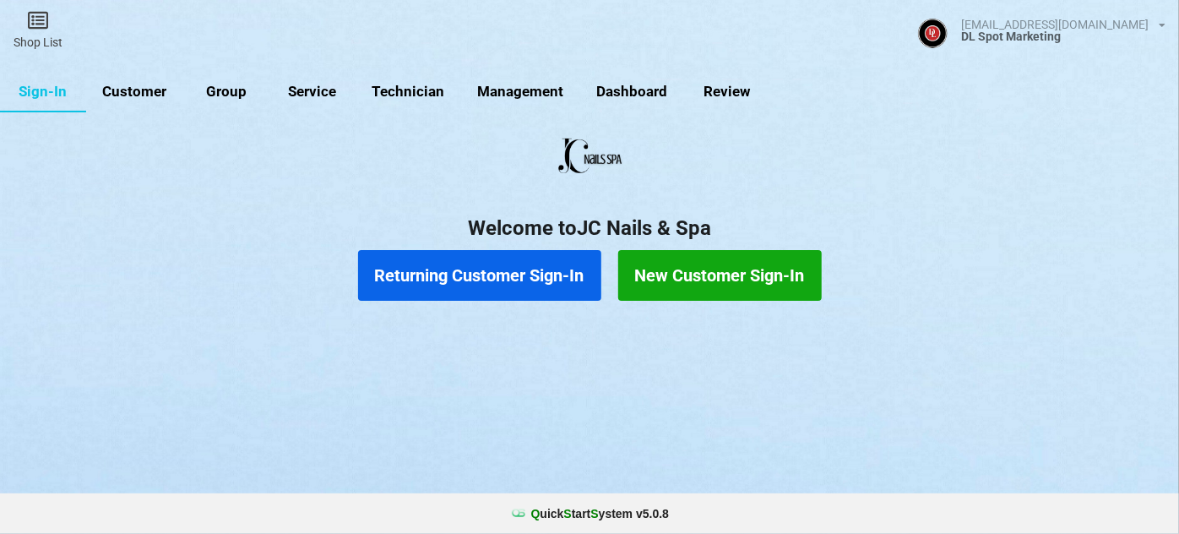
click at [699, 272] on button "New Customer Sign-In" at bounding box center [720, 275] width 204 height 51
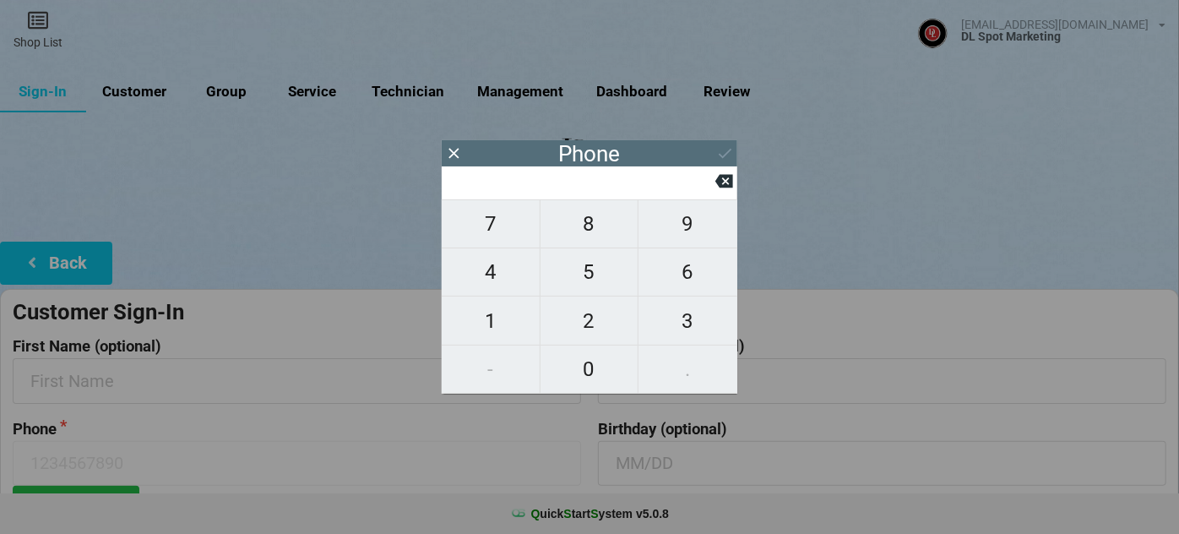
type input "9"
type input "92"
type input "925"
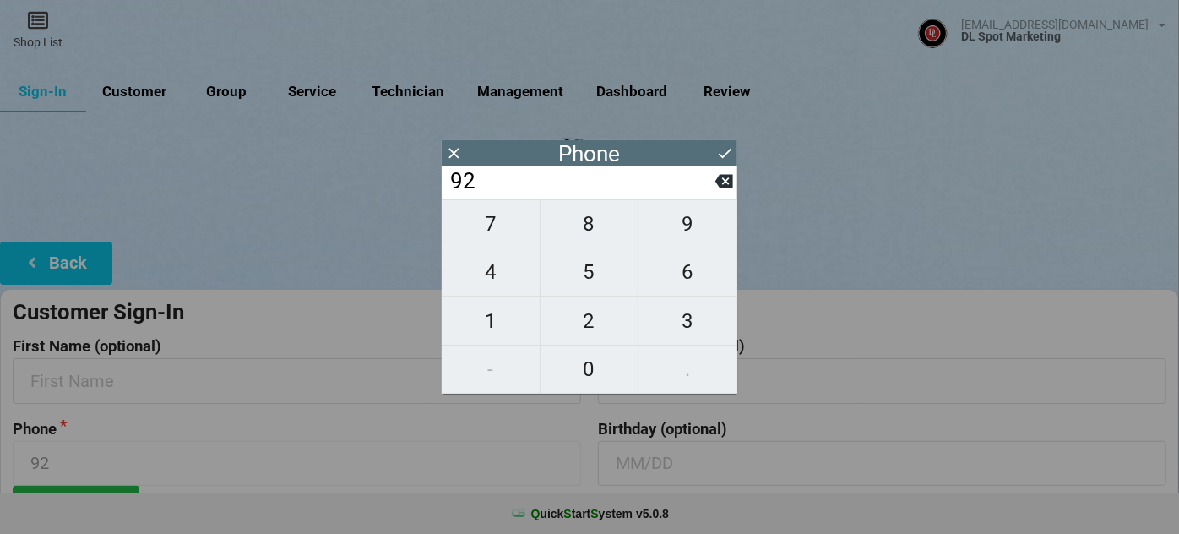
type input "925"
type input "9257"
type input "92575"
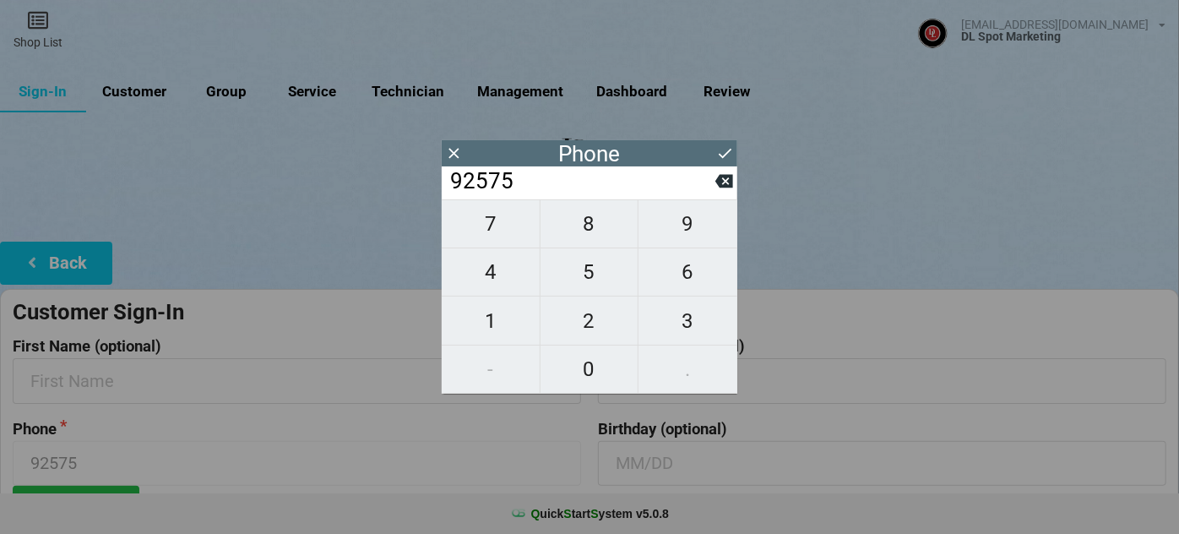
type input "925750"
type input "9257504"
type input "92575045"
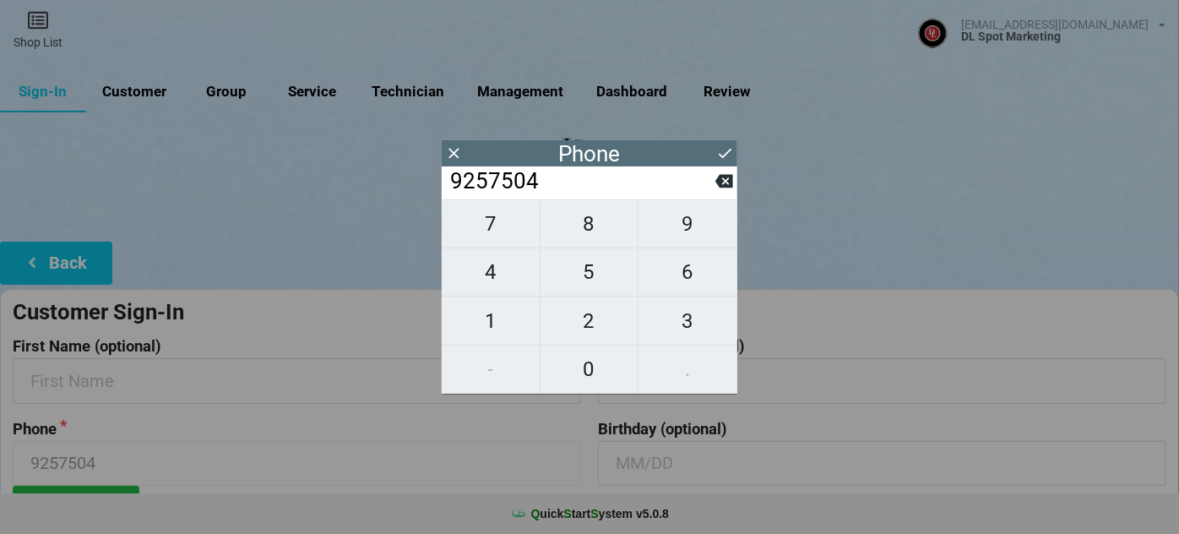
type input "92575045"
type input "925750456"
type input "9257504560"
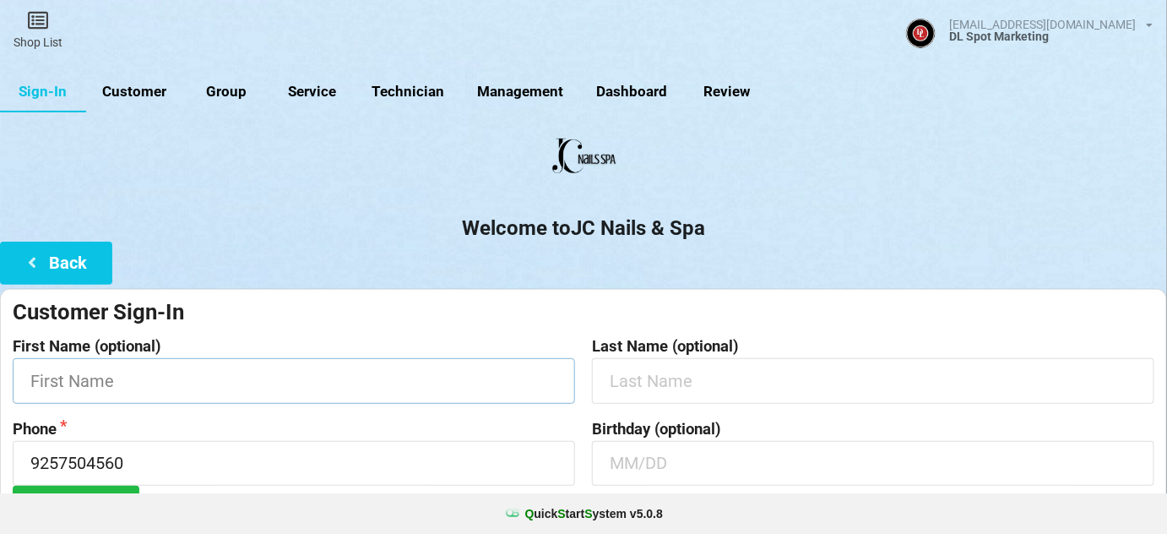
click at [119, 379] on input "text" at bounding box center [294, 380] width 563 height 45
type input "[PERSON_NAME]"
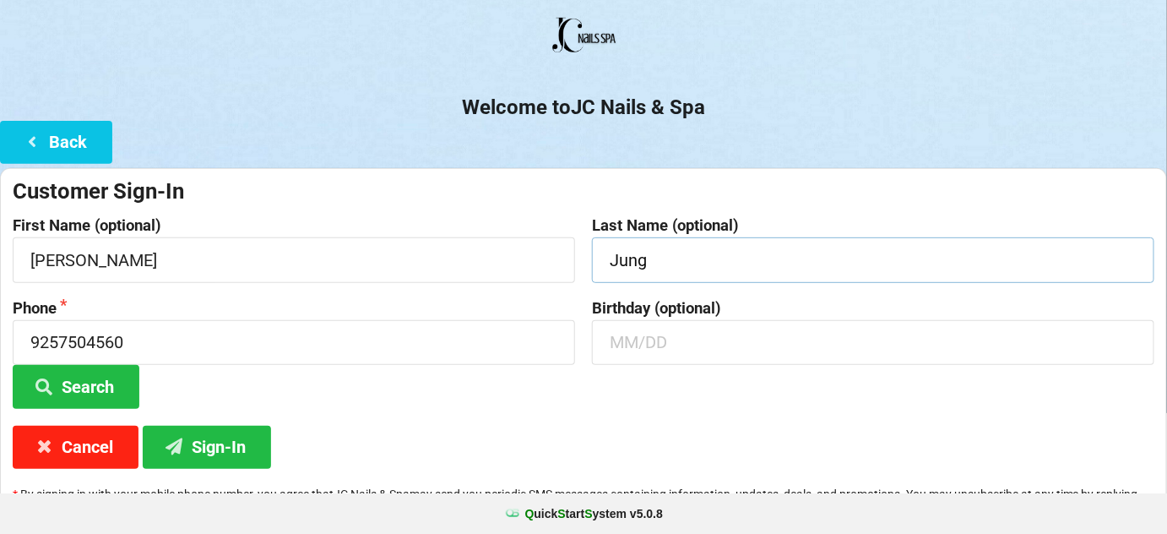
scroll to position [161, 0]
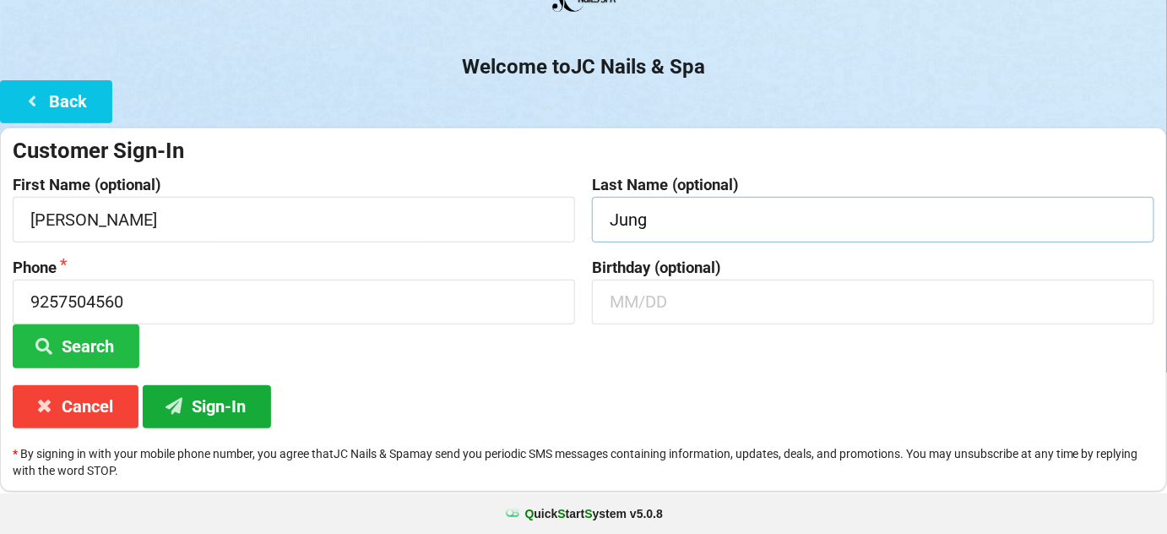
type input "Jung"
click at [223, 409] on button "Sign-In" at bounding box center [207, 406] width 128 height 43
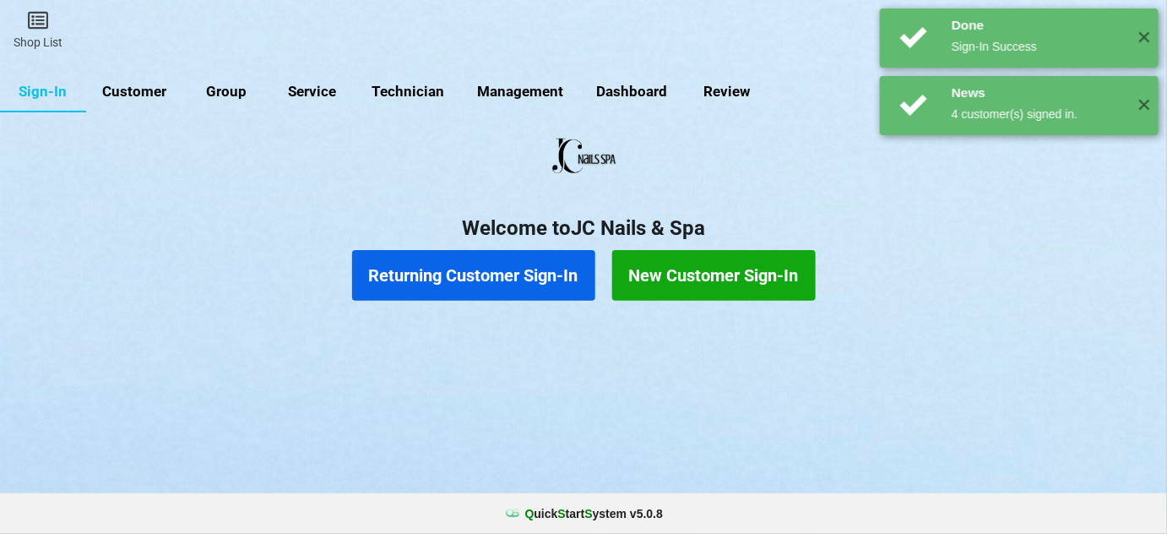
scroll to position [0, 0]
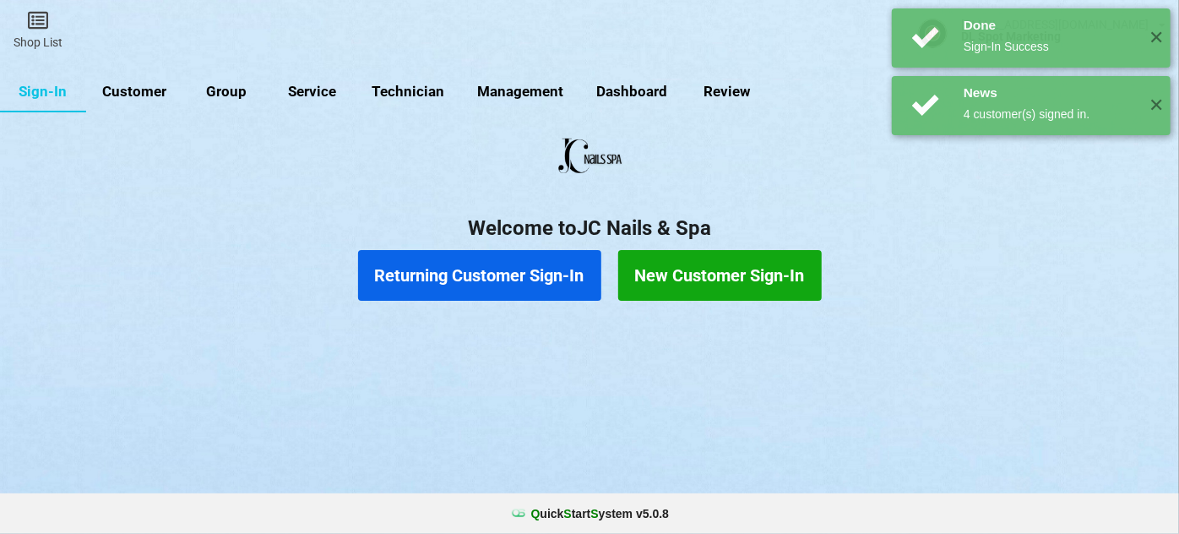
click at [480, 274] on button "Returning Customer Sign-In" at bounding box center [479, 275] width 243 height 51
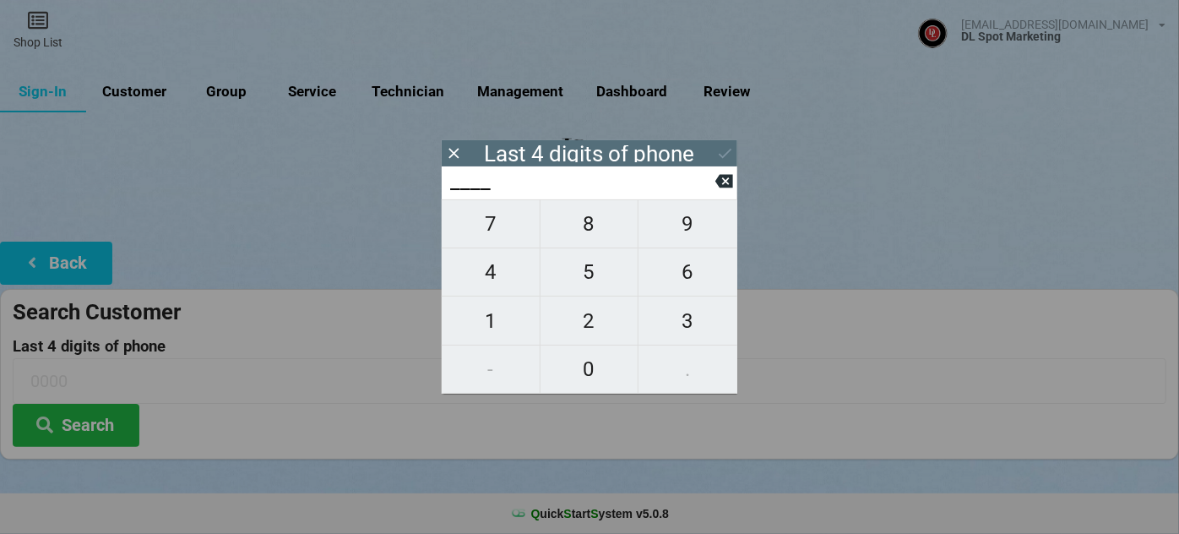
type input "3___"
type input "38__"
type input "385_"
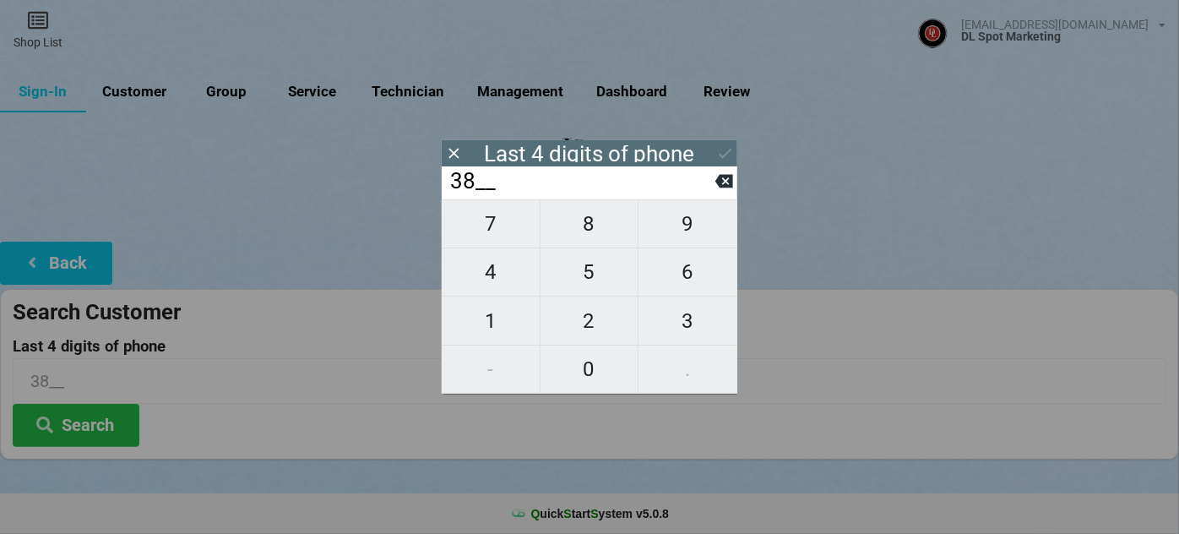
type input "385_"
type input "3853"
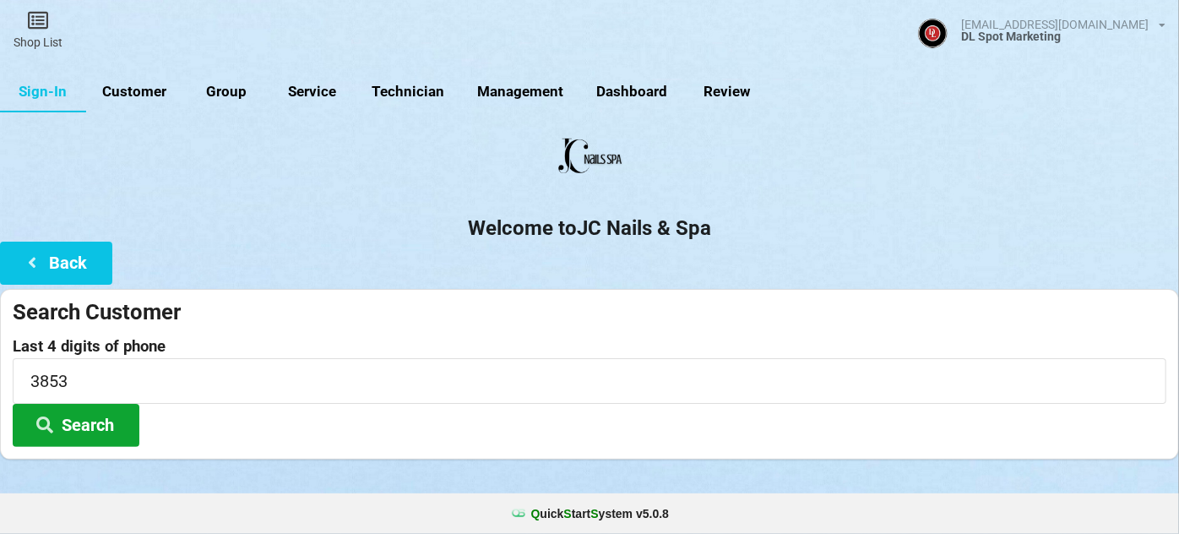
click at [58, 416] on button "Search" at bounding box center [76, 425] width 127 height 43
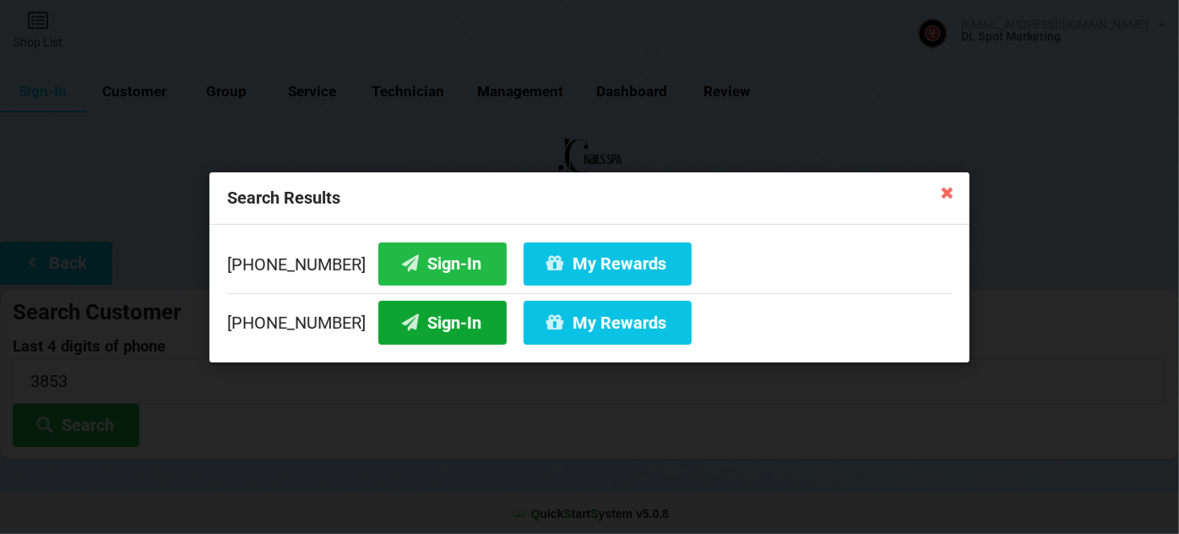
click at [434, 325] on button "Sign-In" at bounding box center [442, 322] width 128 height 43
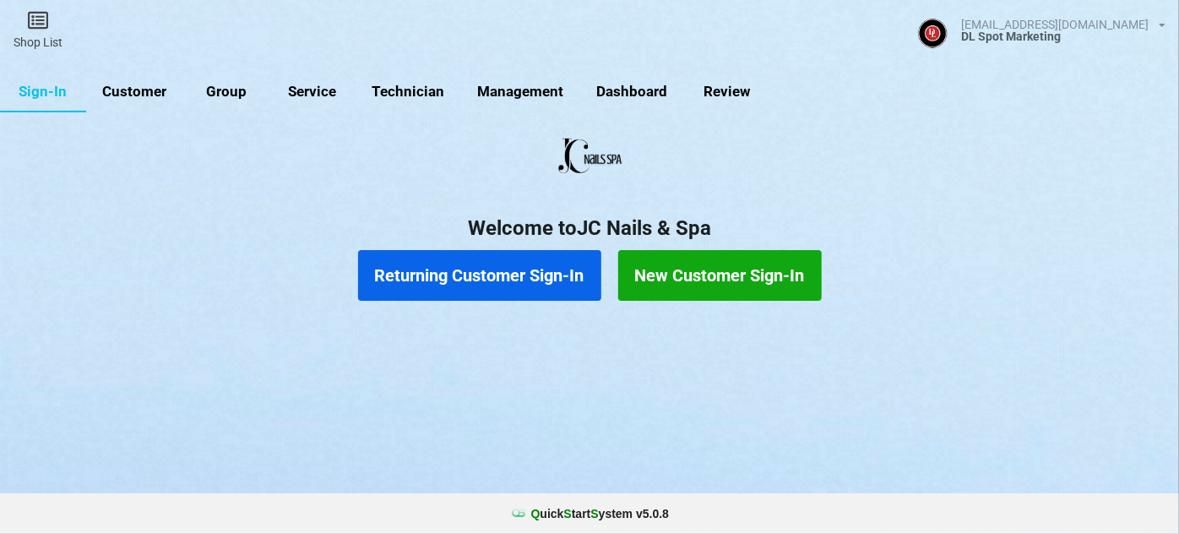
click at [496, 274] on button "Returning Customer Sign-In" at bounding box center [479, 275] width 243 height 51
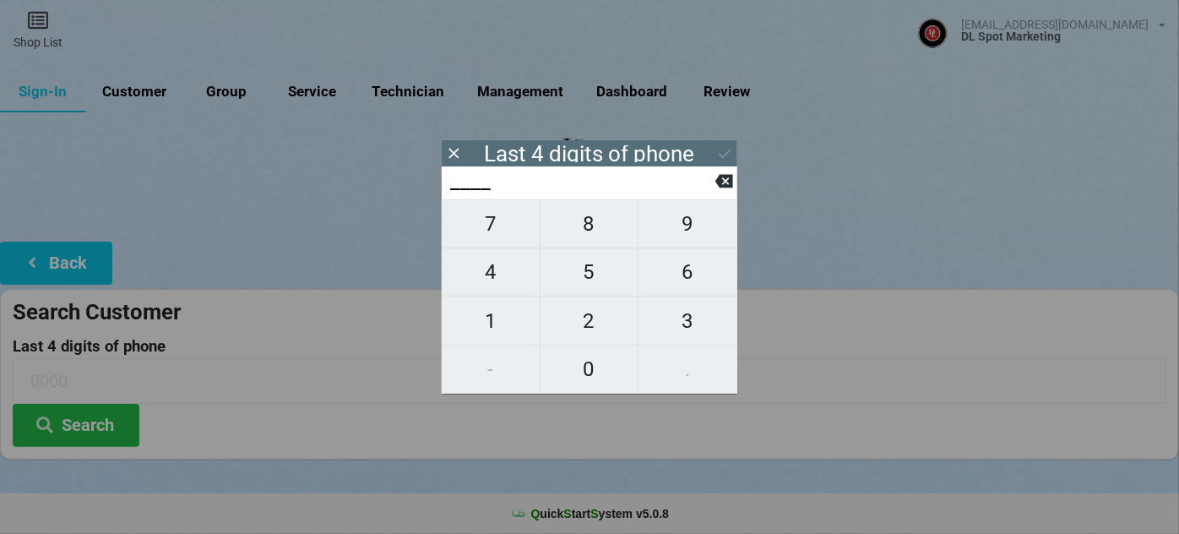
type input "7___"
type input "70__"
type input "700_"
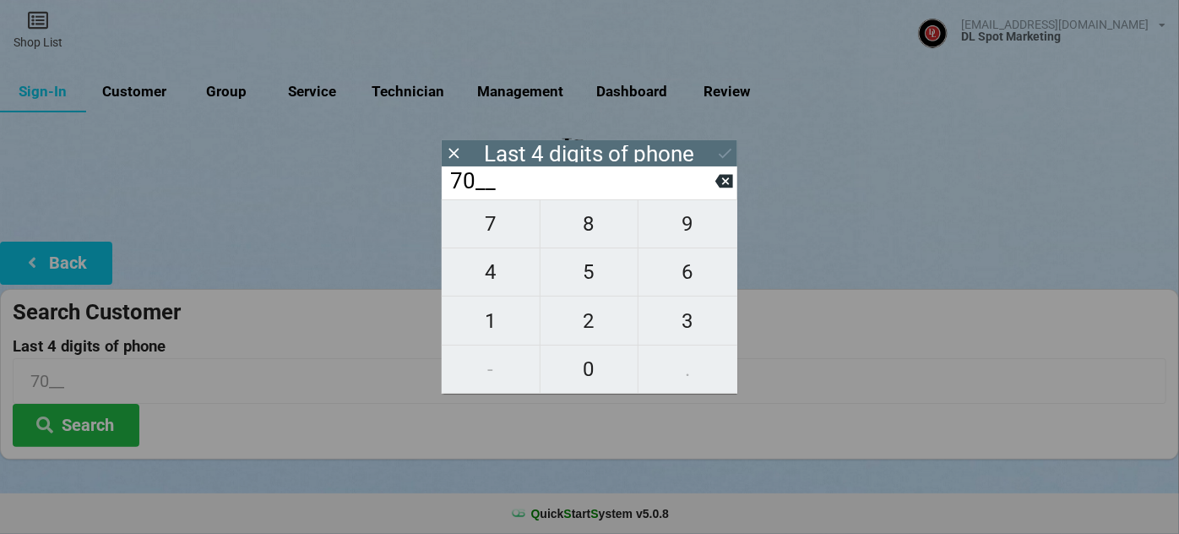
type input "700_"
type input "7004"
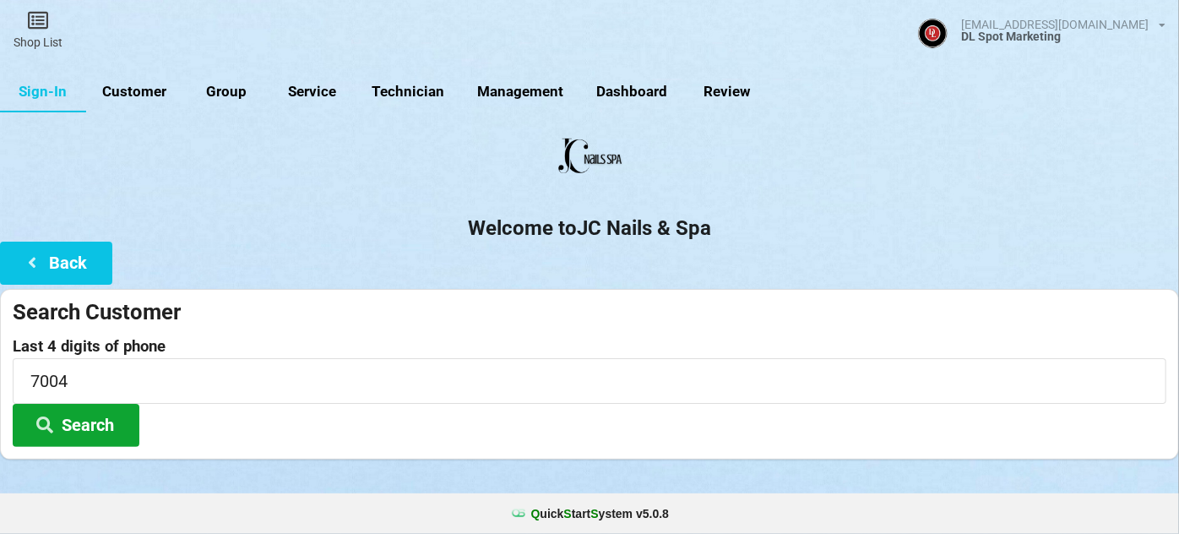
click at [73, 421] on button "Search" at bounding box center [76, 425] width 127 height 43
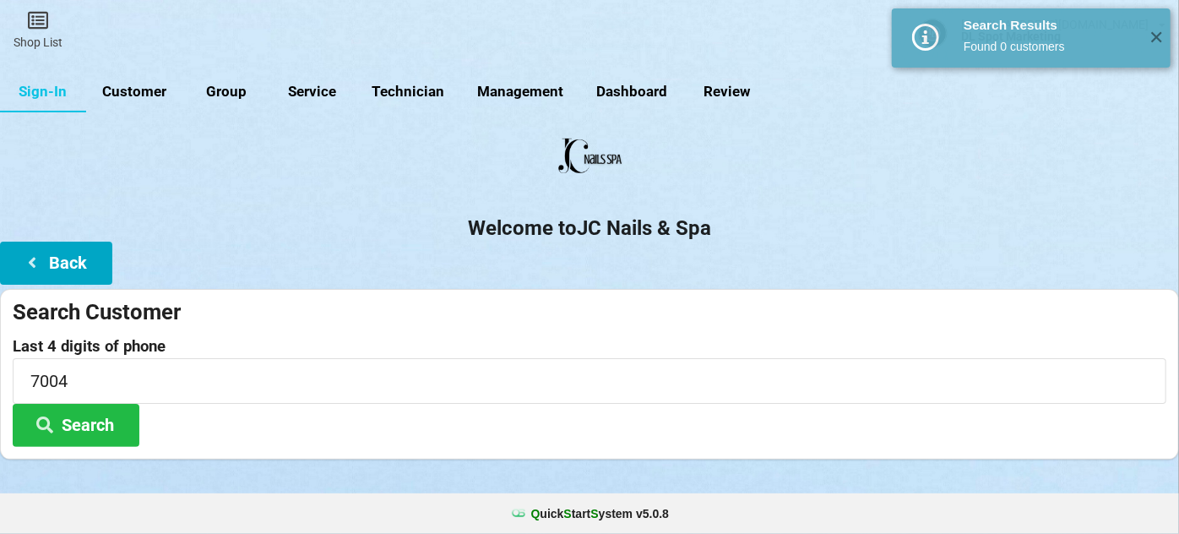
click at [82, 262] on button "Back" at bounding box center [56, 263] width 112 height 43
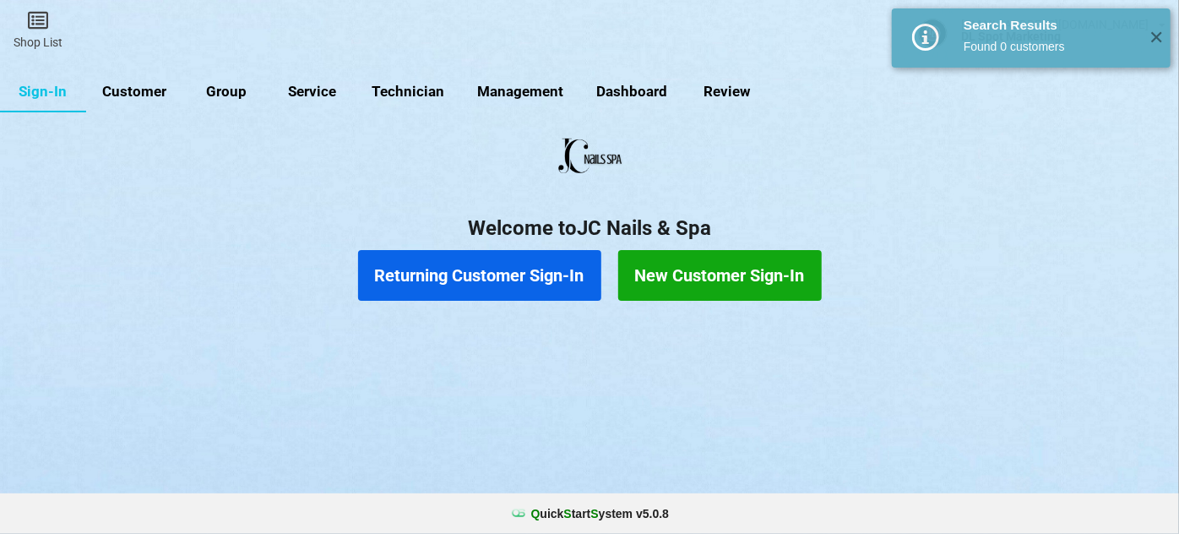
click at [712, 280] on button "New Customer Sign-In" at bounding box center [720, 275] width 204 height 51
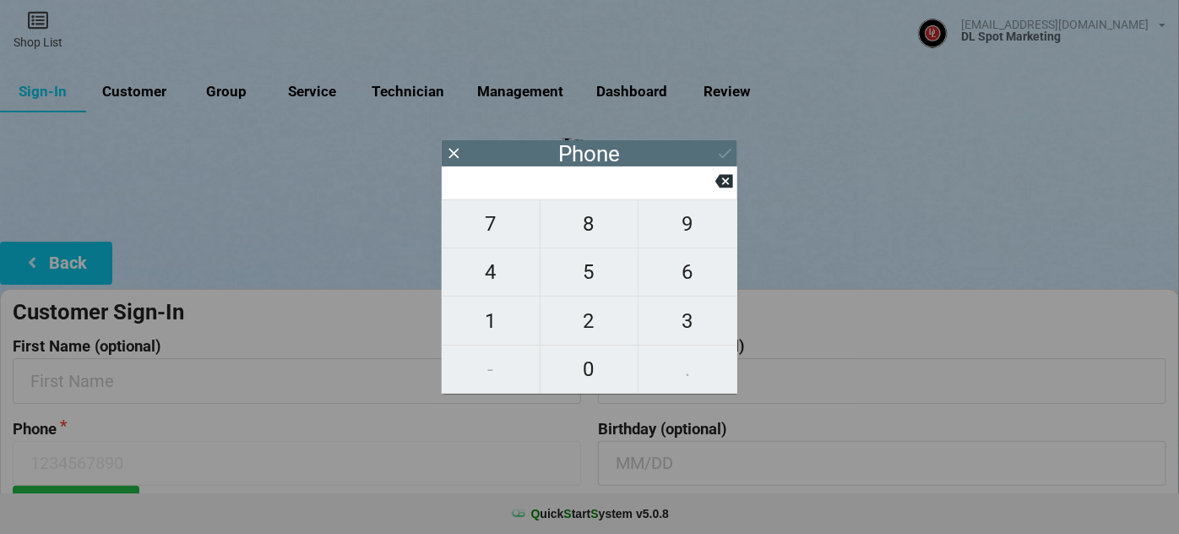
type input "6"
type input "65"
type input "650"
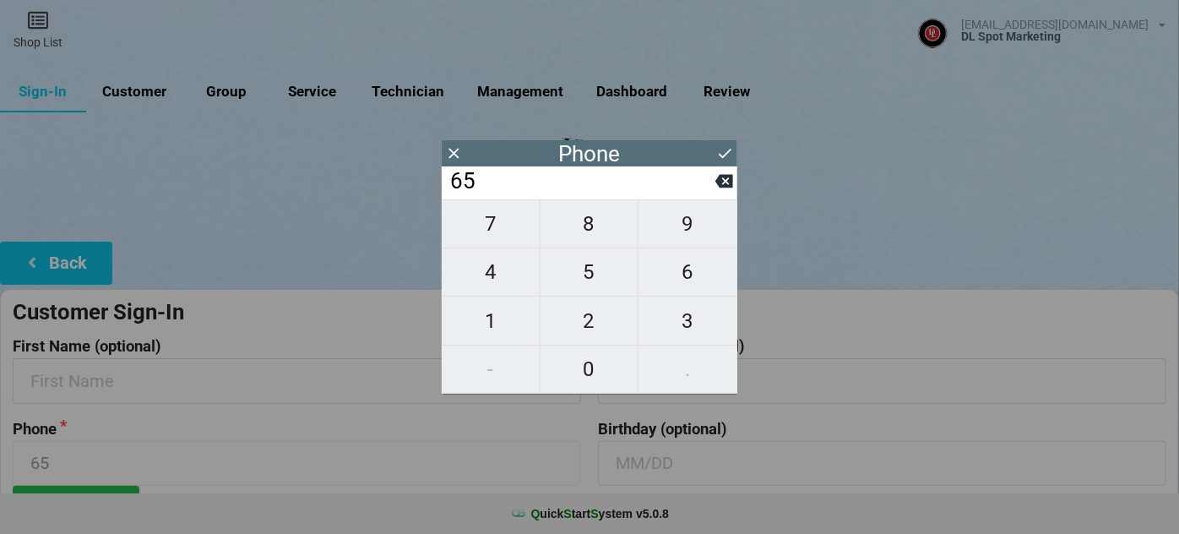
type input "650"
type input "6507"
type input "65079"
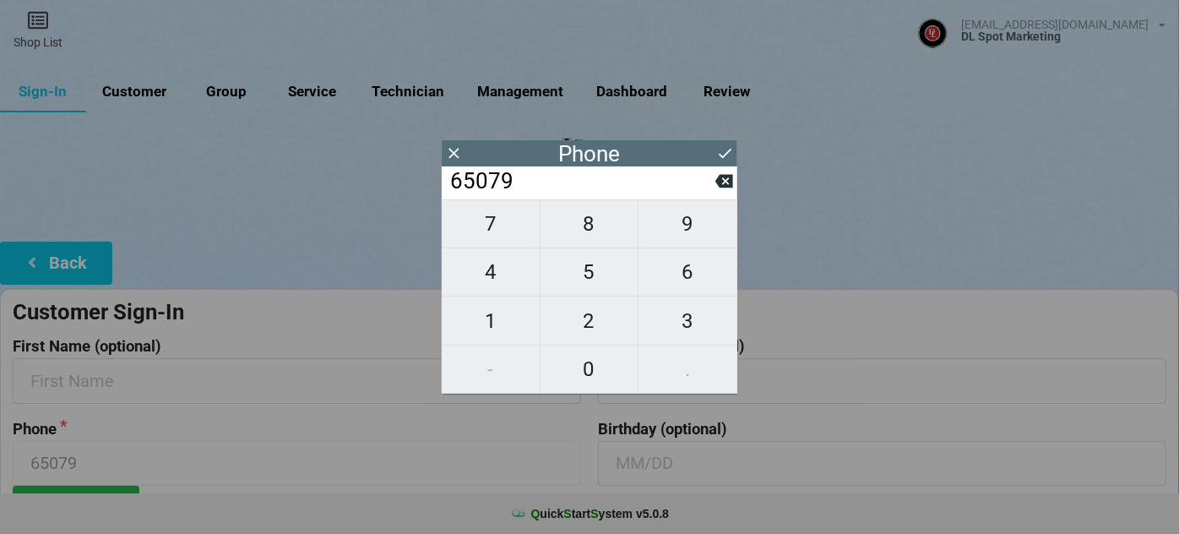
type input "650798"
type input "6507987"
type input "65079870"
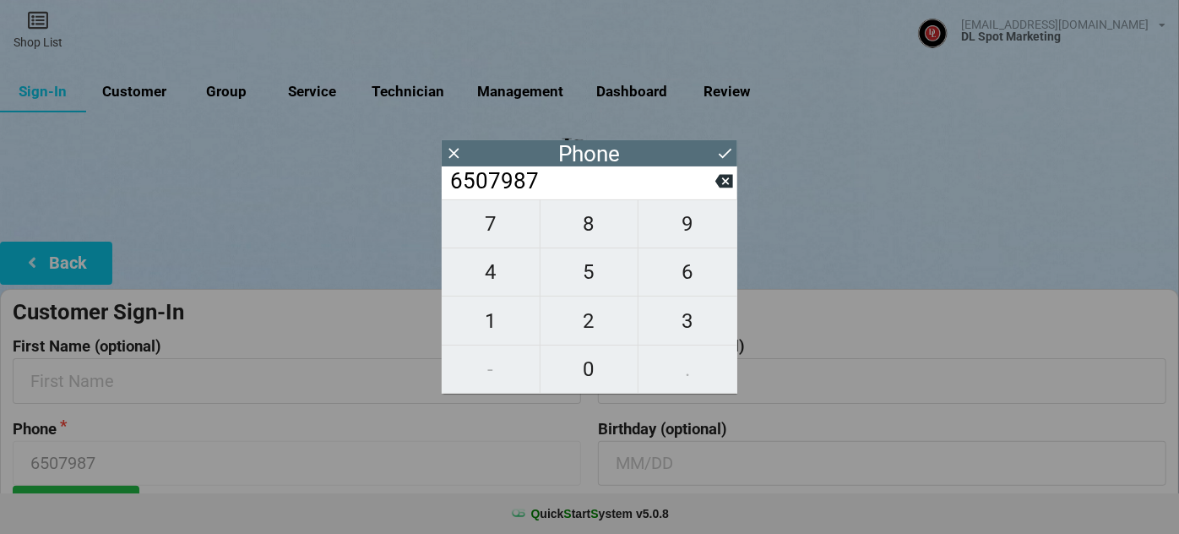
type input "65079870"
type input "650798700"
type input "6507987004"
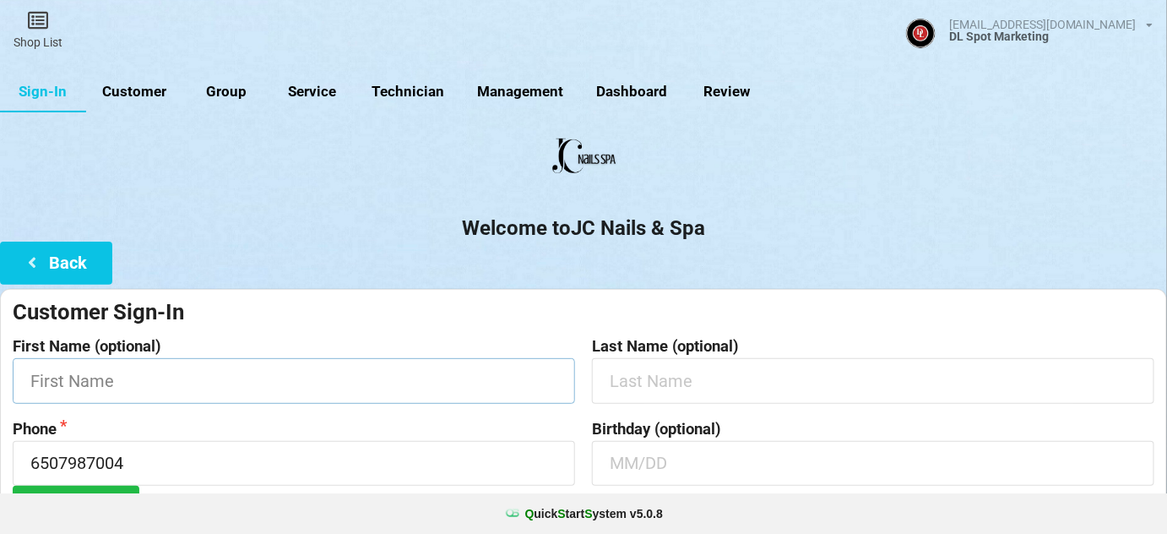
click at [218, 382] on input "text" at bounding box center [294, 380] width 563 height 45
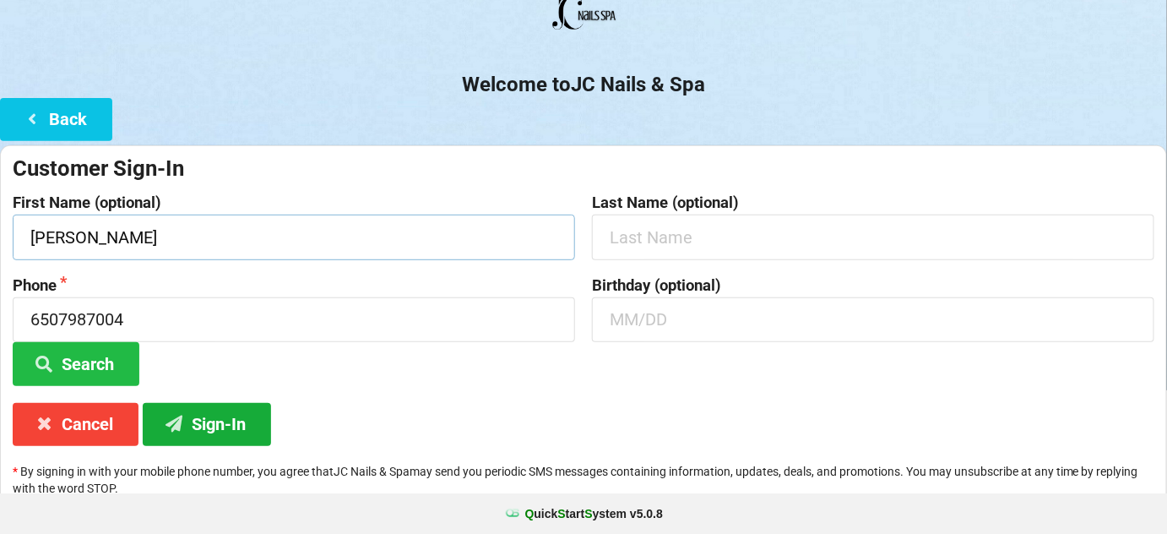
scroll to position [161, 0]
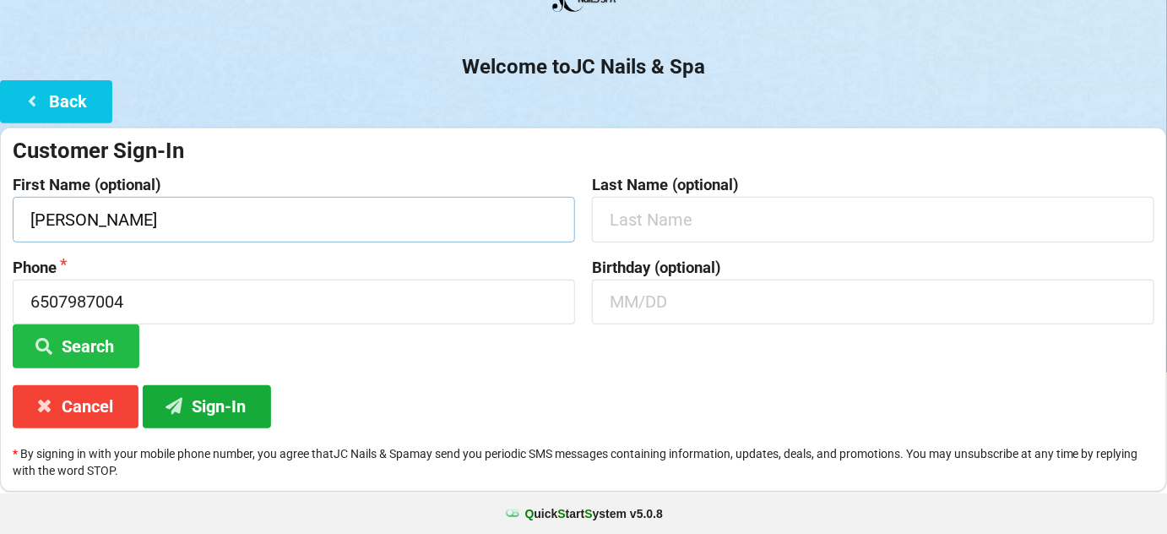
type input "[PERSON_NAME]"
click at [226, 411] on button "Sign-In" at bounding box center [207, 406] width 128 height 43
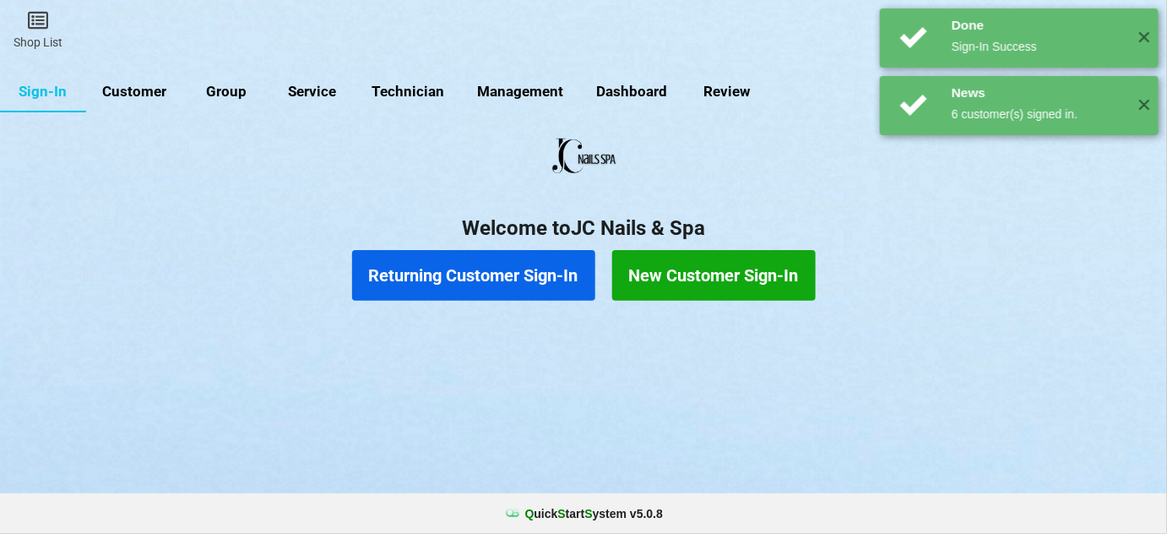
scroll to position [0, 0]
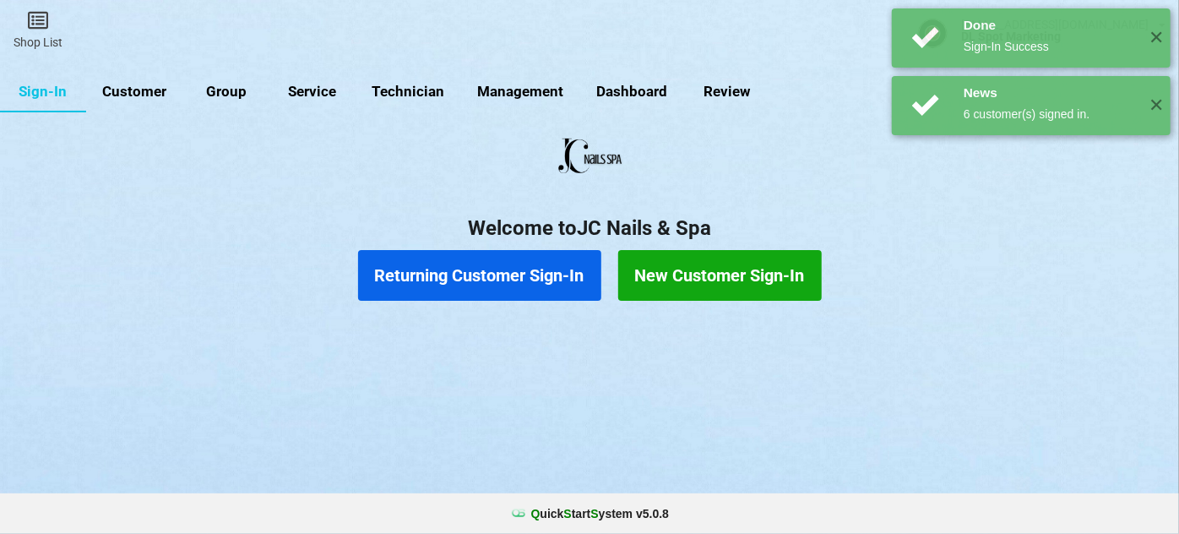
click at [495, 270] on button "Returning Customer Sign-In" at bounding box center [479, 275] width 243 height 51
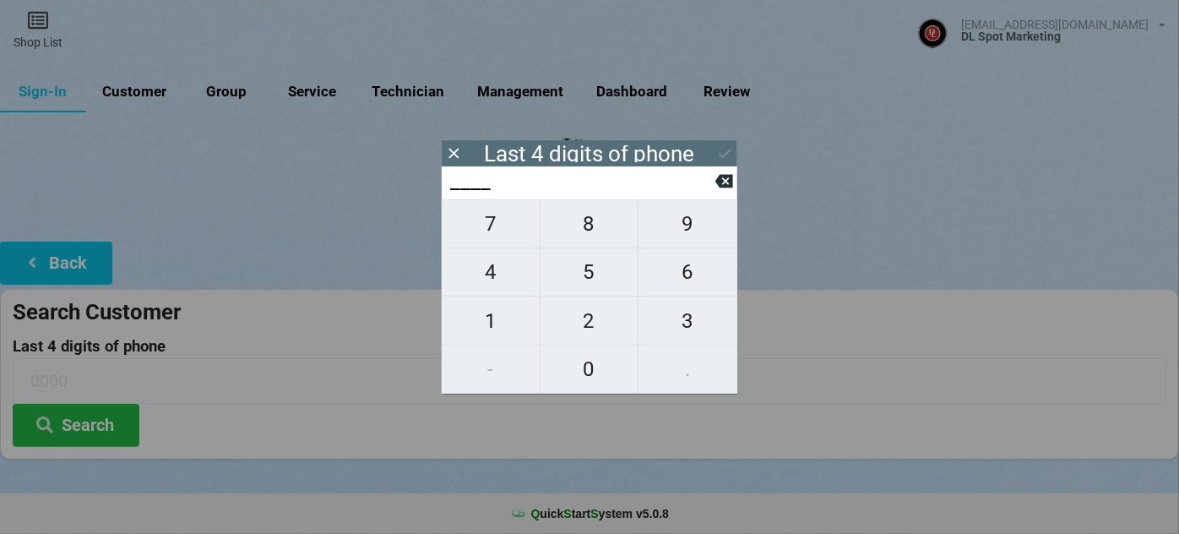
type input "4___"
type input "40__"
type input "403_"
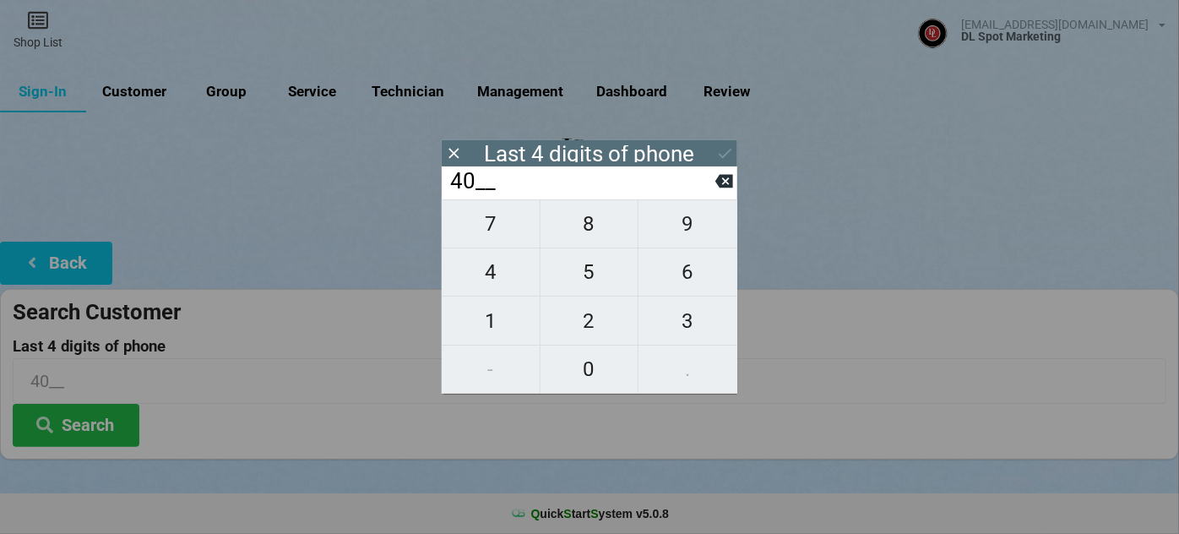
type input "403_"
type input "4034"
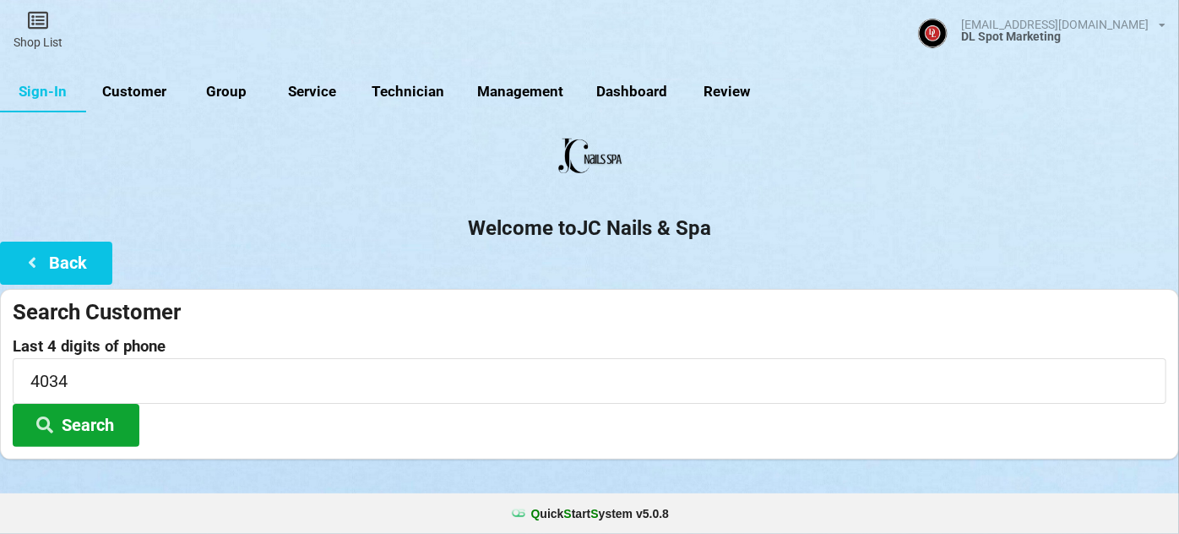
click at [101, 421] on button "Search" at bounding box center [76, 425] width 127 height 43
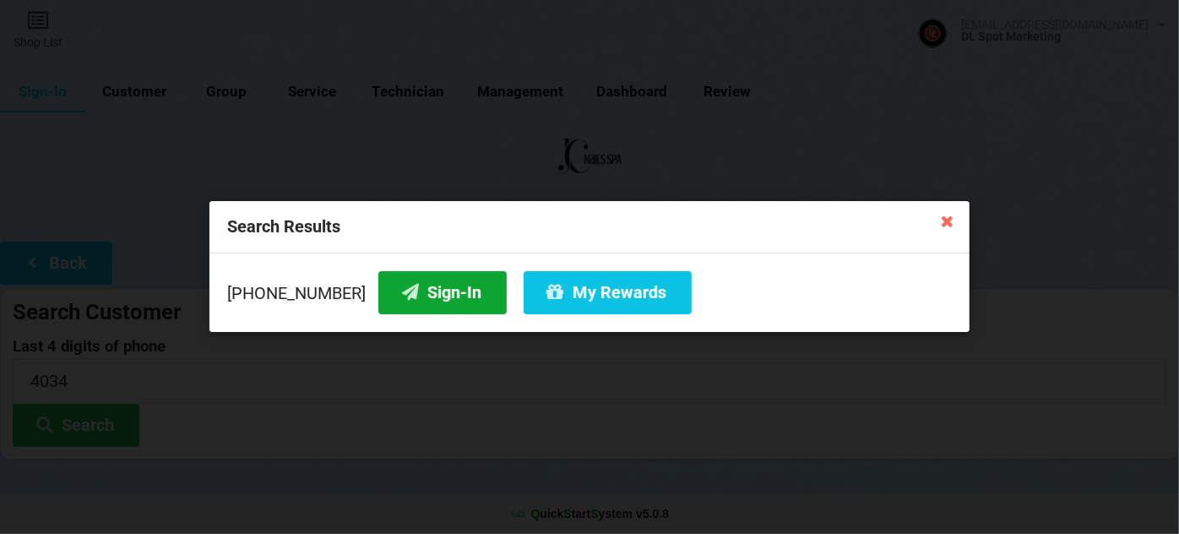
click at [449, 285] on button "Sign-In" at bounding box center [442, 292] width 128 height 43
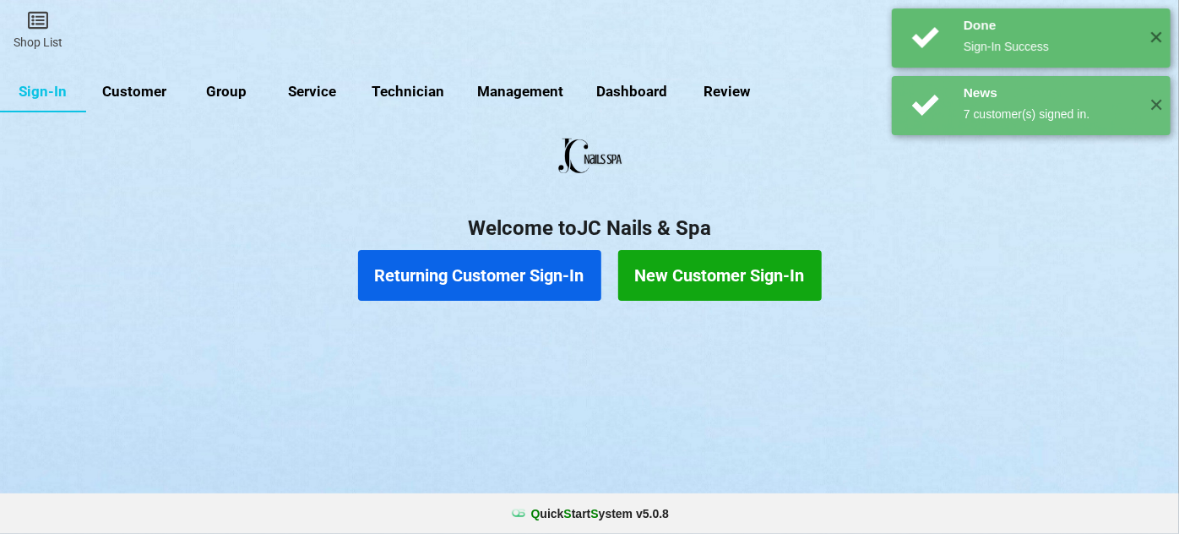
click at [449, 285] on button "Returning Customer Sign-In" at bounding box center [479, 275] width 243 height 51
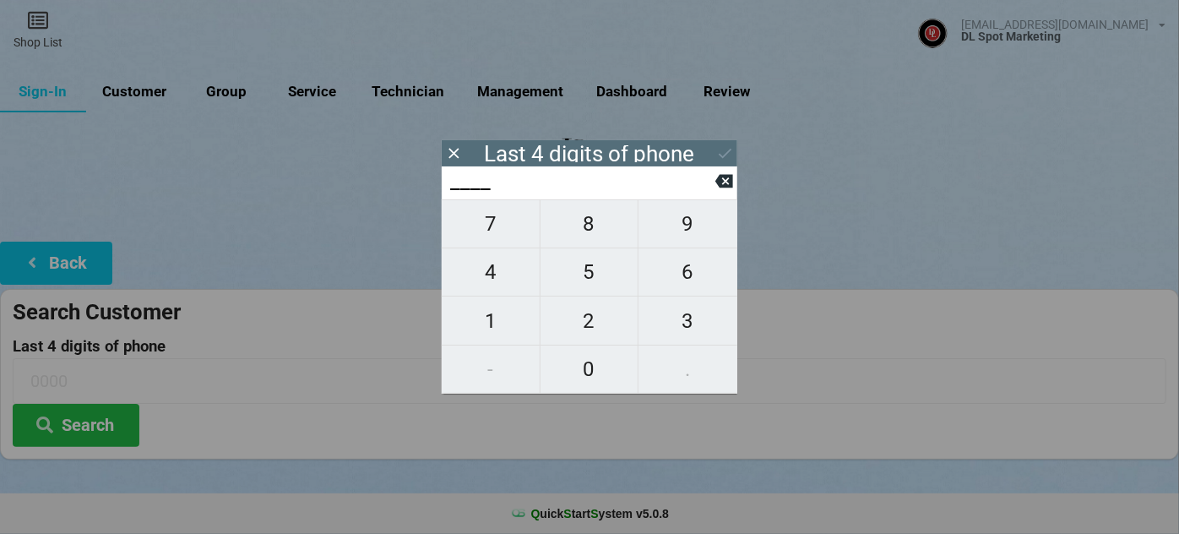
type input "7___"
type input "72__"
type input "720_"
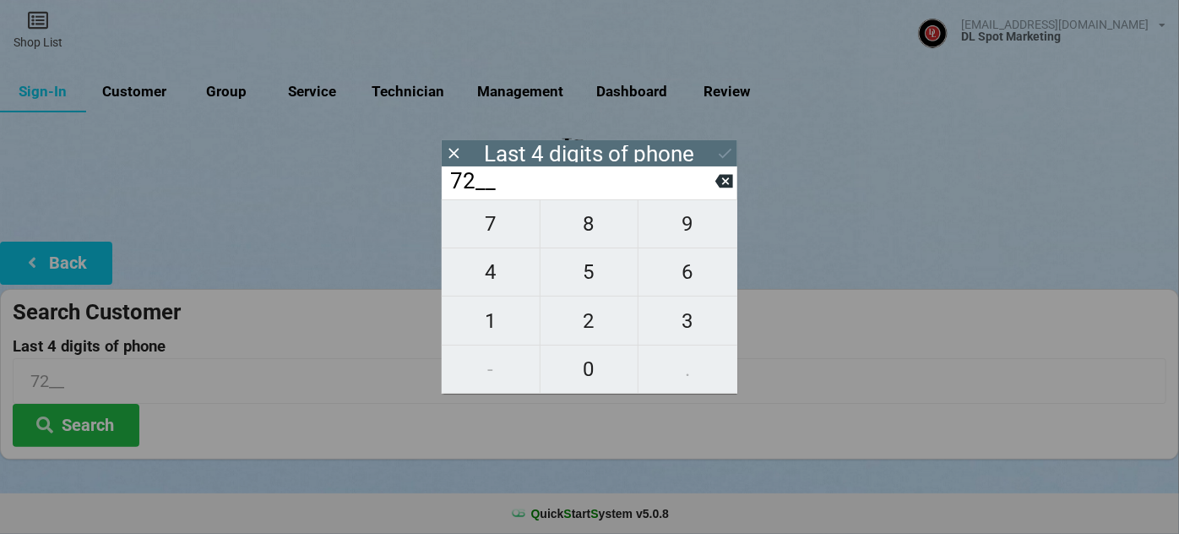
type input "720_"
type input "7206"
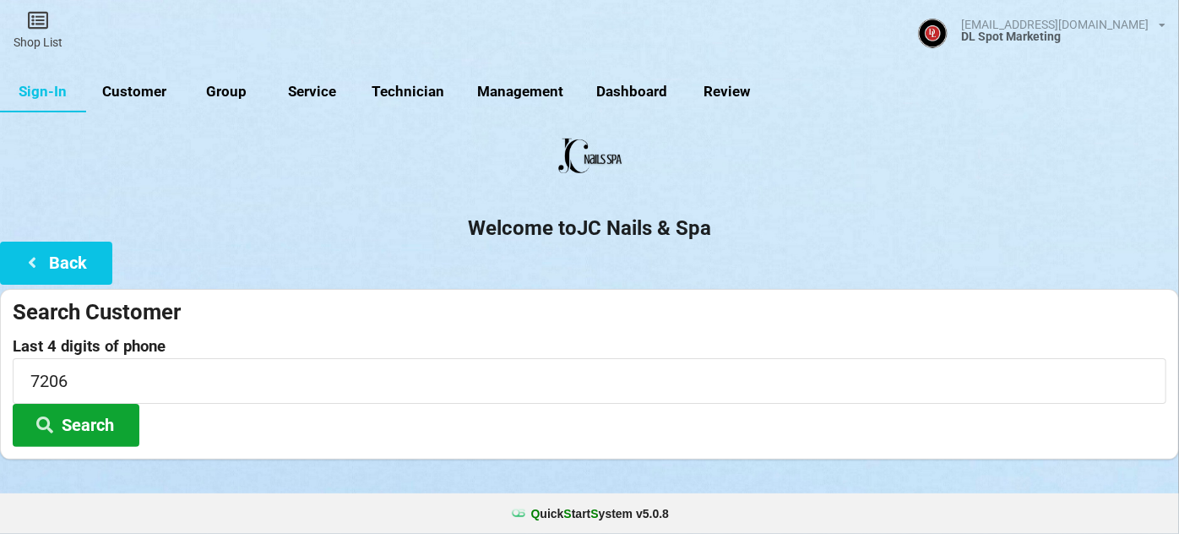
click at [100, 427] on button "Search" at bounding box center [76, 425] width 127 height 43
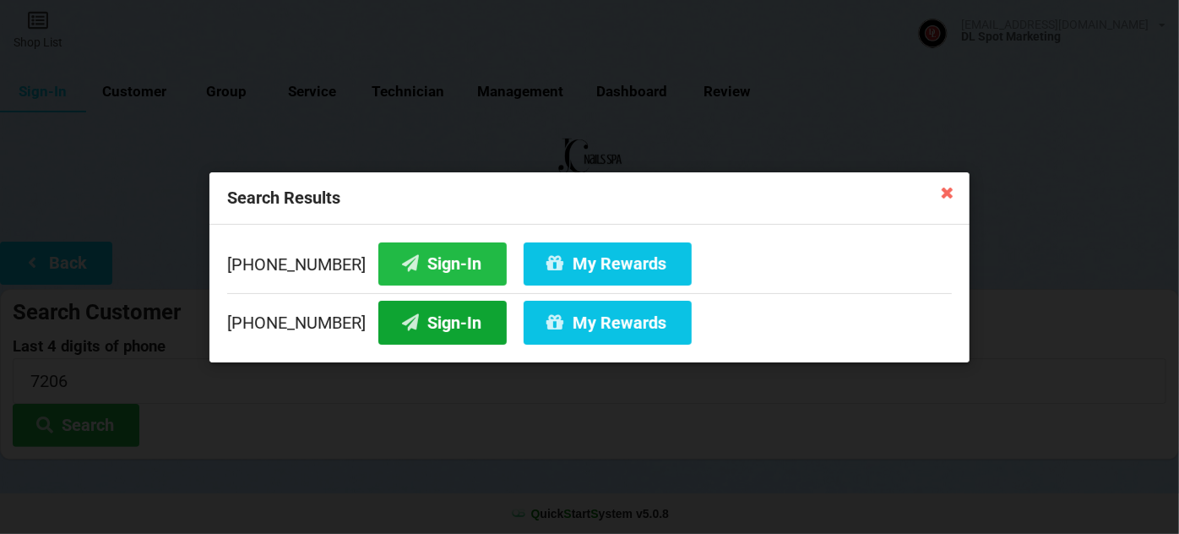
click at [453, 317] on button "Sign-In" at bounding box center [442, 322] width 128 height 43
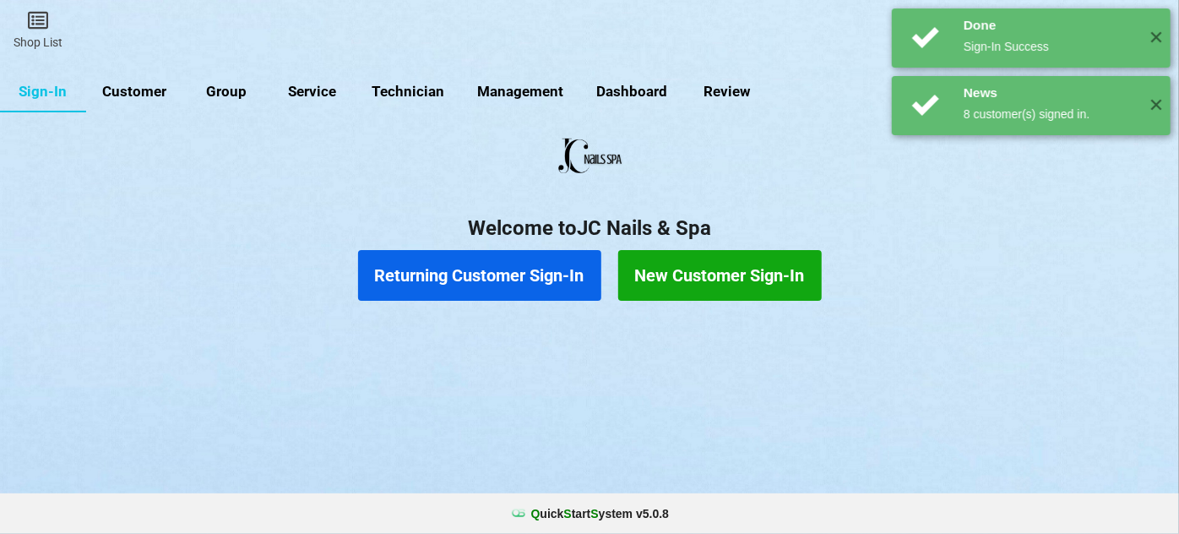
click at [487, 275] on button "Returning Customer Sign-In" at bounding box center [479, 275] width 243 height 51
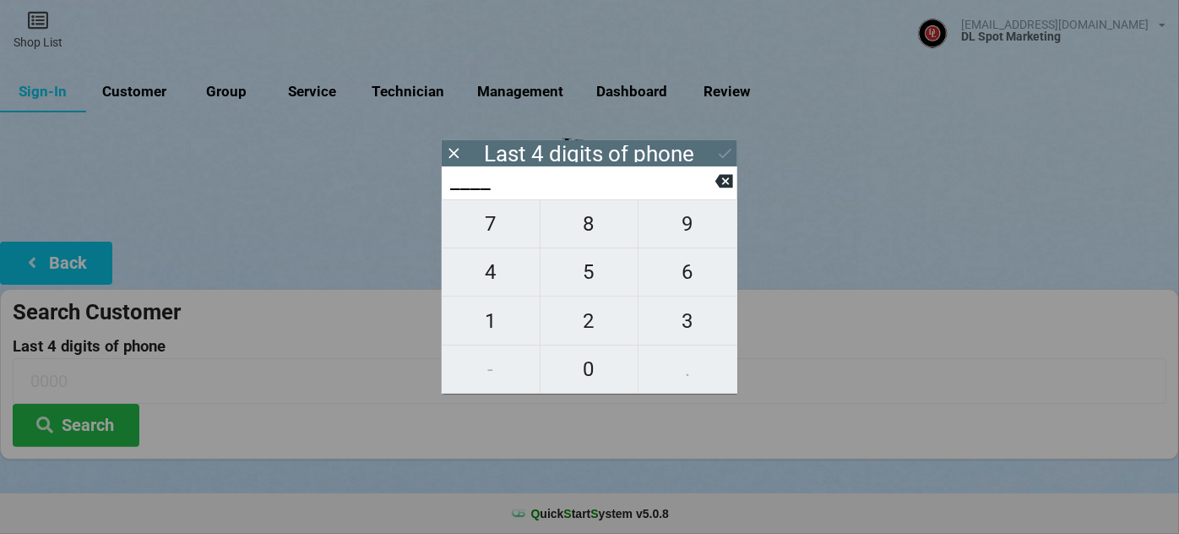
type input "9___"
type input "98__"
type input "982_"
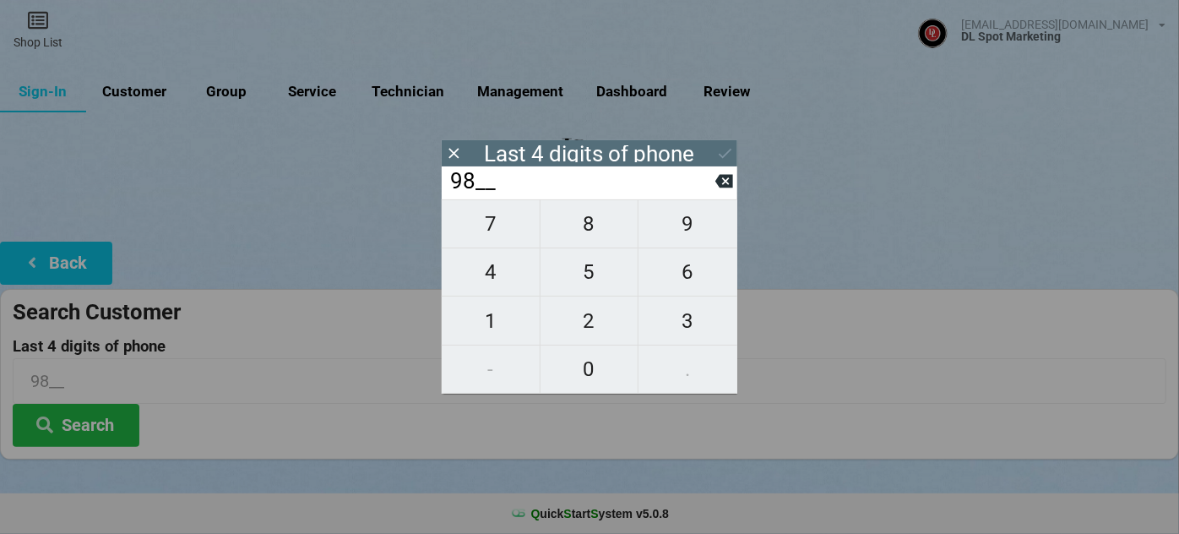
type input "982_"
type input "9829"
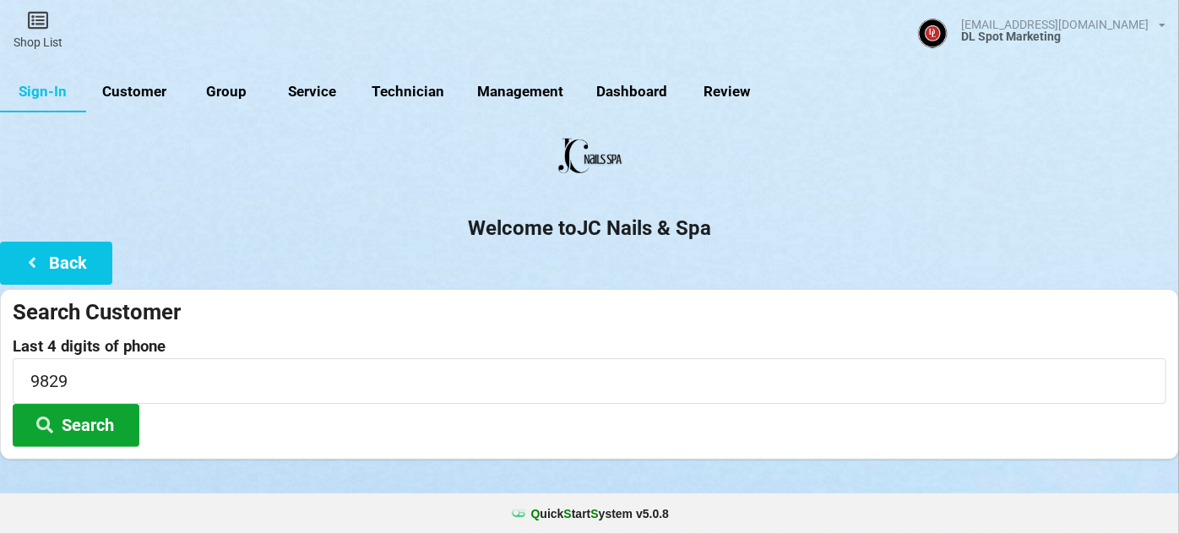
click at [101, 427] on button "Search" at bounding box center [76, 425] width 127 height 43
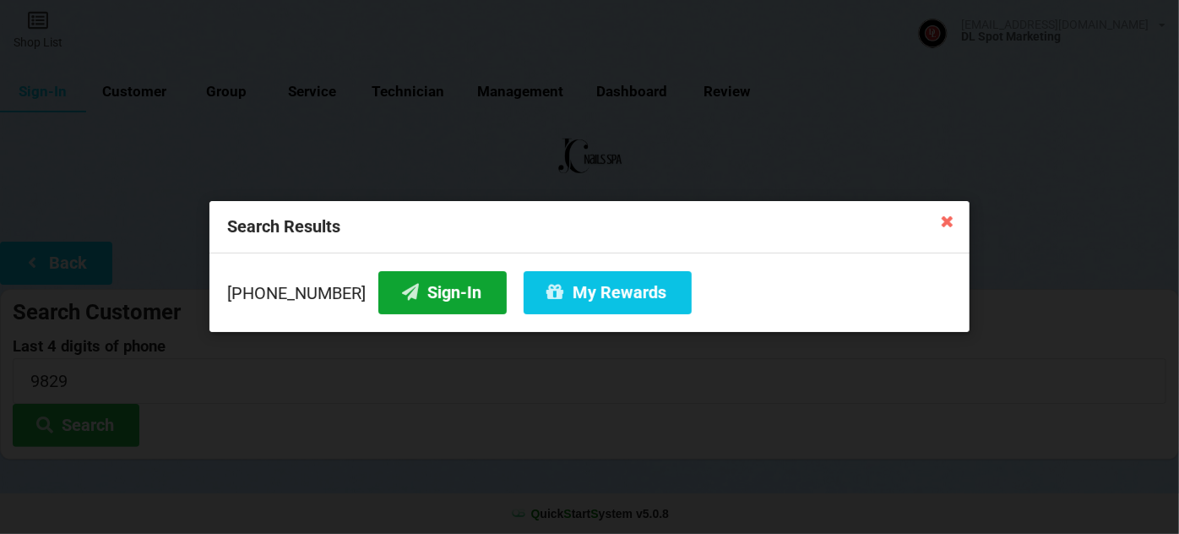
click at [444, 295] on button "Sign-In" at bounding box center [442, 292] width 128 height 43
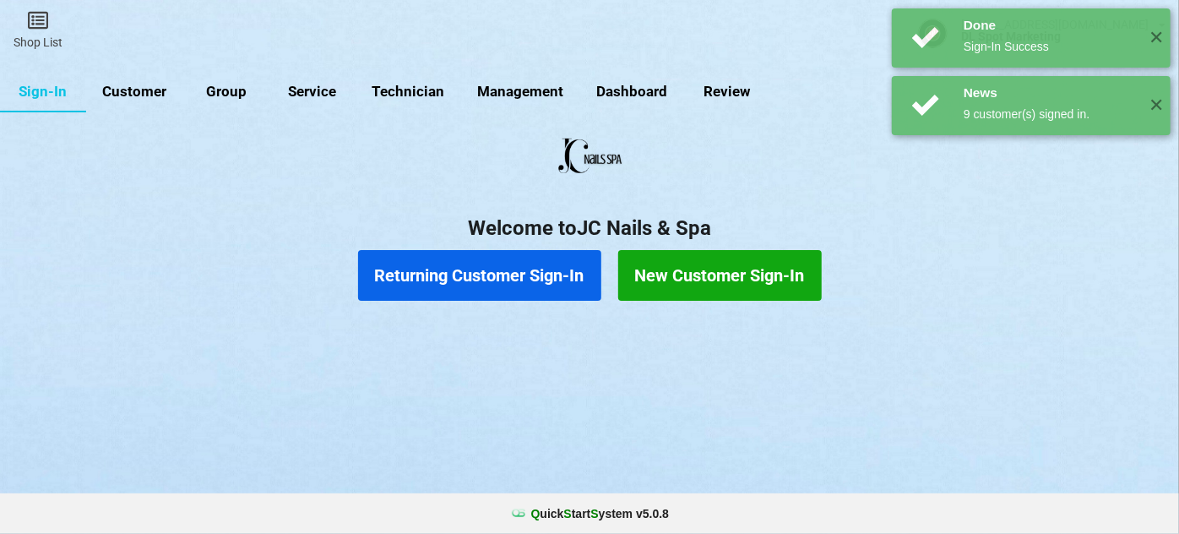
click at [454, 285] on button "Returning Customer Sign-In" at bounding box center [479, 275] width 243 height 51
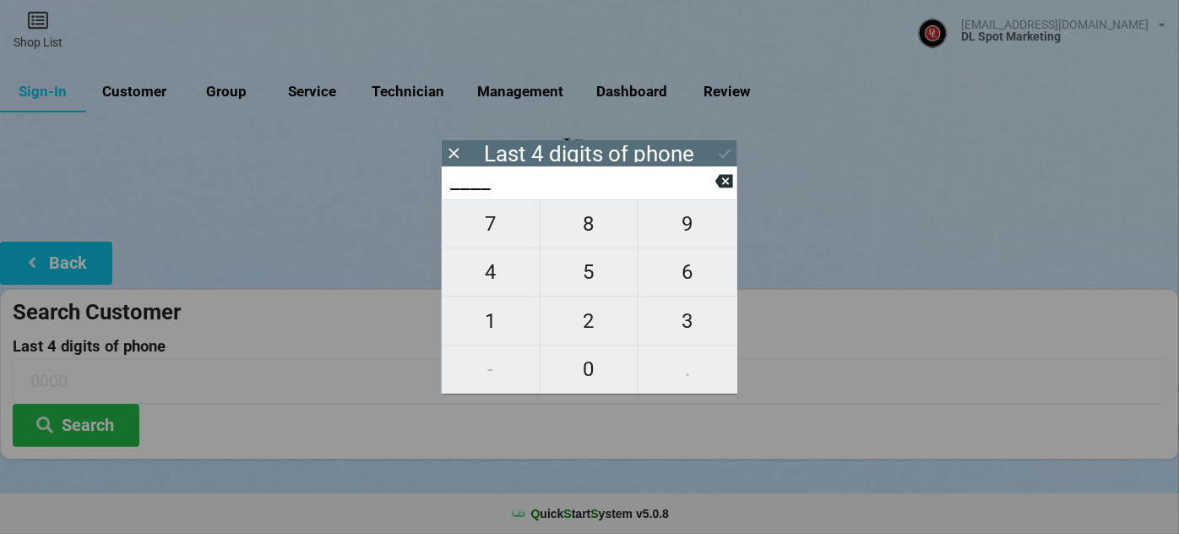
type input "3___"
type input "36__"
type input "366_"
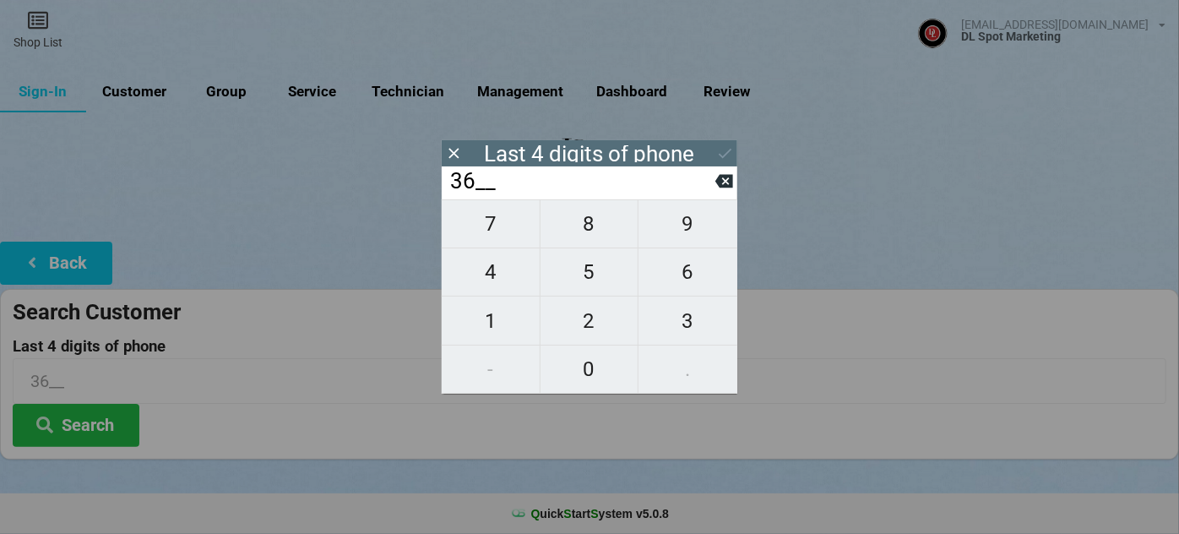
type input "366_"
type input "3664"
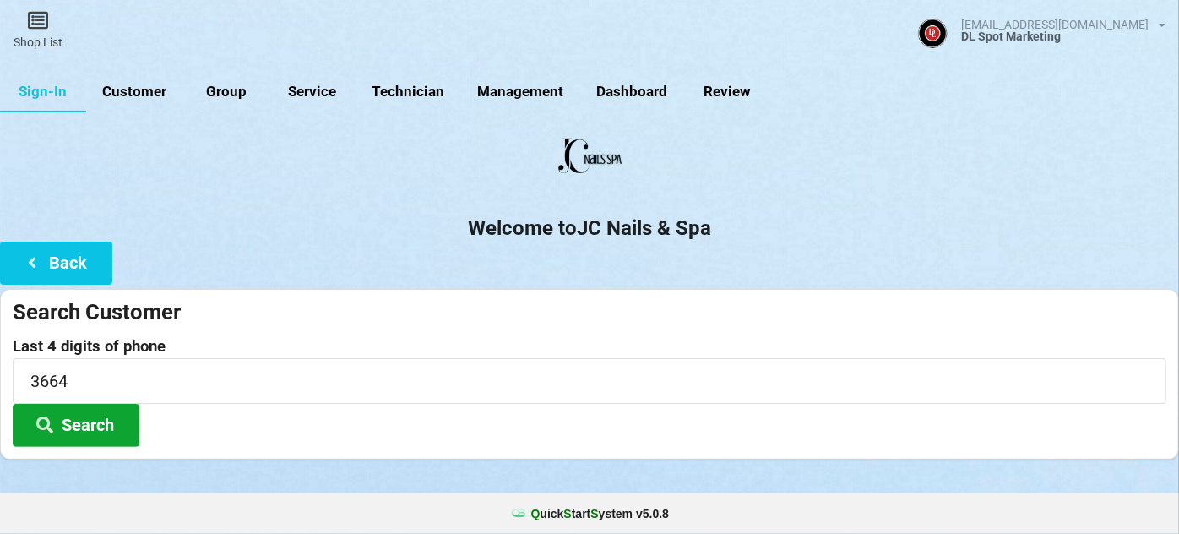
click at [74, 418] on button "Search" at bounding box center [76, 425] width 127 height 43
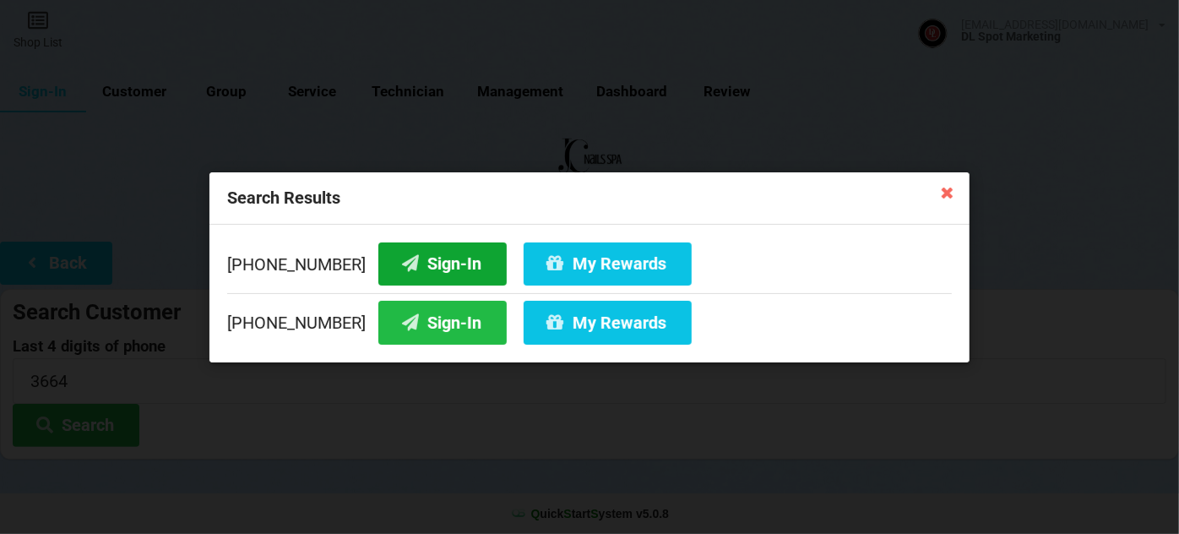
click at [431, 264] on button "Sign-In" at bounding box center [442, 263] width 128 height 43
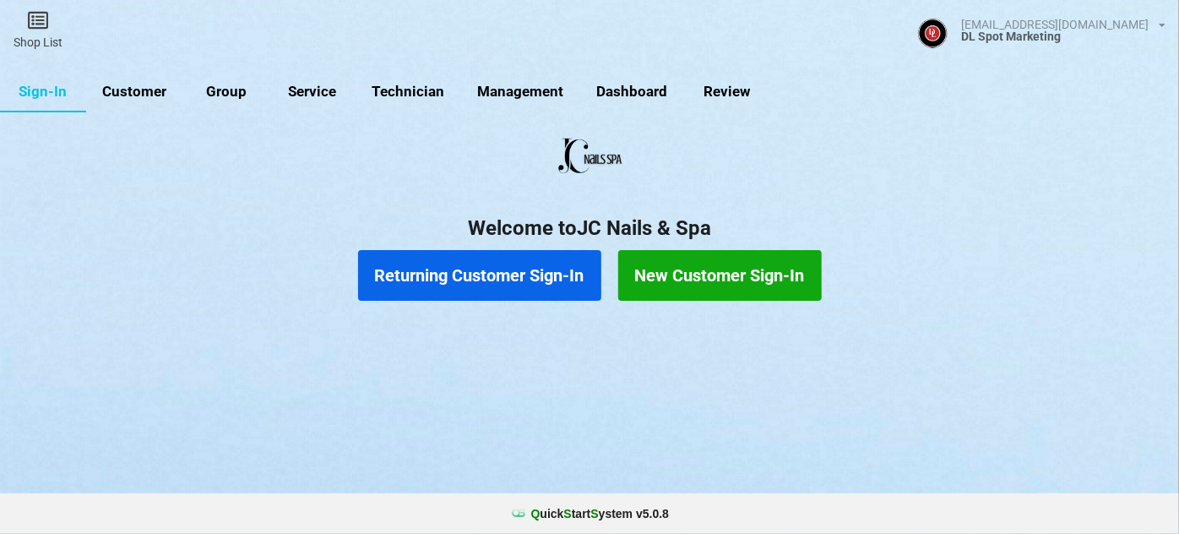
click at [466, 279] on button "Returning Customer Sign-In" at bounding box center [479, 275] width 243 height 51
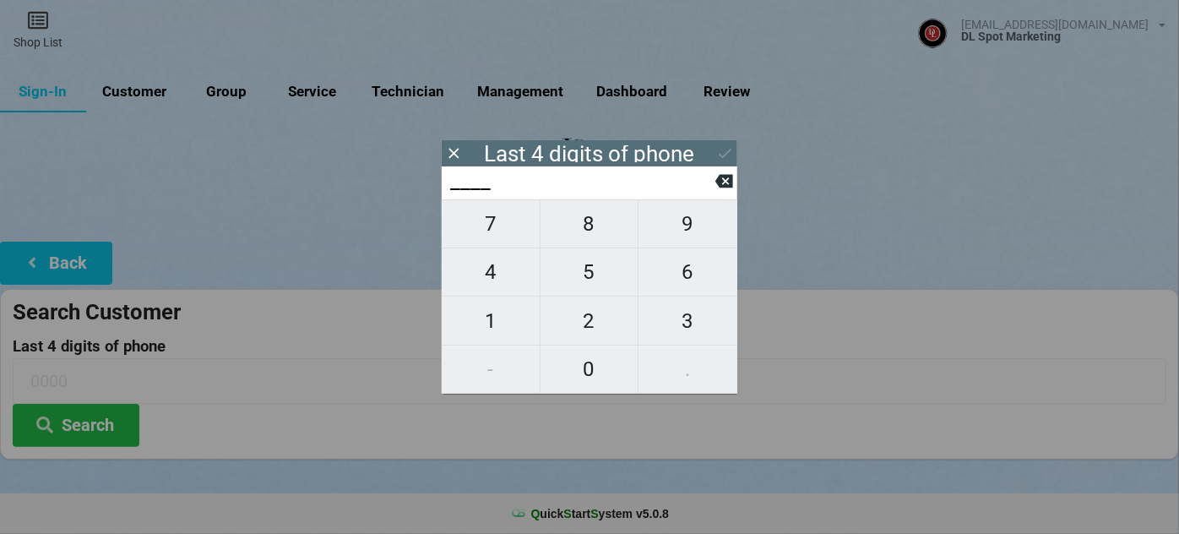
type input "8___"
type input "80__"
type input "802_"
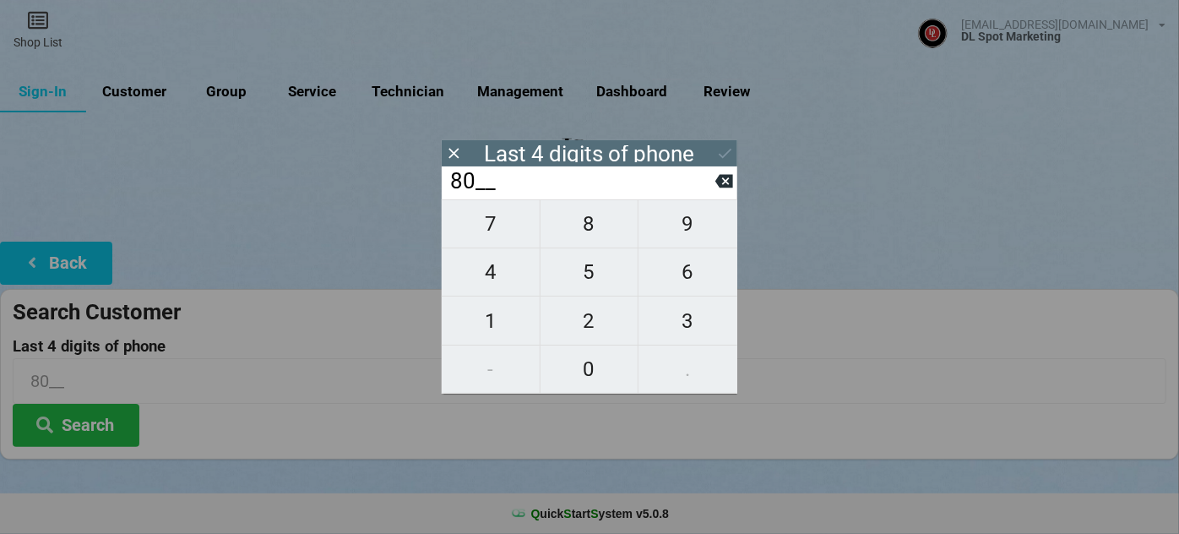
type input "802_"
type input "8027"
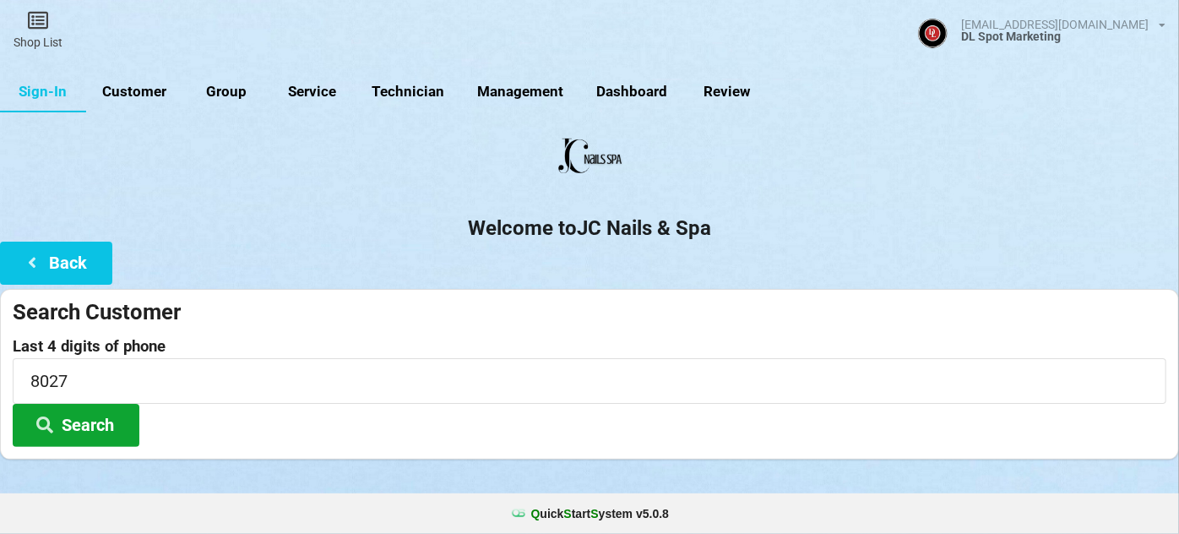
click at [62, 421] on button "Search" at bounding box center [76, 425] width 127 height 43
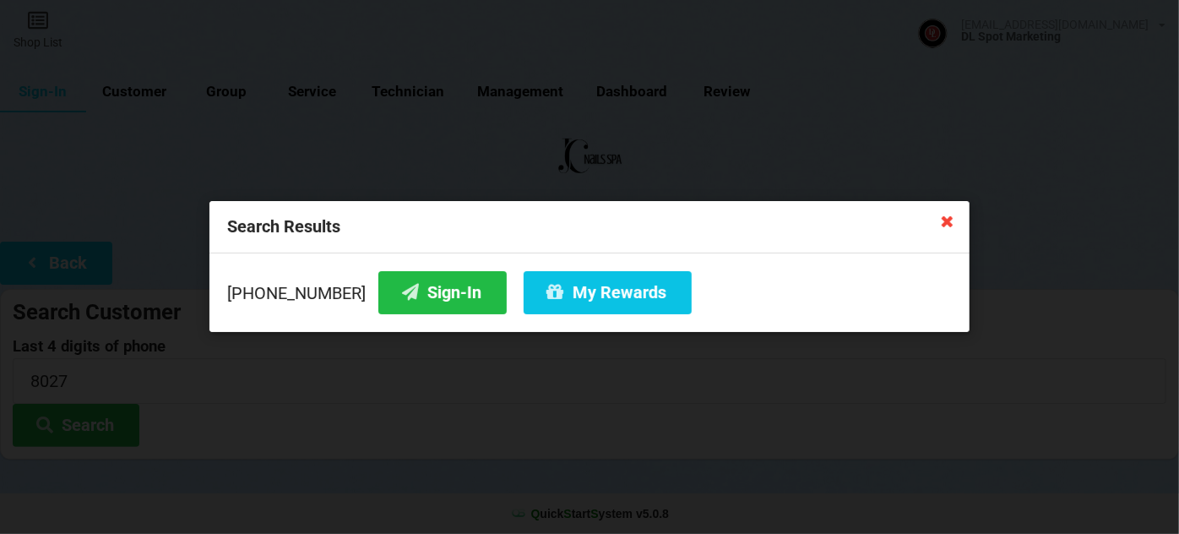
click at [950, 222] on icon at bounding box center [947, 220] width 27 height 27
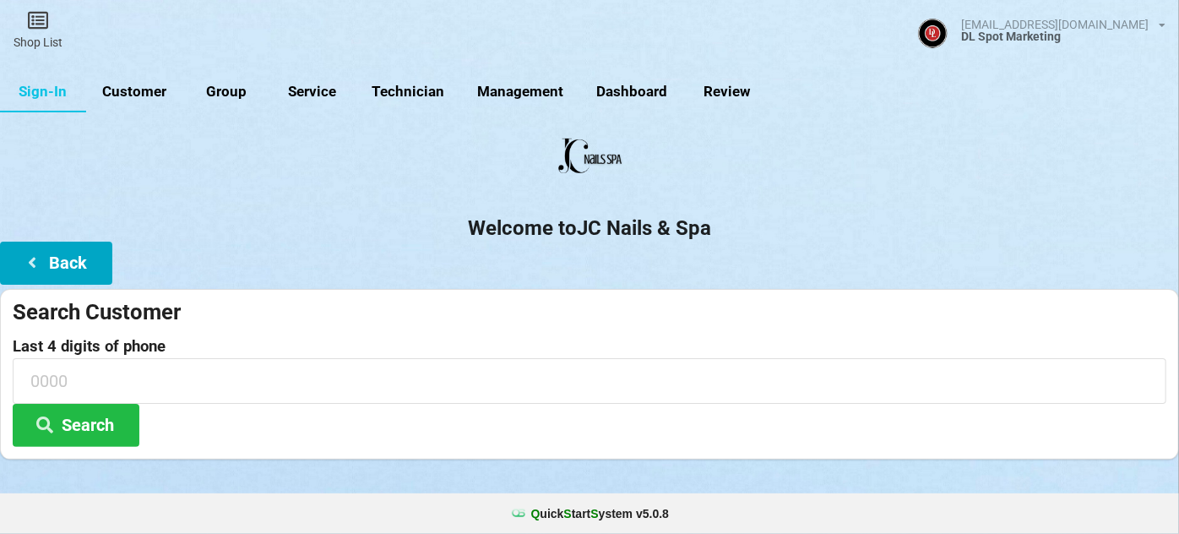
click at [77, 256] on button "Back" at bounding box center [56, 263] width 112 height 43
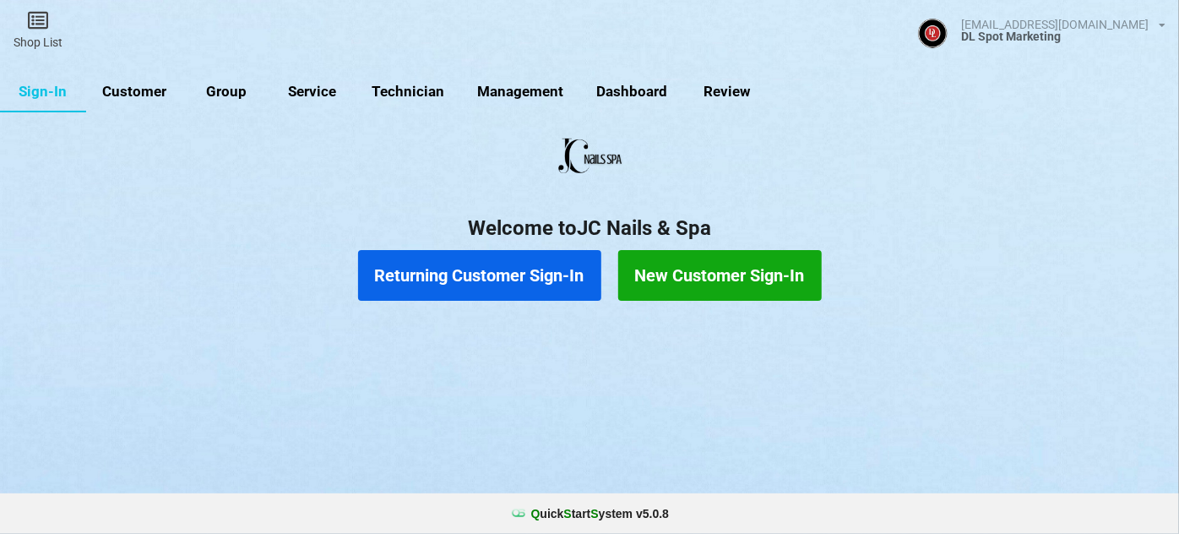
click at [675, 270] on button "New Customer Sign-In" at bounding box center [720, 275] width 204 height 51
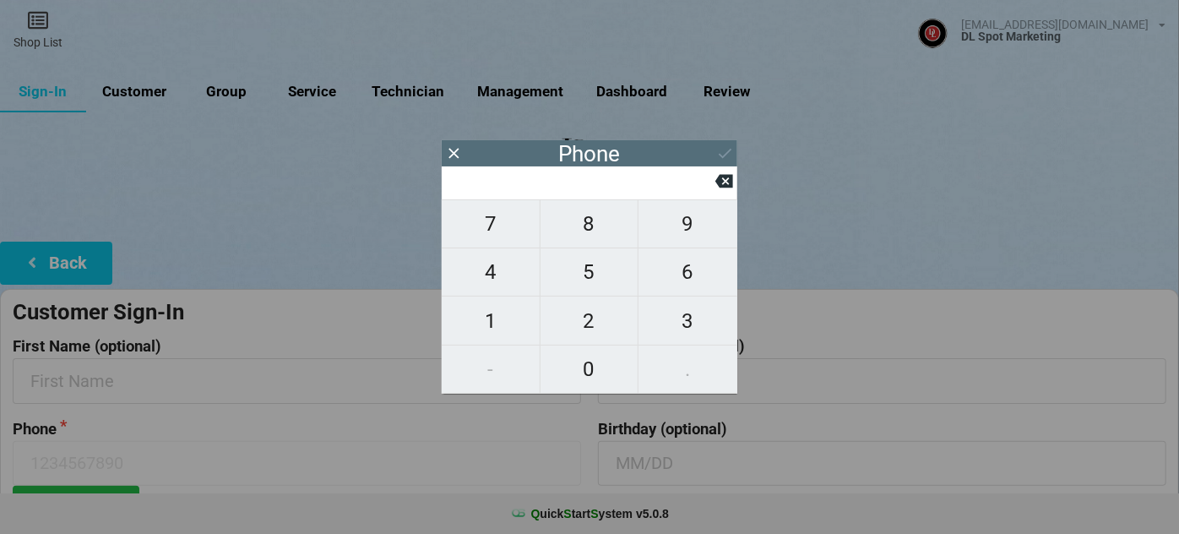
type input "9"
type input "92"
type input "925"
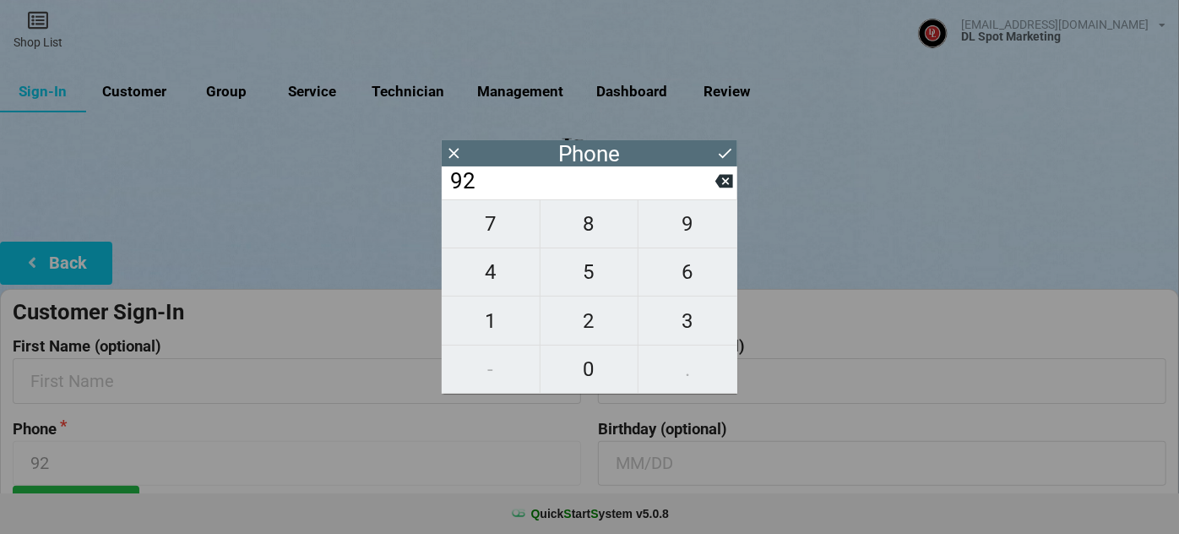
type input "925"
type input "9252"
type input "92521"
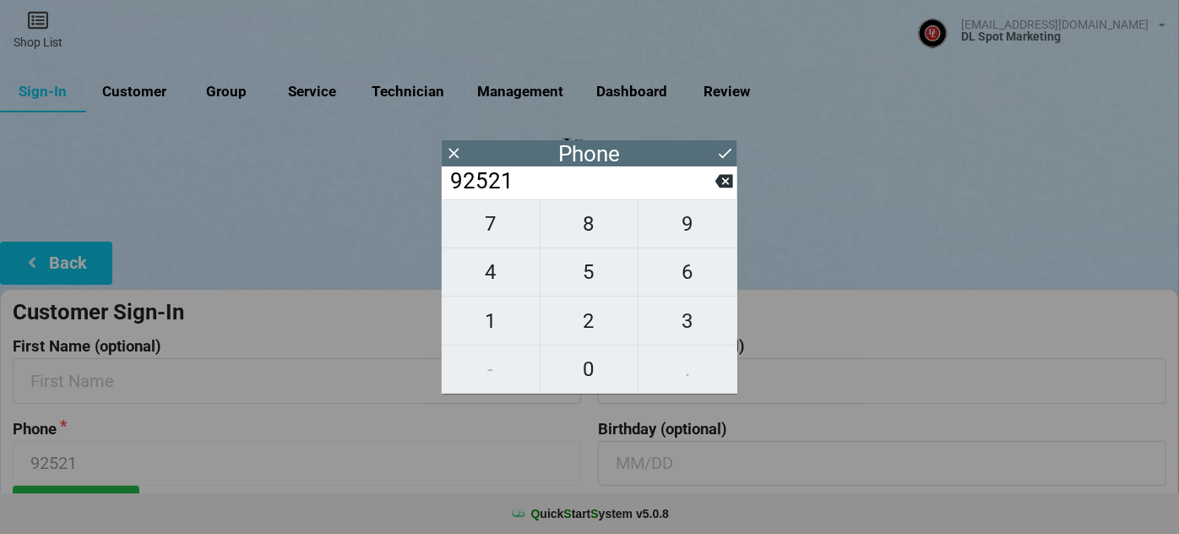
type input "925212"
type input "9252128"
type input "92521280"
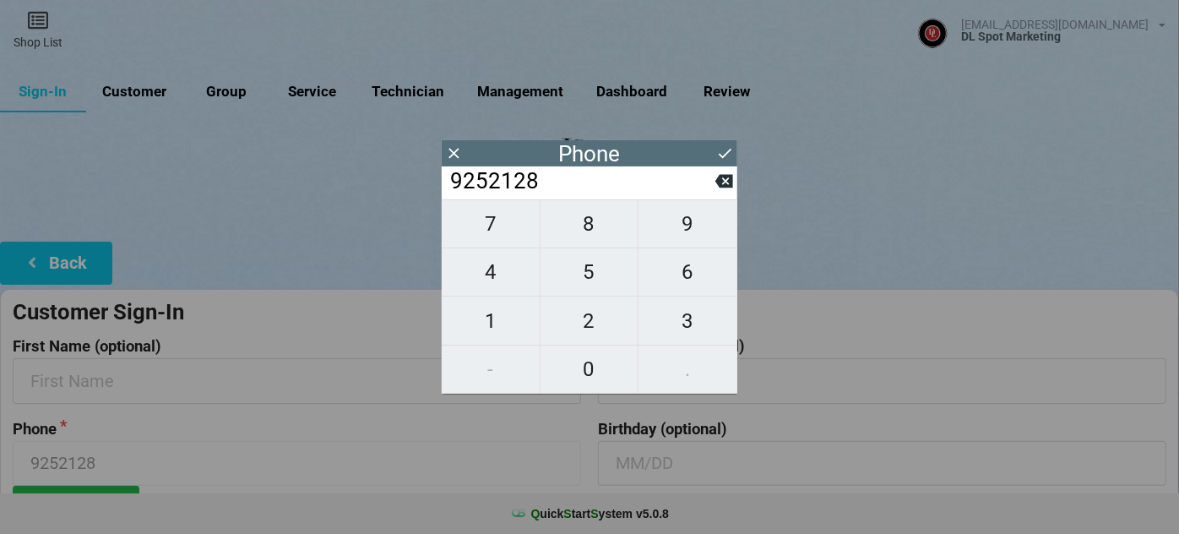
type input "92521280"
type input "925212802"
type input "9252128027"
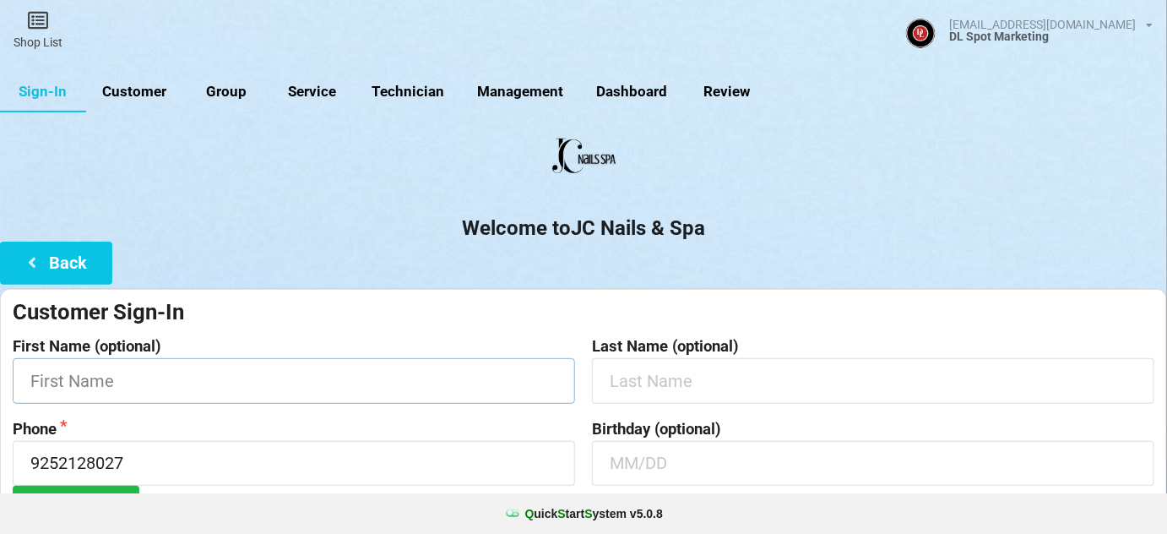
click at [133, 388] on input "text" at bounding box center [294, 380] width 563 height 45
type input "[PERSON_NAME]"
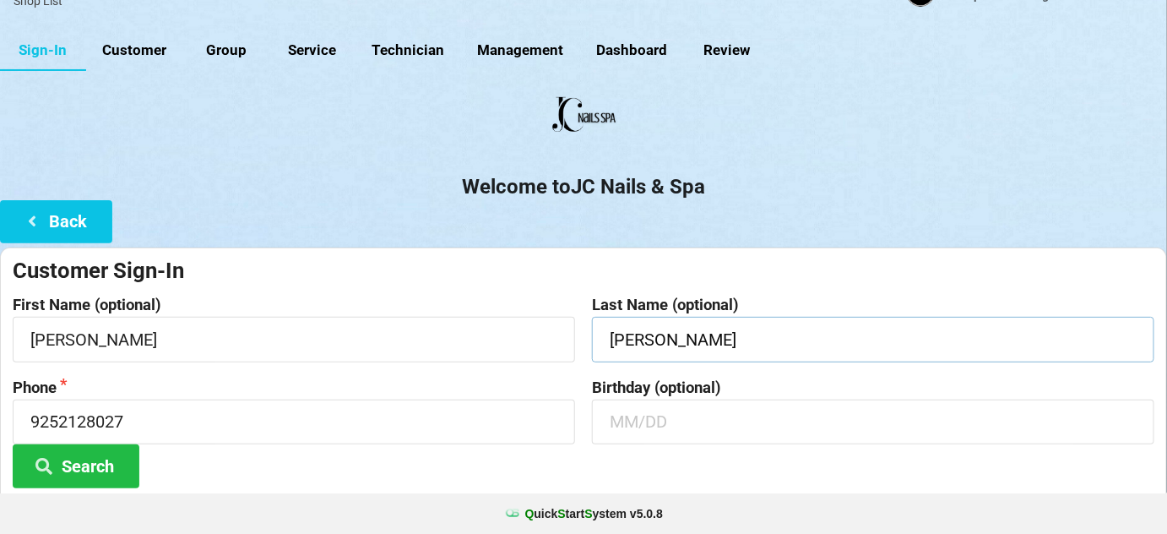
scroll to position [161, 0]
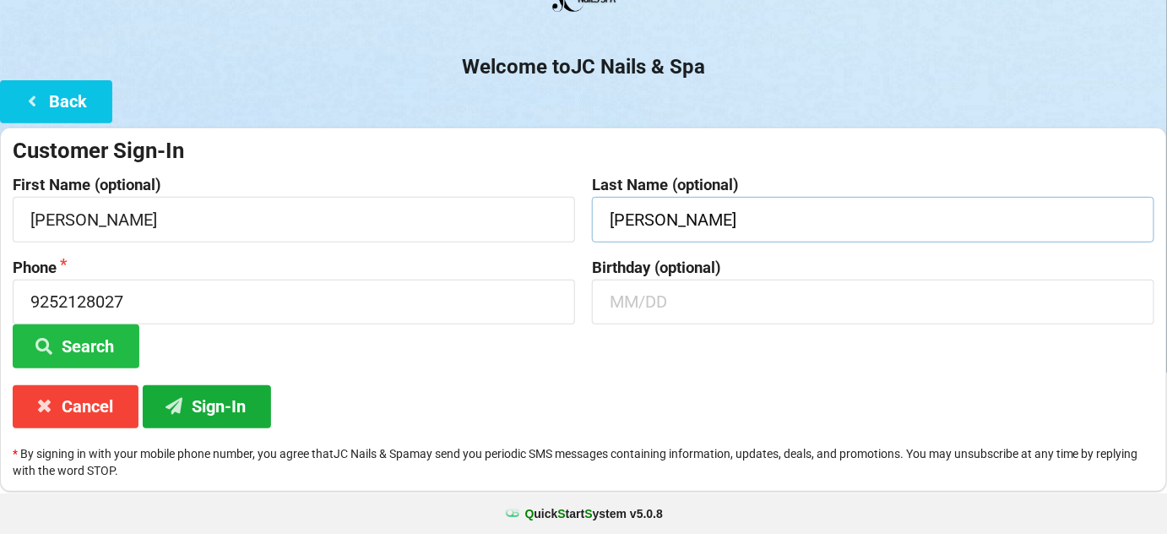
type input "[PERSON_NAME]"
click at [237, 409] on button "Sign-In" at bounding box center [207, 406] width 128 height 43
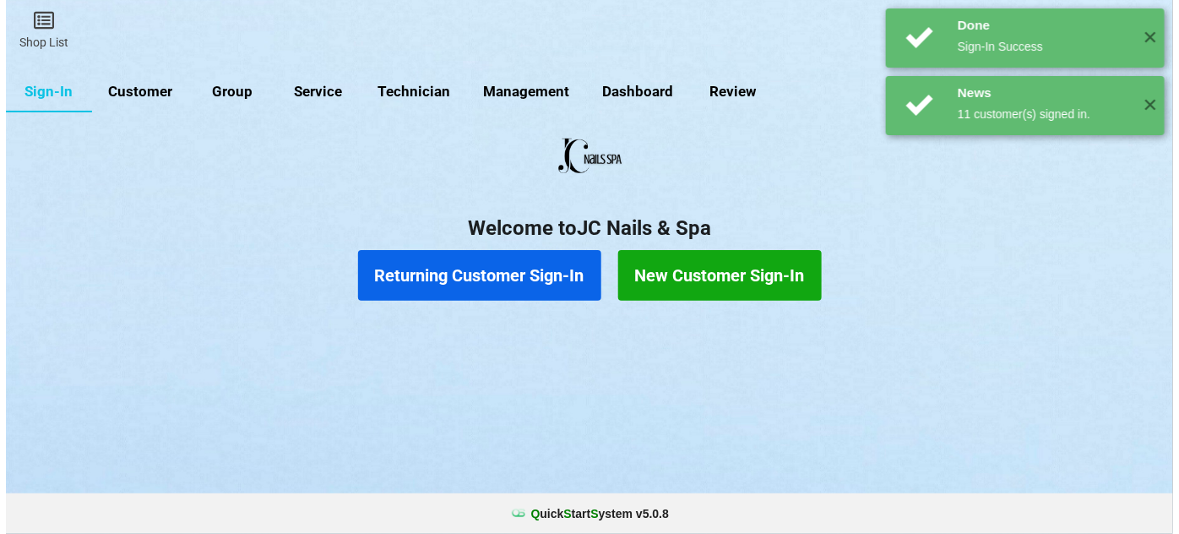
scroll to position [0, 0]
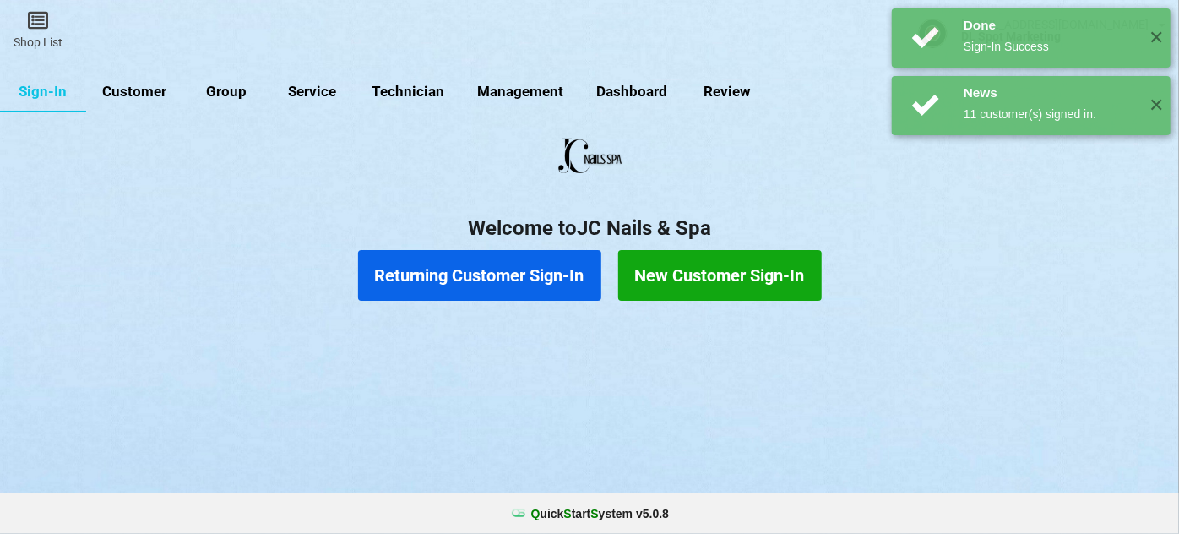
click at [129, 84] on link "Customer" at bounding box center [134, 92] width 97 height 41
select select "25"
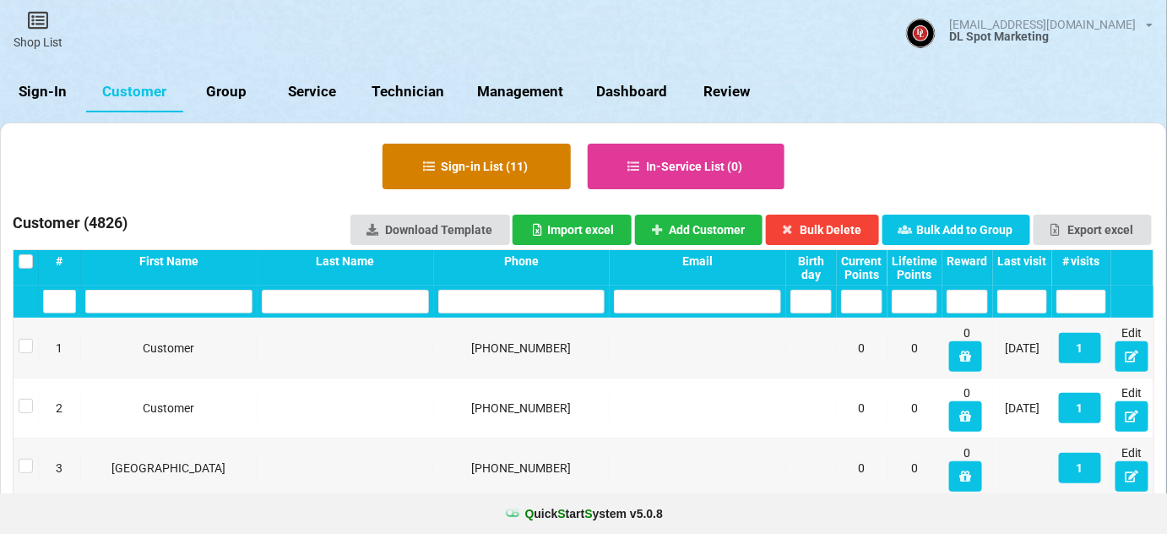
click at [481, 166] on button "Sign-in List ( 11 )" at bounding box center [477, 167] width 188 height 46
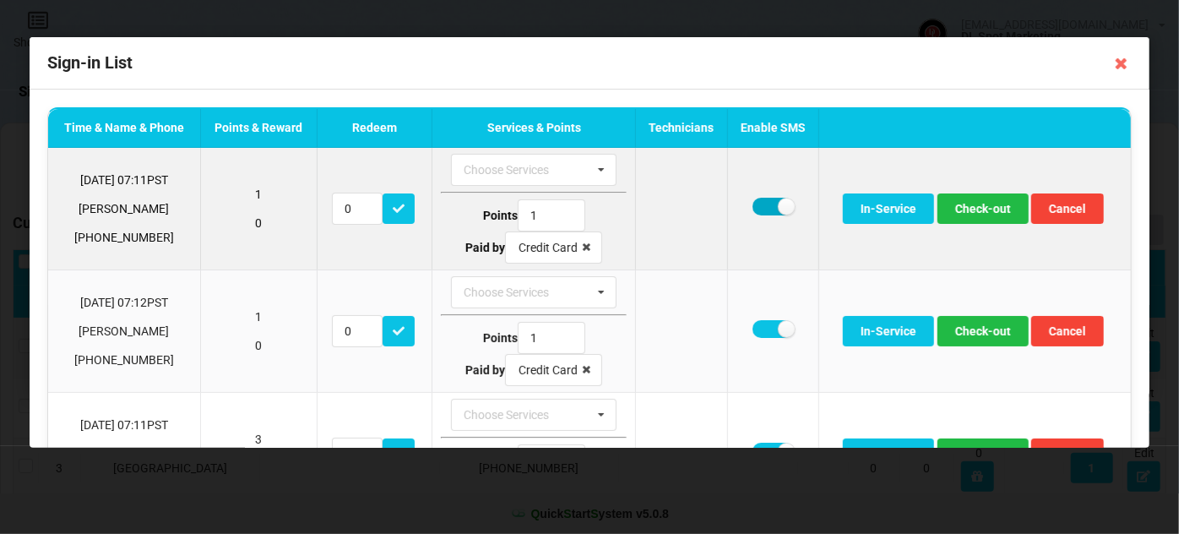
click at [763, 207] on label at bounding box center [773, 207] width 41 height 18
checkbox input "false"
click at [969, 208] on button "Check-out" at bounding box center [983, 208] width 91 height 30
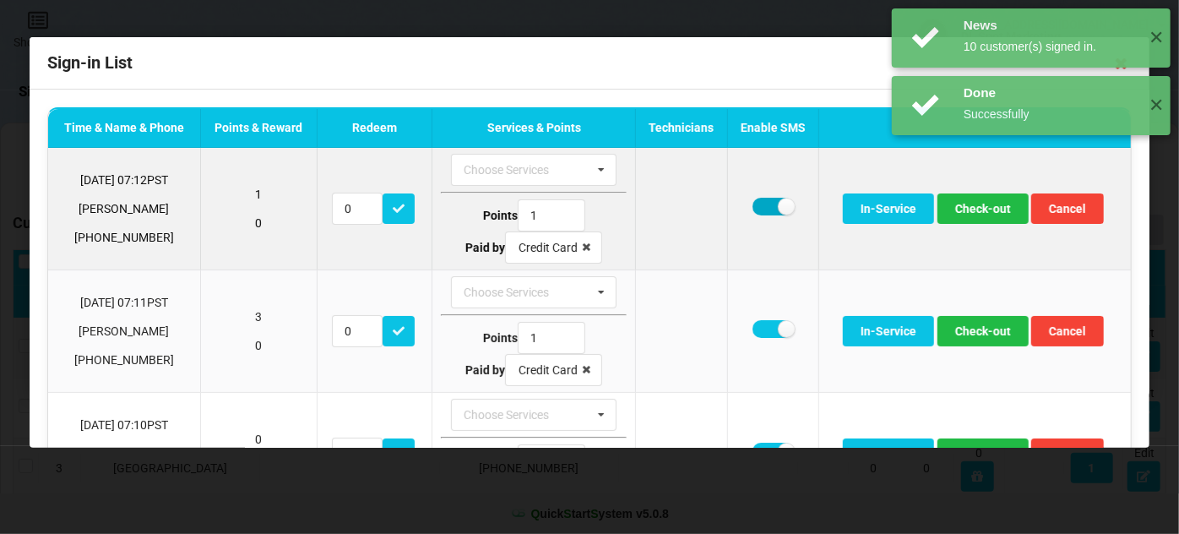
click at [758, 199] on label at bounding box center [773, 207] width 41 height 18
checkbox input "false"
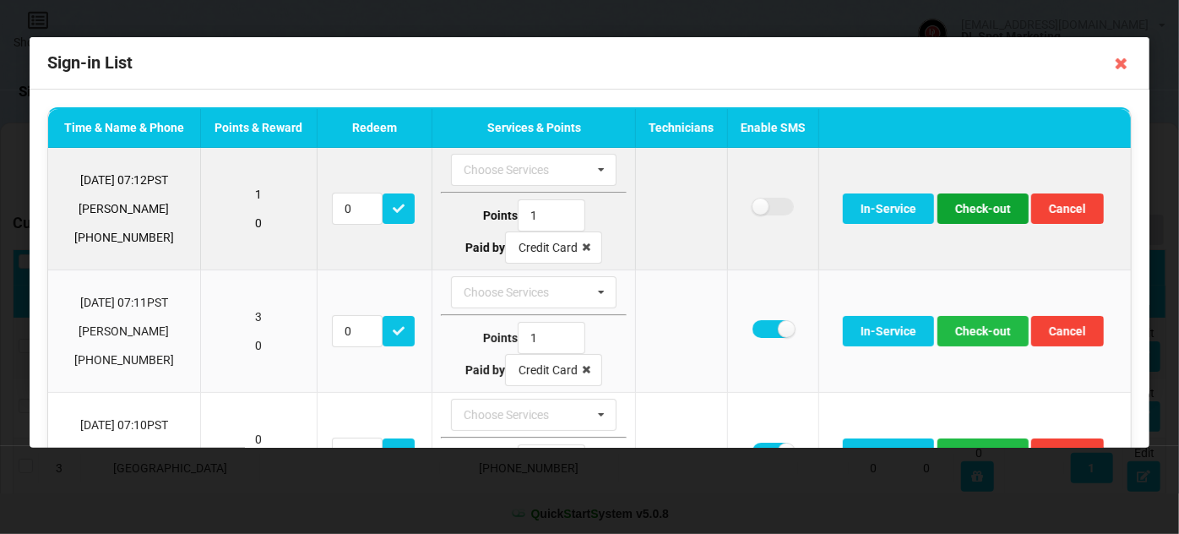
click at [977, 215] on button "Check-out" at bounding box center [983, 208] width 91 height 30
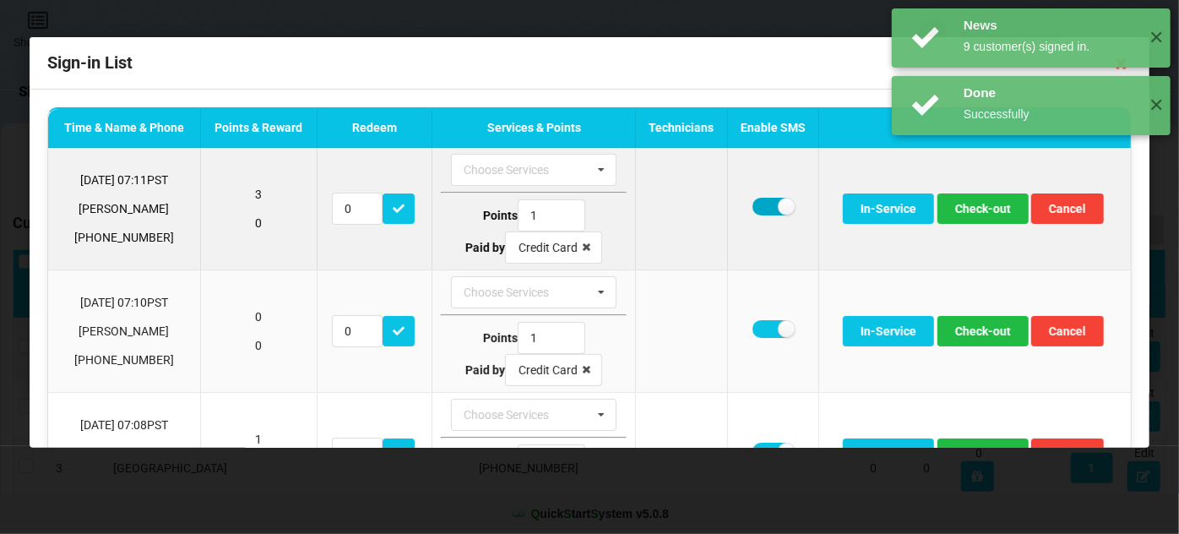
click at [753, 209] on label at bounding box center [773, 207] width 41 height 18
checkbox input "false"
click at [966, 213] on button "Check-out" at bounding box center [983, 208] width 91 height 30
click at [757, 205] on label at bounding box center [773, 207] width 41 height 18
checkbox input "false"
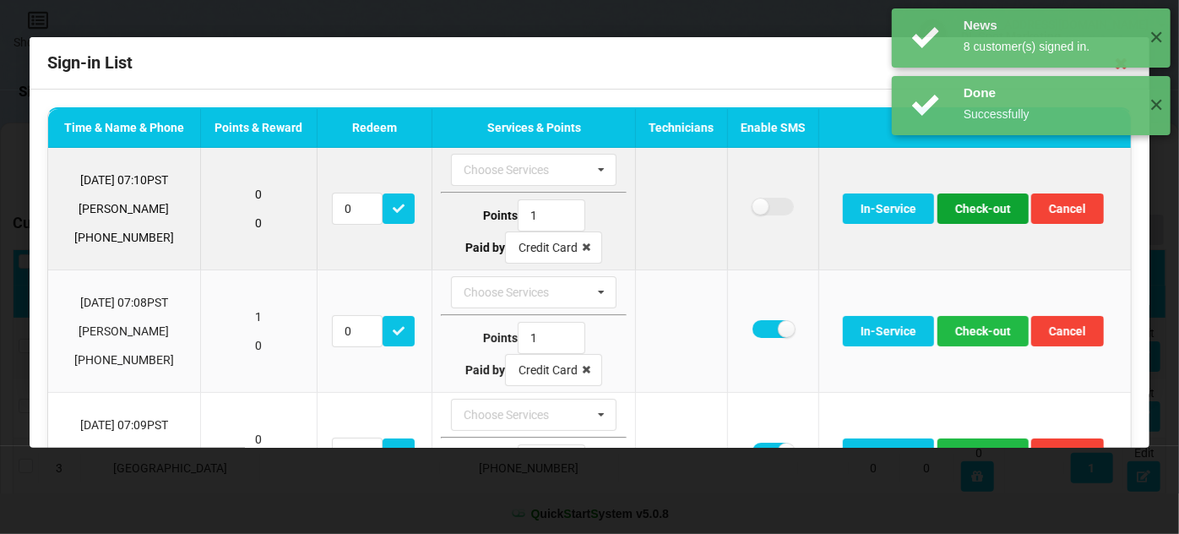
click at [991, 214] on button "Check-out" at bounding box center [983, 208] width 91 height 30
click at [759, 206] on label at bounding box center [773, 207] width 41 height 18
checkbox input "false"
click at [960, 206] on button "Check-out" at bounding box center [983, 208] width 91 height 30
click at [757, 208] on label at bounding box center [773, 207] width 41 height 18
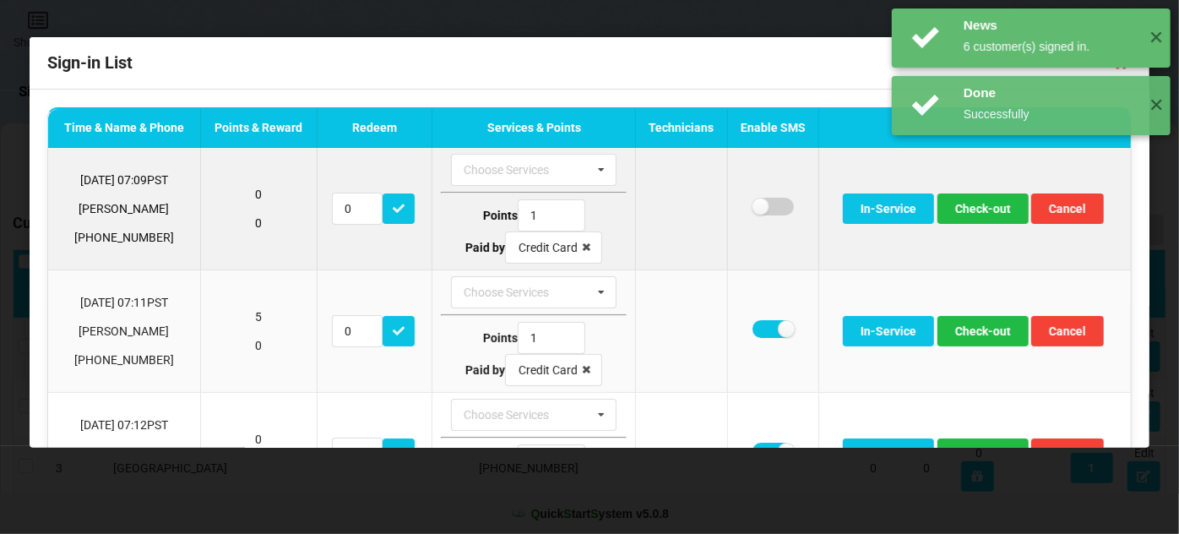
checkbox input "false"
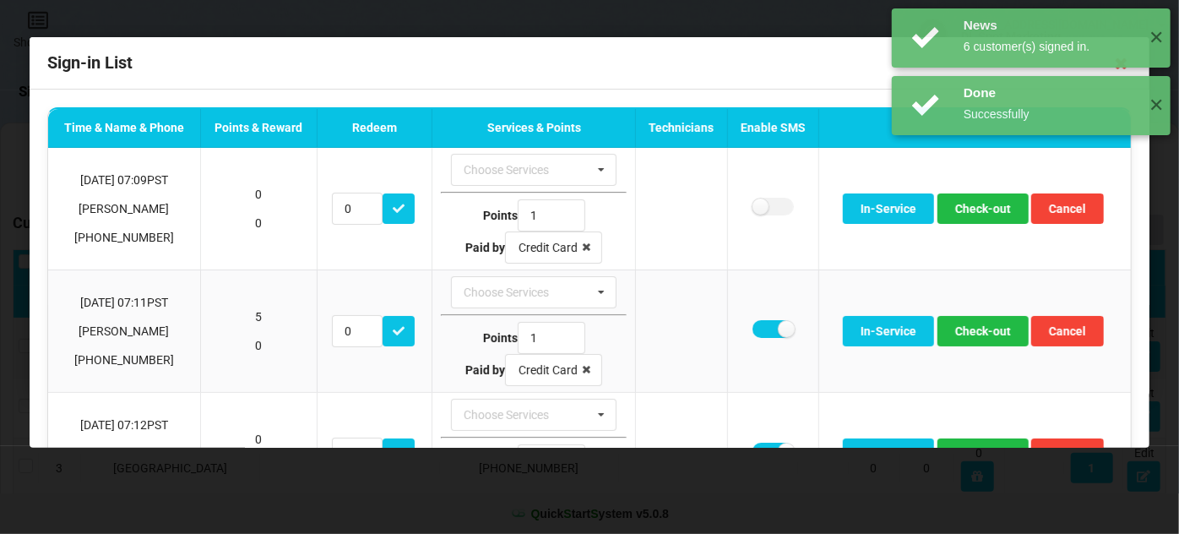
click at [980, 210] on div "News 6 customer(s) signed in. ✕ Done Successfully ✕ Done Successfully ✕" at bounding box center [1032, 105] width 296 height 211
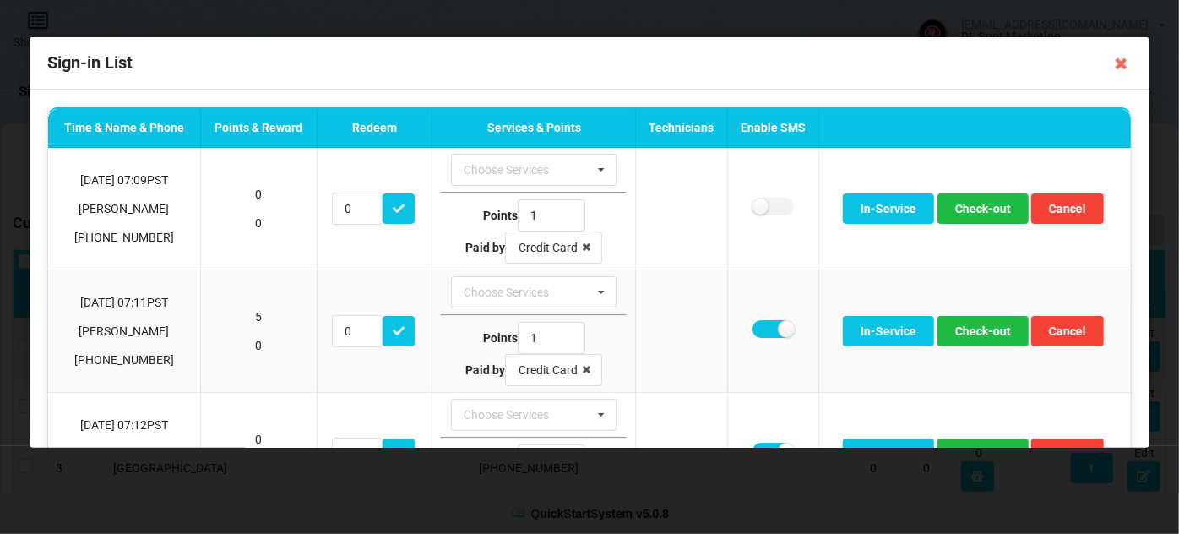
click at [980, 210] on div "News 6 customer(s) signed in. ✕ Done Successfully ✕ Done Successfully ✕" at bounding box center [1032, 105] width 296 height 211
click at [974, 210] on button "Check-out" at bounding box center [983, 208] width 91 height 30
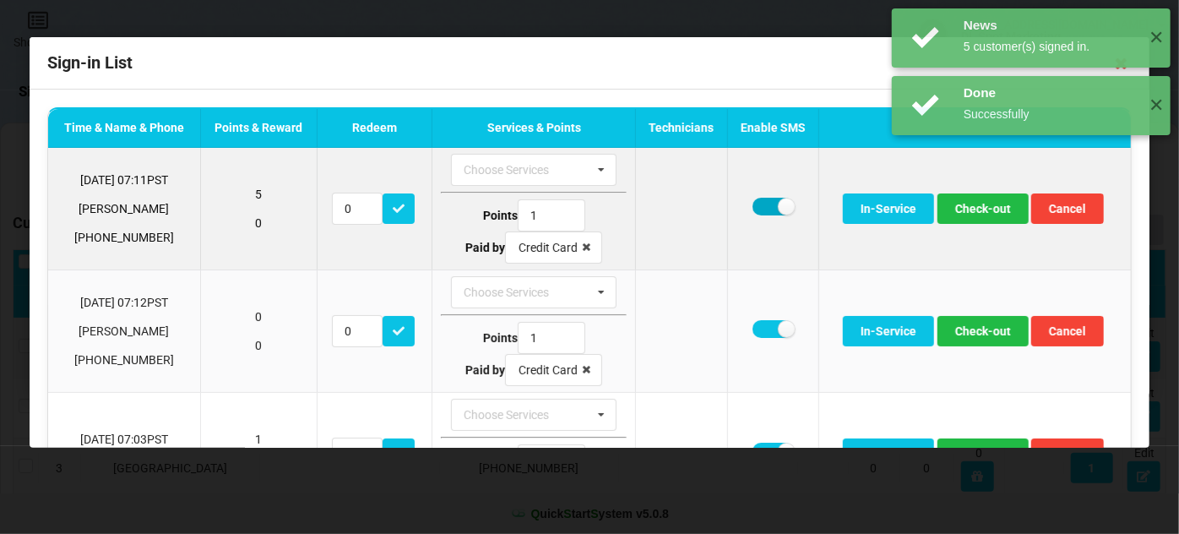
click at [760, 204] on label at bounding box center [773, 207] width 41 height 18
checkbox input "false"
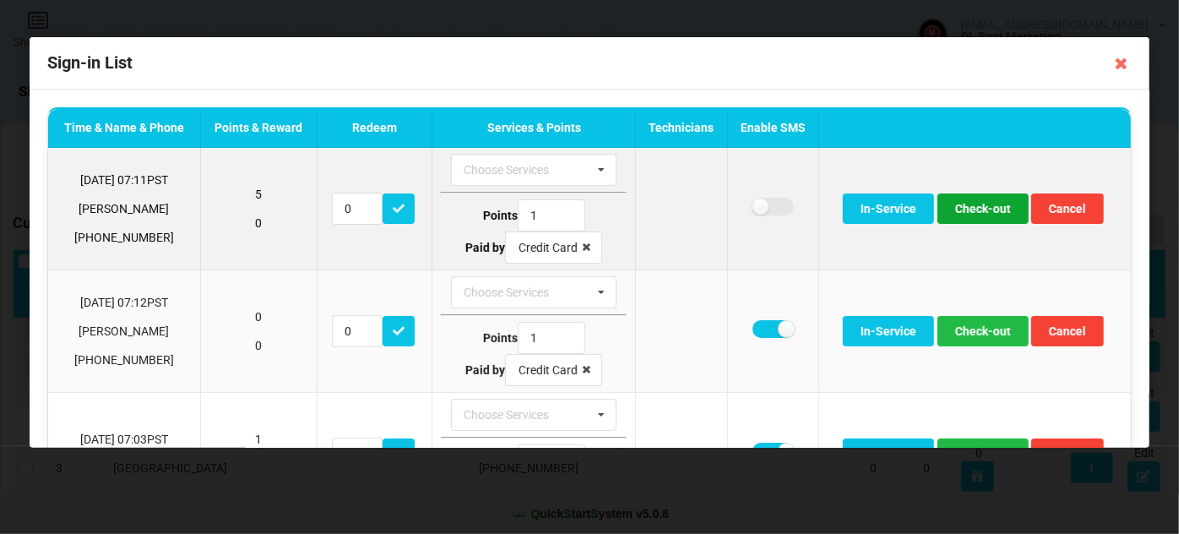
click at [968, 210] on button "Check-out" at bounding box center [983, 208] width 91 height 30
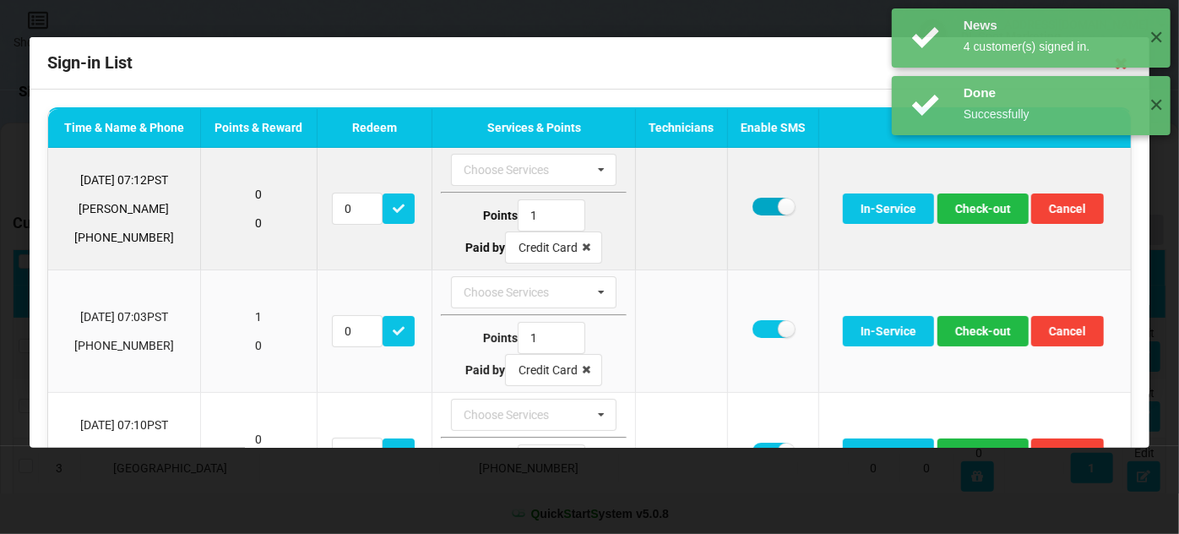
click at [761, 206] on label at bounding box center [773, 207] width 41 height 18
checkbox input "false"
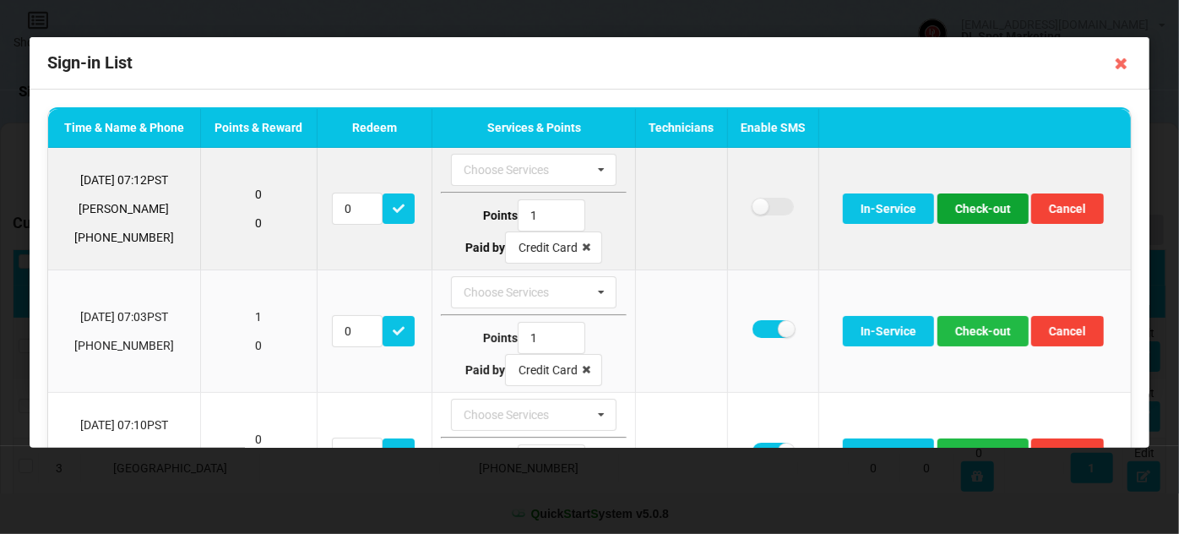
click at [979, 206] on button "Check-out" at bounding box center [983, 208] width 91 height 30
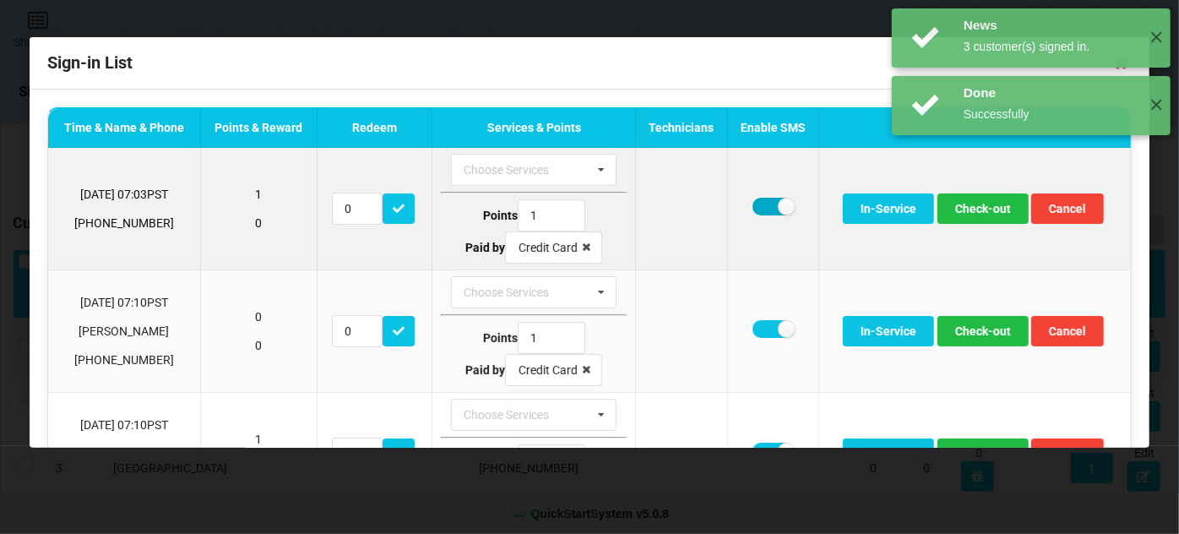
click at [758, 204] on label at bounding box center [773, 207] width 41 height 18
checkbox input "false"
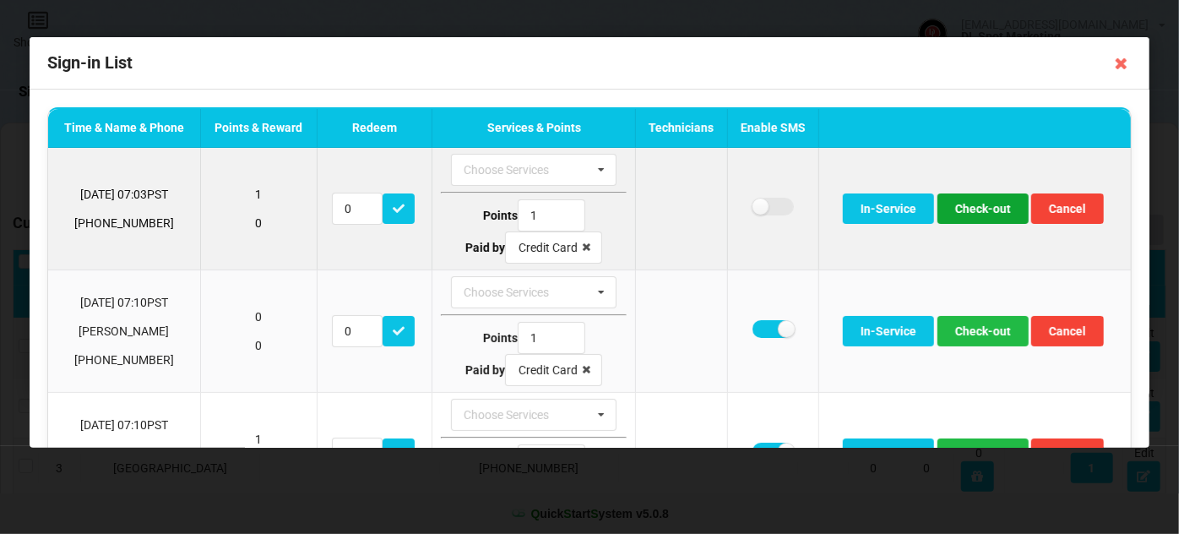
click at [975, 212] on button "Check-out" at bounding box center [983, 208] width 91 height 30
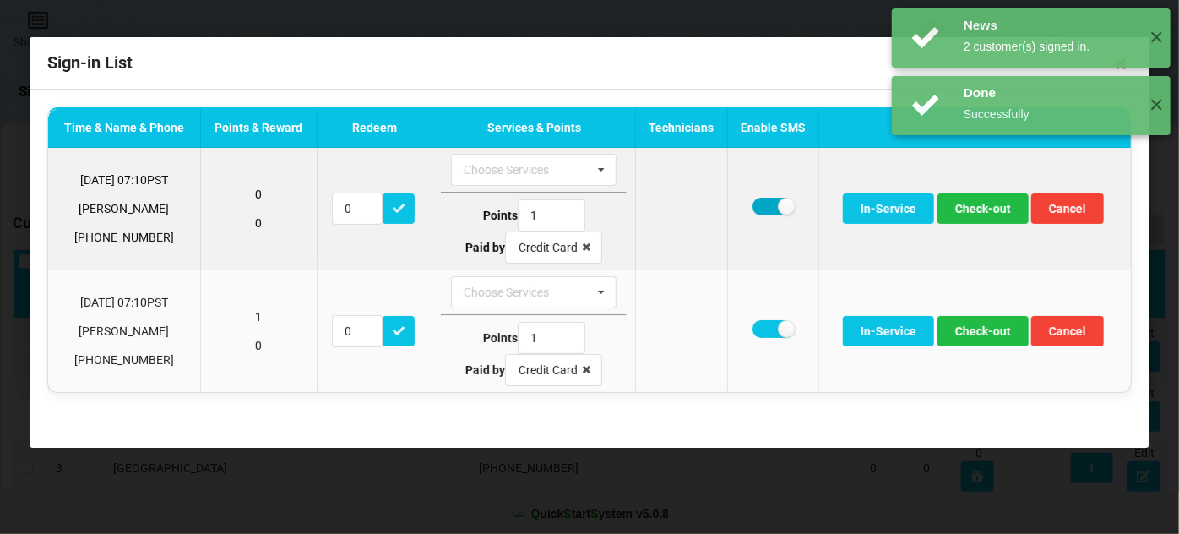
click at [766, 209] on label at bounding box center [773, 207] width 41 height 18
checkbox input "false"
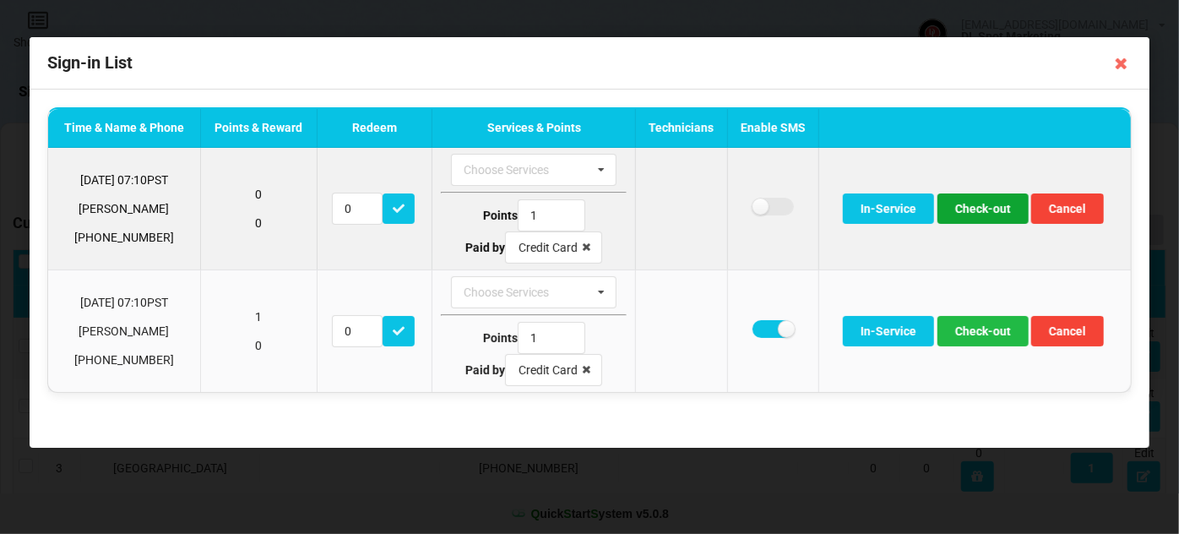
click at [979, 209] on button "Check-out" at bounding box center [983, 208] width 91 height 30
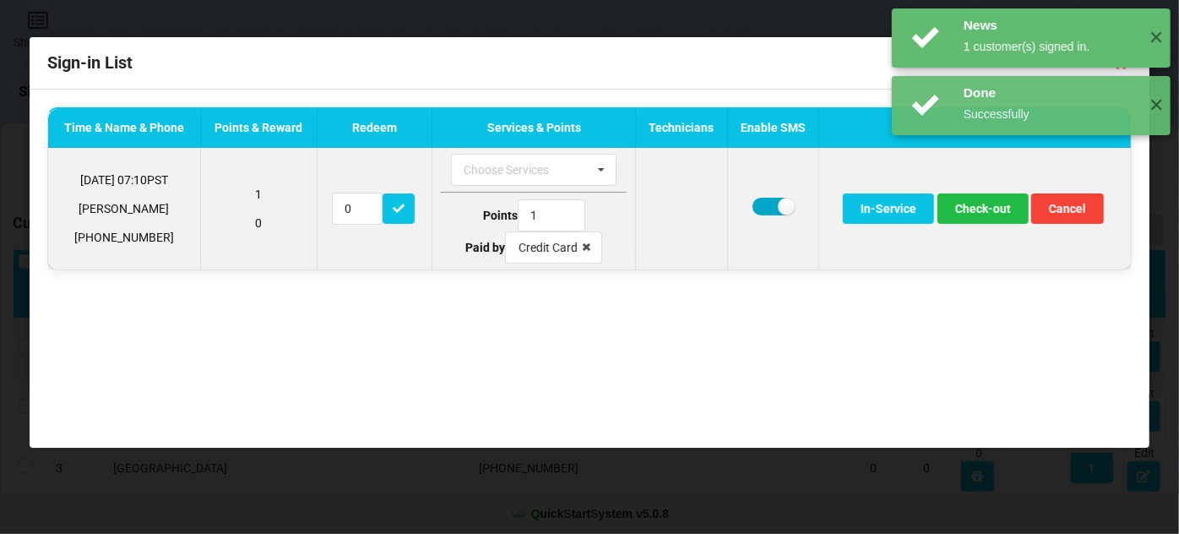
click at [770, 202] on label at bounding box center [773, 207] width 41 height 18
checkbox input "false"
click at [1003, 205] on button "Check-out" at bounding box center [983, 208] width 91 height 30
